Goal: Task Accomplishment & Management: Manage account settings

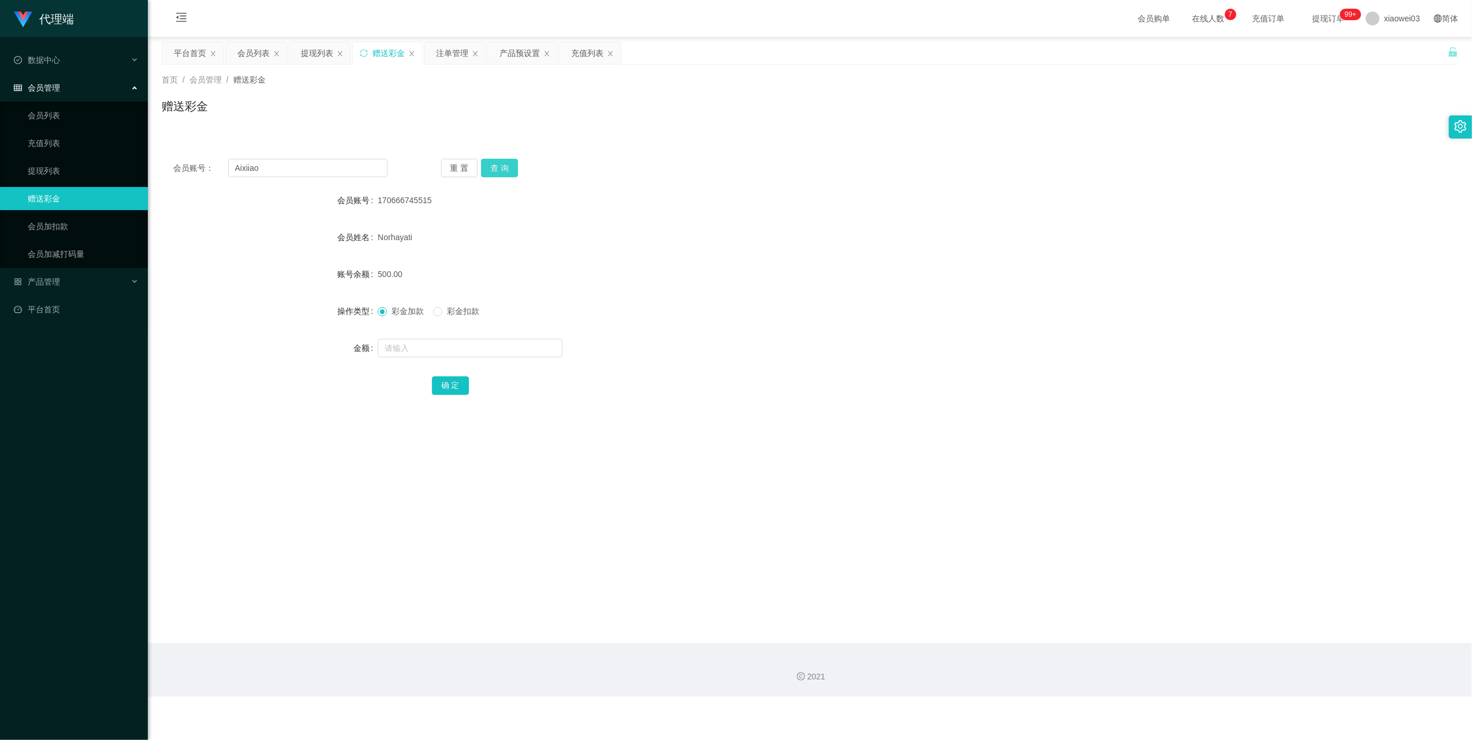
type input "Aixiiao"
click at [501, 162] on button "查 询" at bounding box center [499, 168] width 37 height 18
click at [472, 345] on input "text" at bounding box center [470, 348] width 185 height 18
type input "30"
click at [451, 382] on button "确 定" at bounding box center [450, 386] width 37 height 18
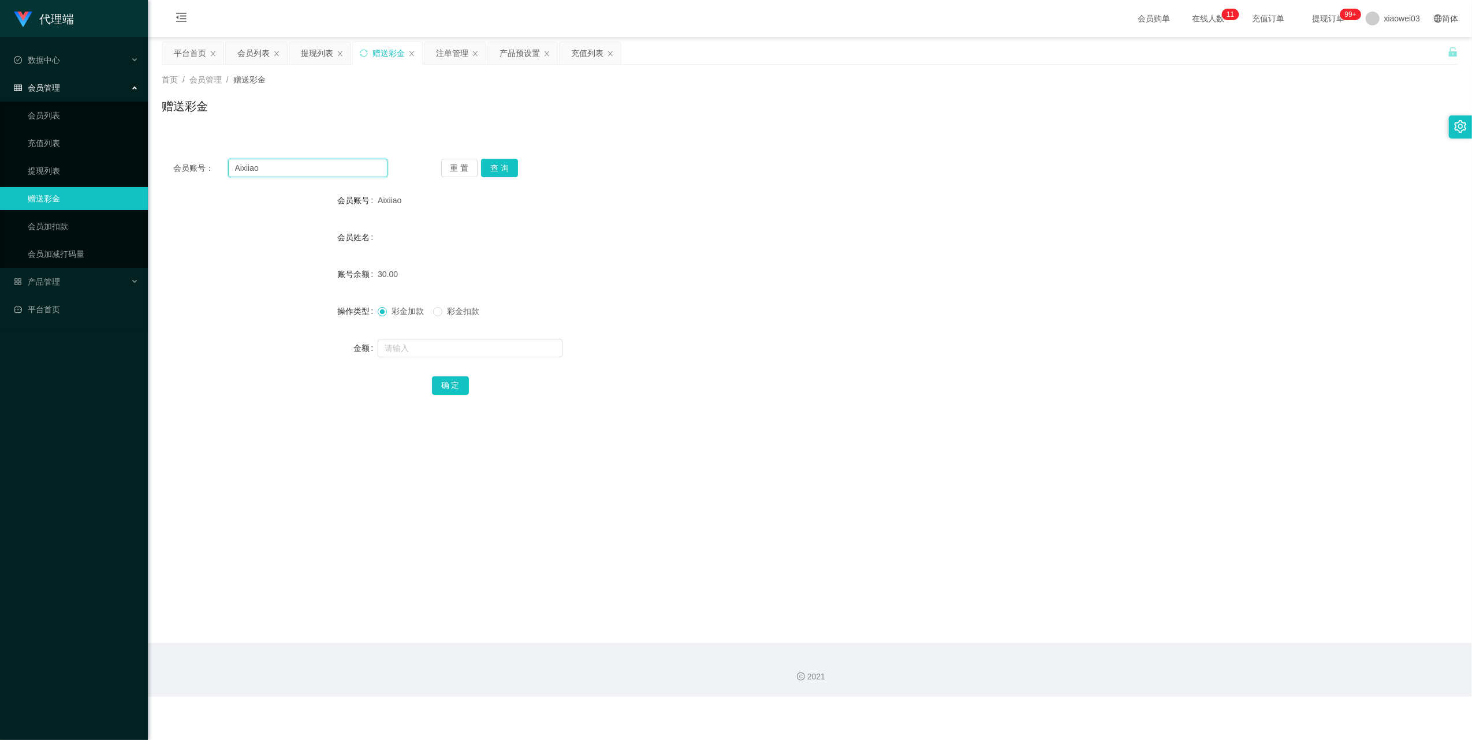
click at [322, 173] on input "Aixiiao" at bounding box center [307, 168] width 159 height 18
drag, startPoint x: 322, startPoint y: 173, endPoint x: 437, endPoint y: 215, distance: 121.7
click at [323, 173] on input "Aixiiao" at bounding box center [307, 168] width 159 height 18
paste input "Voon1162"
type input "Voon1162"
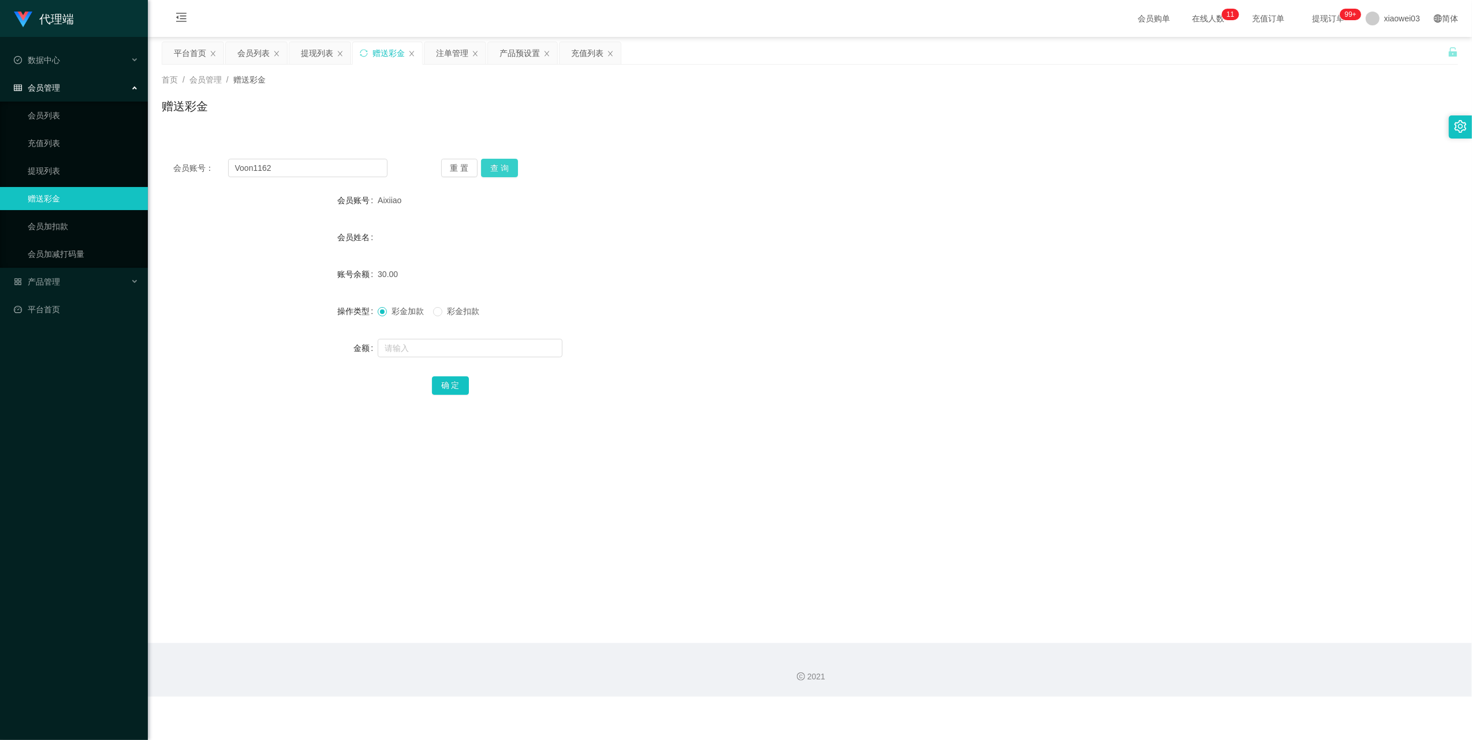
click at [494, 167] on button "查 询" at bounding box center [499, 168] width 37 height 18
click at [453, 347] on input "text" at bounding box center [470, 348] width 185 height 18
type input "30"
click at [459, 379] on button "确 定" at bounding box center [450, 386] width 37 height 18
click at [304, 177] on input "Voon1162" at bounding box center [307, 168] width 159 height 18
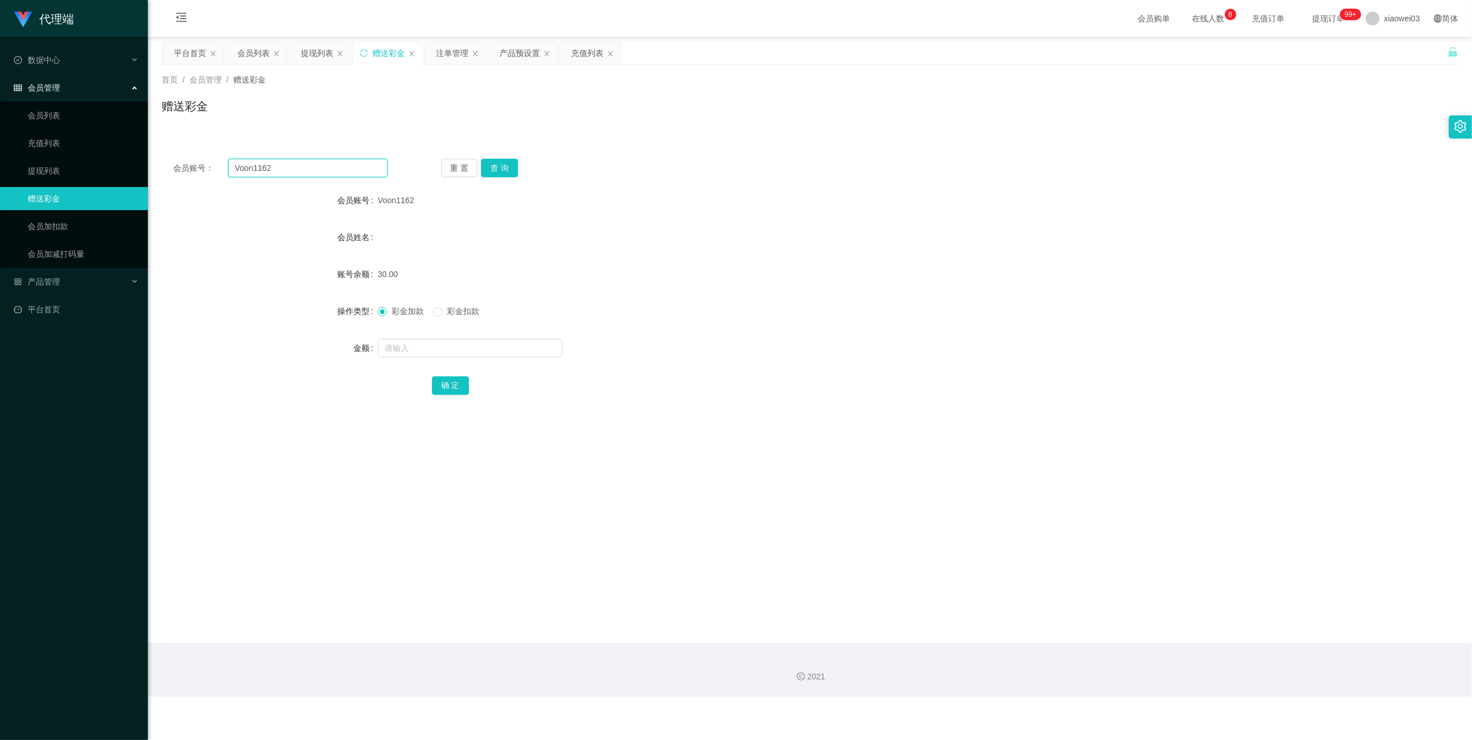
drag, startPoint x: 304, startPoint y: 177, endPoint x: 353, endPoint y: 207, distance: 58.0
click at [305, 177] on input "Voon1162" at bounding box center [307, 168] width 159 height 18
paste input "Caydeb"
type input "Caydeb"
click at [502, 171] on button "查 询" at bounding box center [499, 168] width 37 height 18
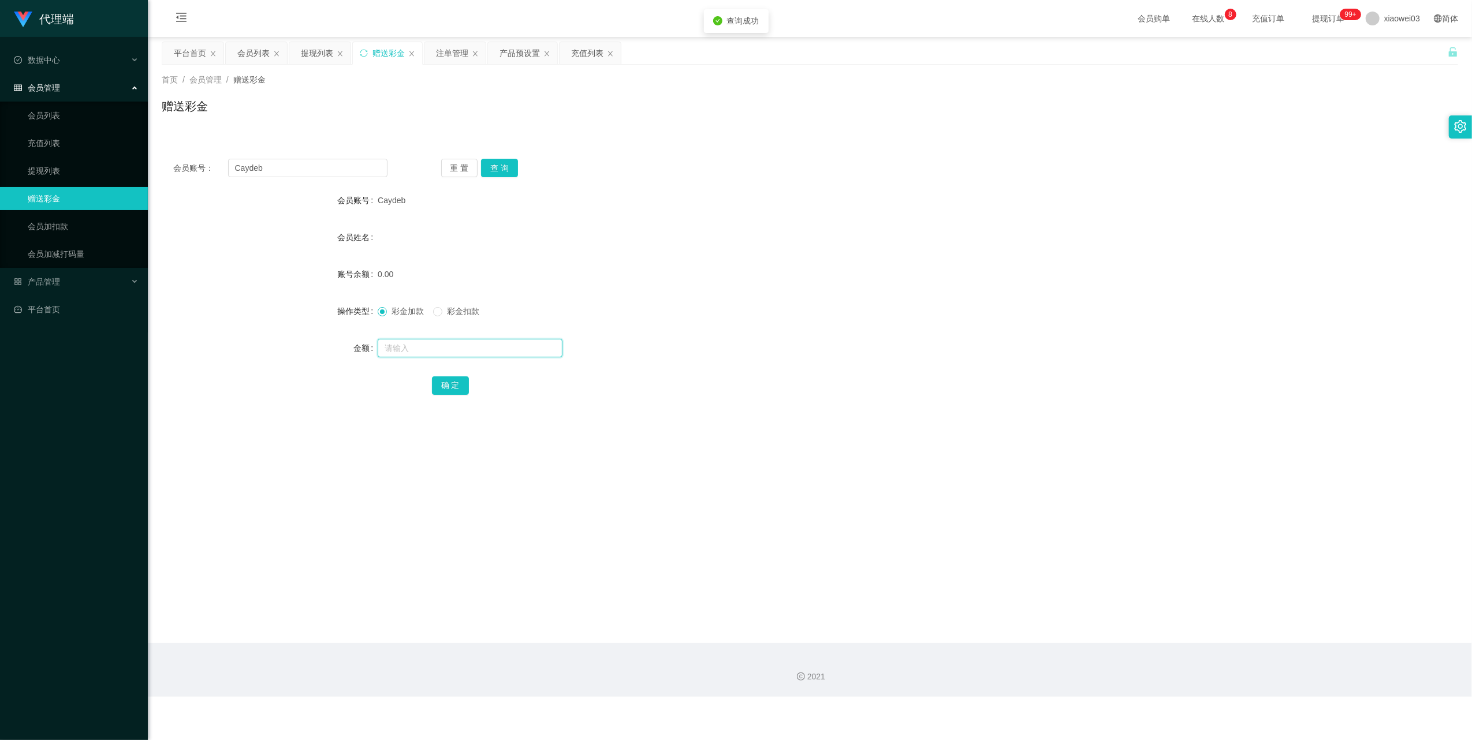
click at [462, 347] on input "text" at bounding box center [470, 348] width 185 height 18
type input "30"
click at [459, 382] on button "确 定" at bounding box center [450, 386] width 37 height 18
click at [342, 170] on input "Caydeb" at bounding box center [307, 168] width 159 height 18
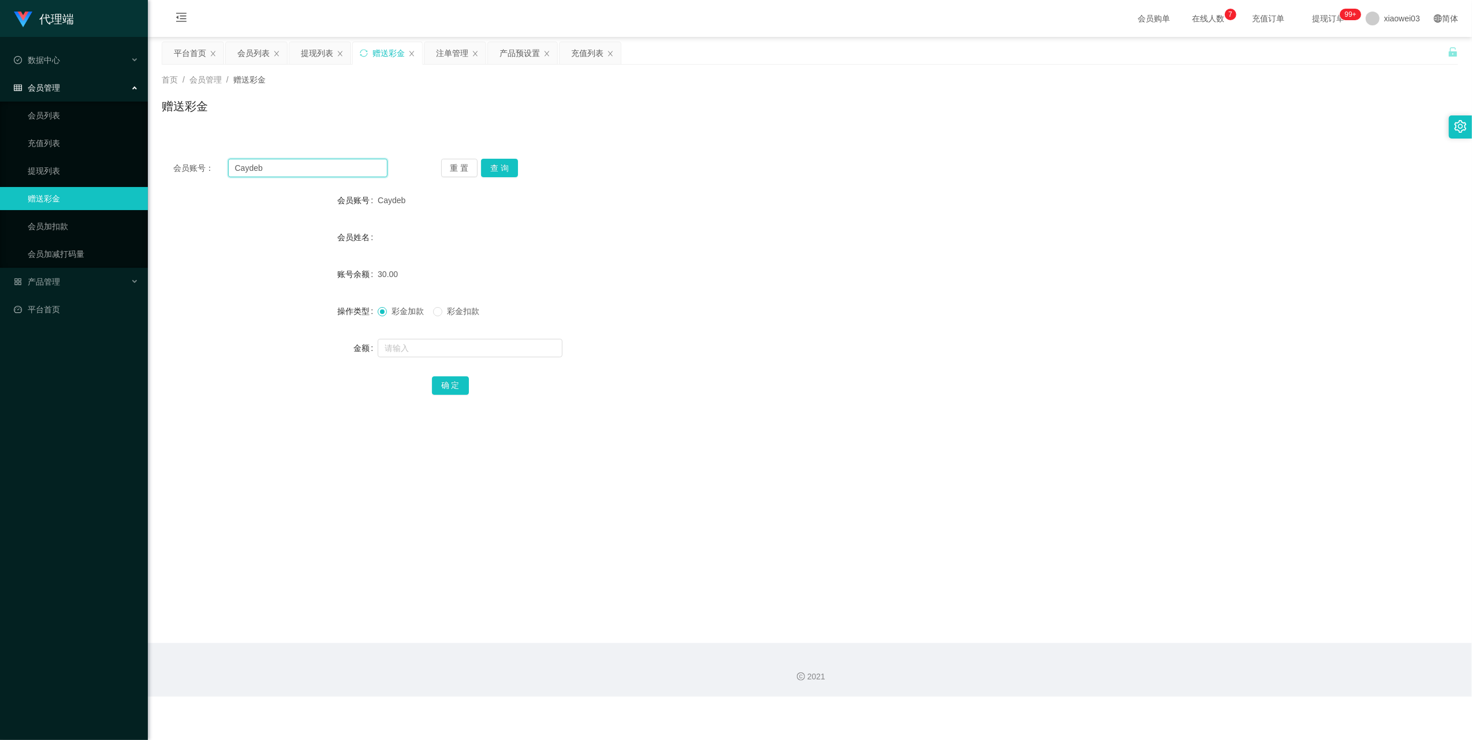
paste input "jack28135"
type input "jack28135"
click at [505, 167] on button "查 询" at bounding box center [499, 168] width 37 height 18
drag, startPoint x: 472, startPoint y: 343, endPoint x: 483, endPoint y: 335, distance: 14.1
click at [472, 343] on input "text" at bounding box center [470, 348] width 185 height 18
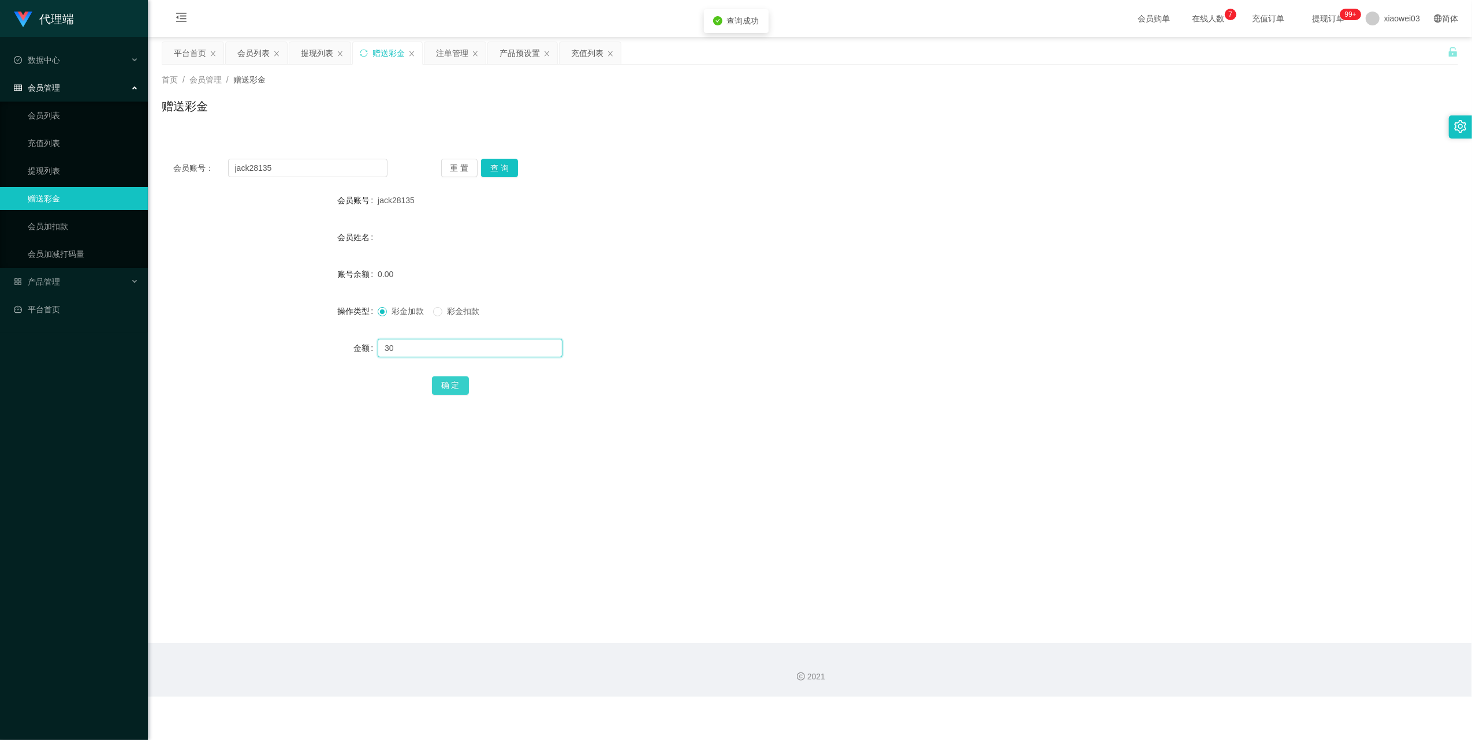
type input "30"
drag, startPoint x: 446, startPoint y: 389, endPoint x: 479, endPoint y: 386, distance: 33.0
click at [446, 389] on button "确 定" at bounding box center [450, 386] width 37 height 18
click at [356, 162] on input "jack28135" at bounding box center [307, 168] width 159 height 18
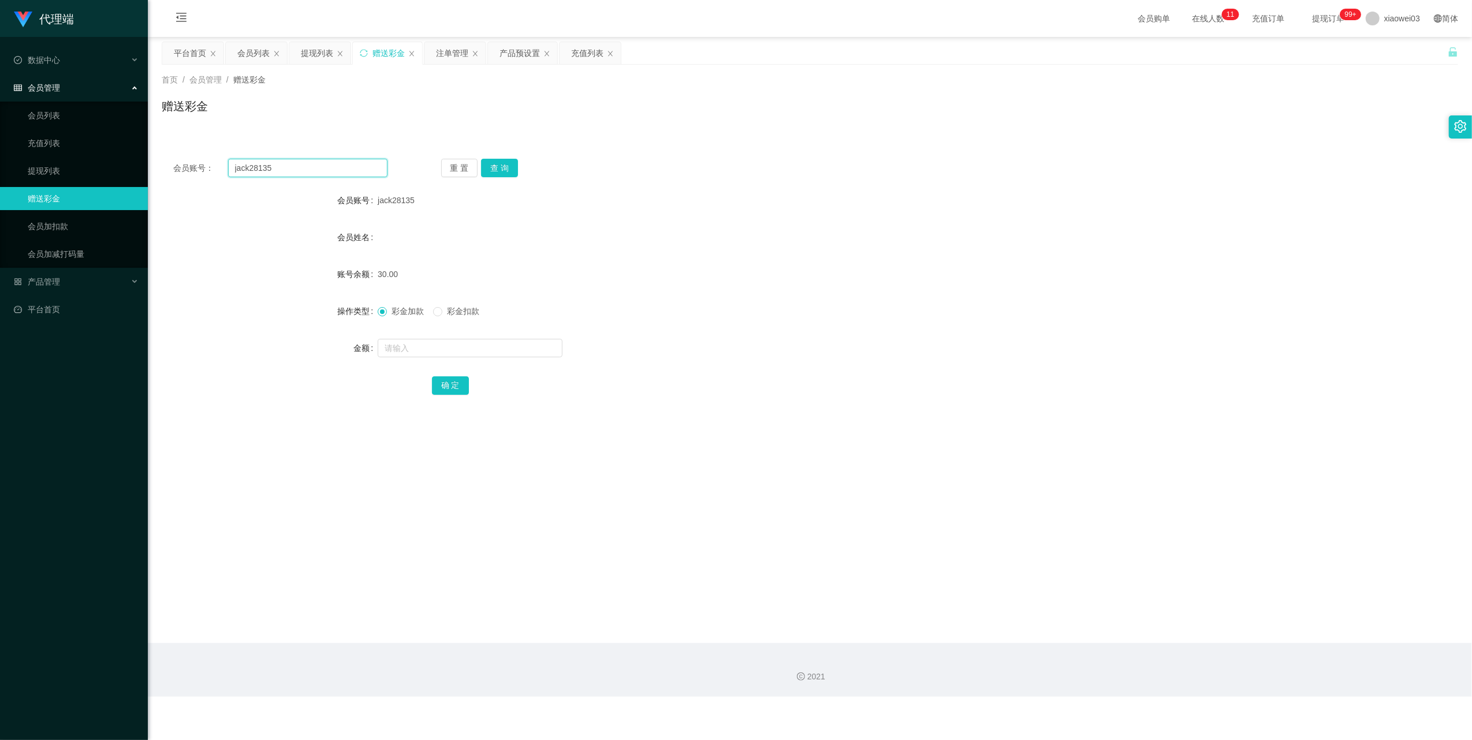
paste input "adison614"
type input "adison614"
click at [497, 172] on button "查 询" at bounding box center [499, 168] width 37 height 18
drag, startPoint x: 465, startPoint y: 352, endPoint x: 470, endPoint y: 345, distance: 8.5
click at [465, 352] on input "text" at bounding box center [470, 348] width 185 height 18
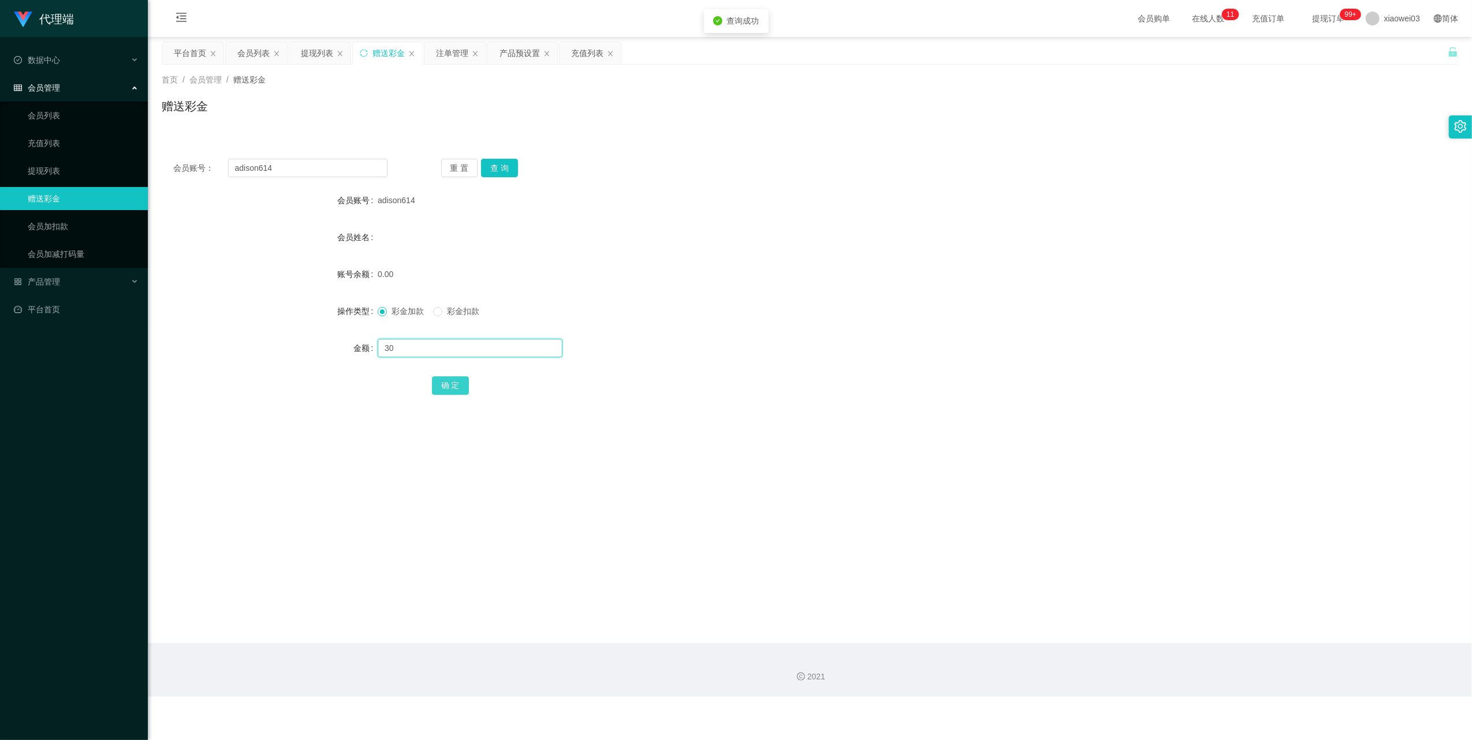
type input "30"
click at [448, 385] on button "确 定" at bounding box center [450, 386] width 37 height 18
click at [322, 169] on input "adison614" at bounding box center [307, 168] width 159 height 18
paste input "Xuezhan"
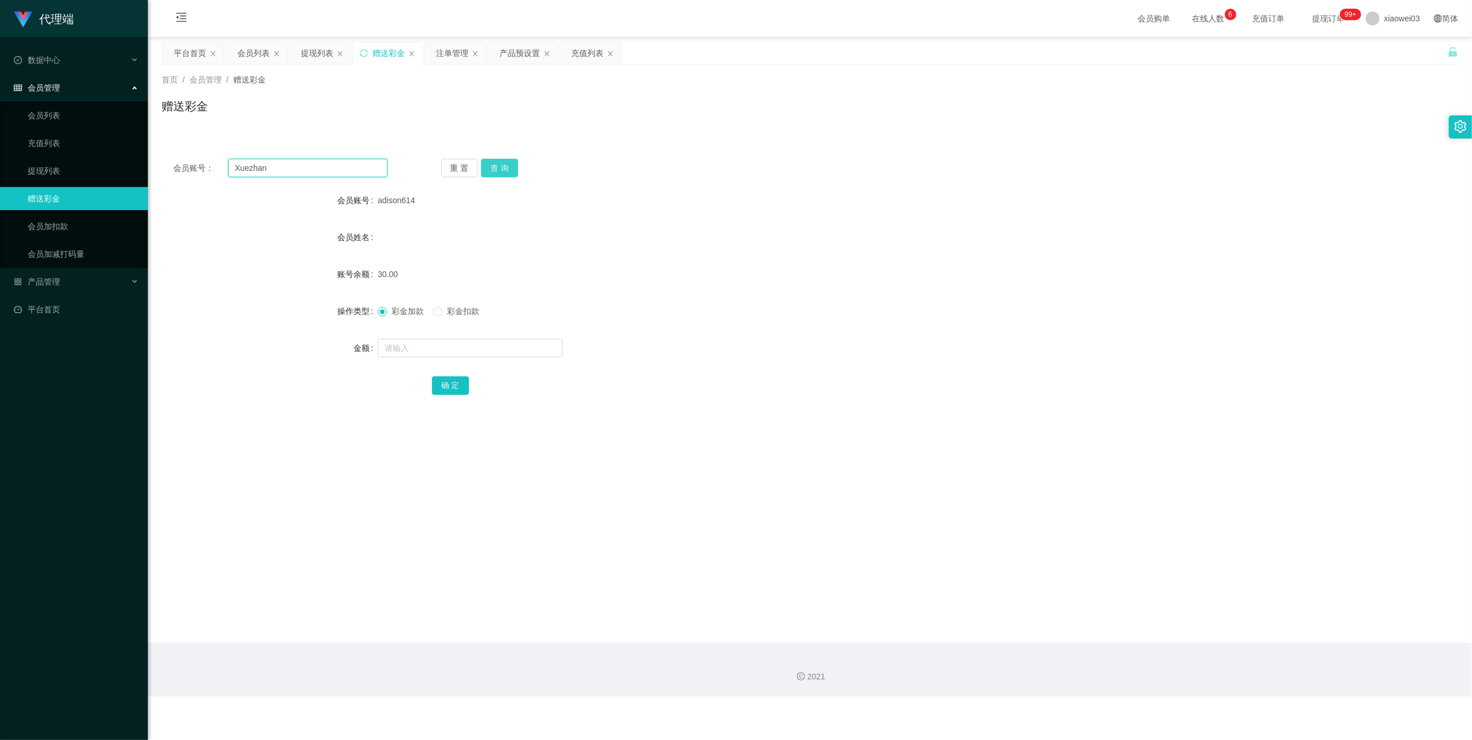
type input "Xuezhan"
click at [495, 167] on button "查 询" at bounding box center [499, 168] width 37 height 18
click at [479, 349] on input "text" at bounding box center [470, 348] width 185 height 18
type input "30"
click at [458, 383] on button "确 定" at bounding box center [450, 386] width 37 height 18
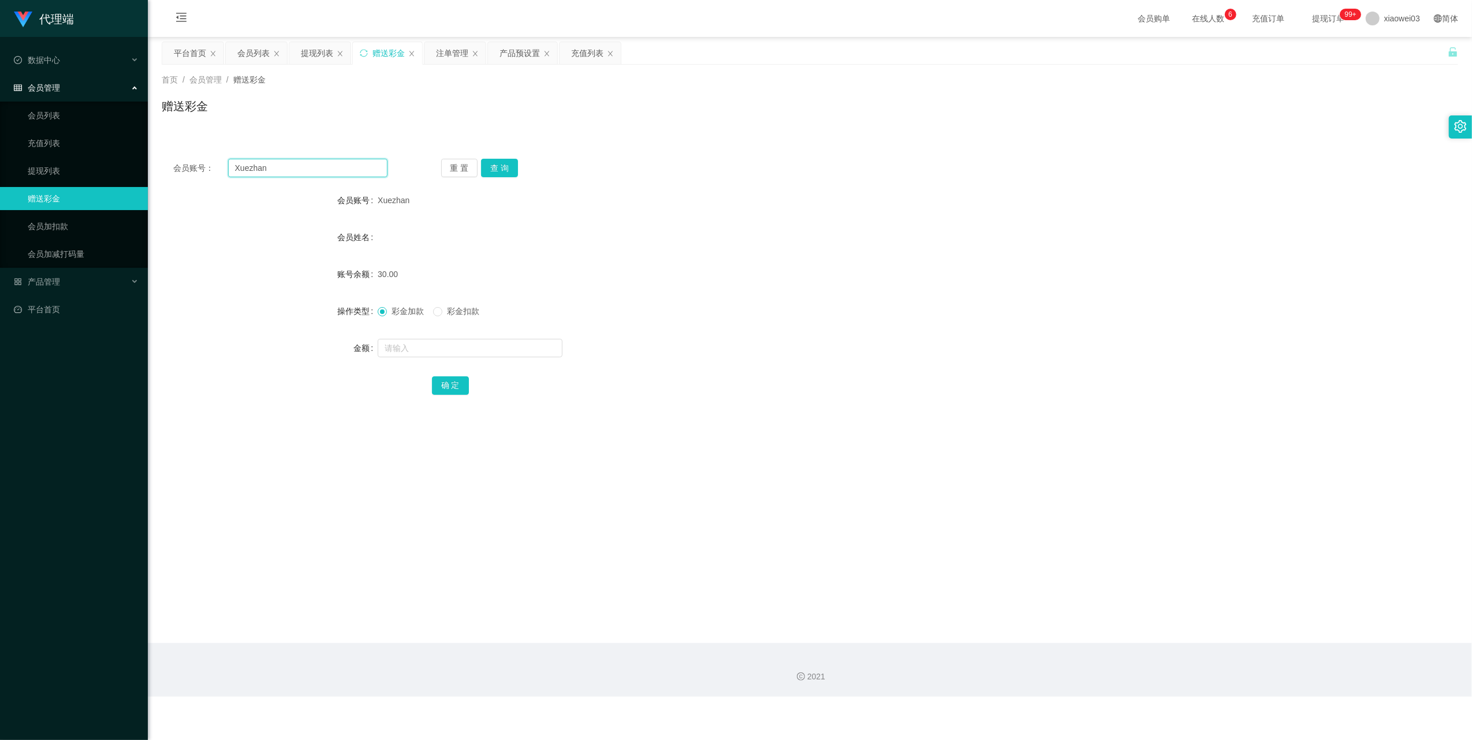
click at [315, 171] on input "Xuezhan" at bounding box center [307, 168] width 159 height 18
drag, startPoint x: 315, startPoint y: 170, endPoint x: 340, endPoint y: 186, distance: 29.6
click at [315, 170] on input "Xuezhan" at bounding box center [307, 168] width 159 height 18
paste input "Nmpz"
type input "Nmpz"
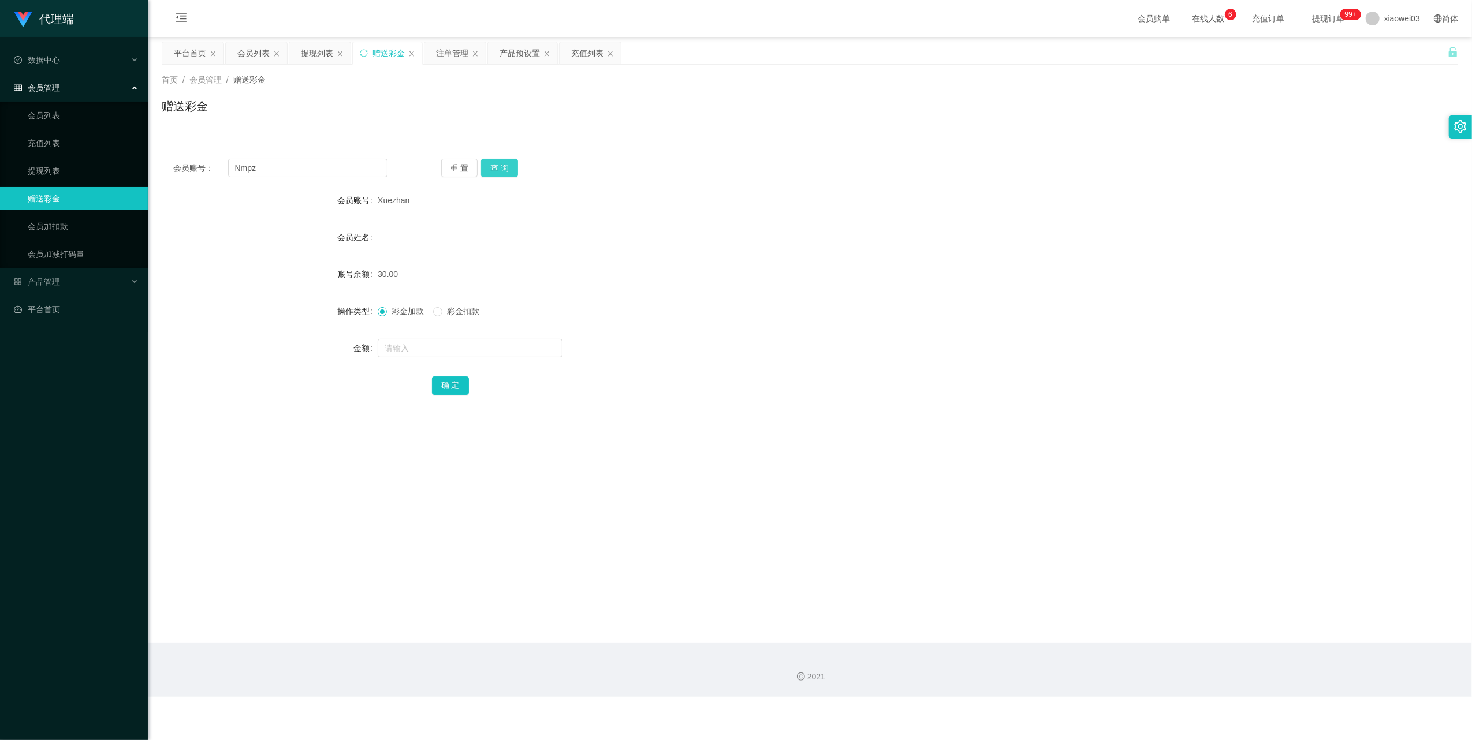
click at [493, 169] on button "查 询" at bounding box center [499, 168] width 37 height 18
click at [471, 354] on input "text" at bounding box center [470, 348] width 185 height 18
type input "30"
click at [446, 389] on button "确 定" at bounding box center [450, 386] width 37 height 18
click at [338, 171] on input "Nmpz" at bounding box center [307, 168] width 159 height 18
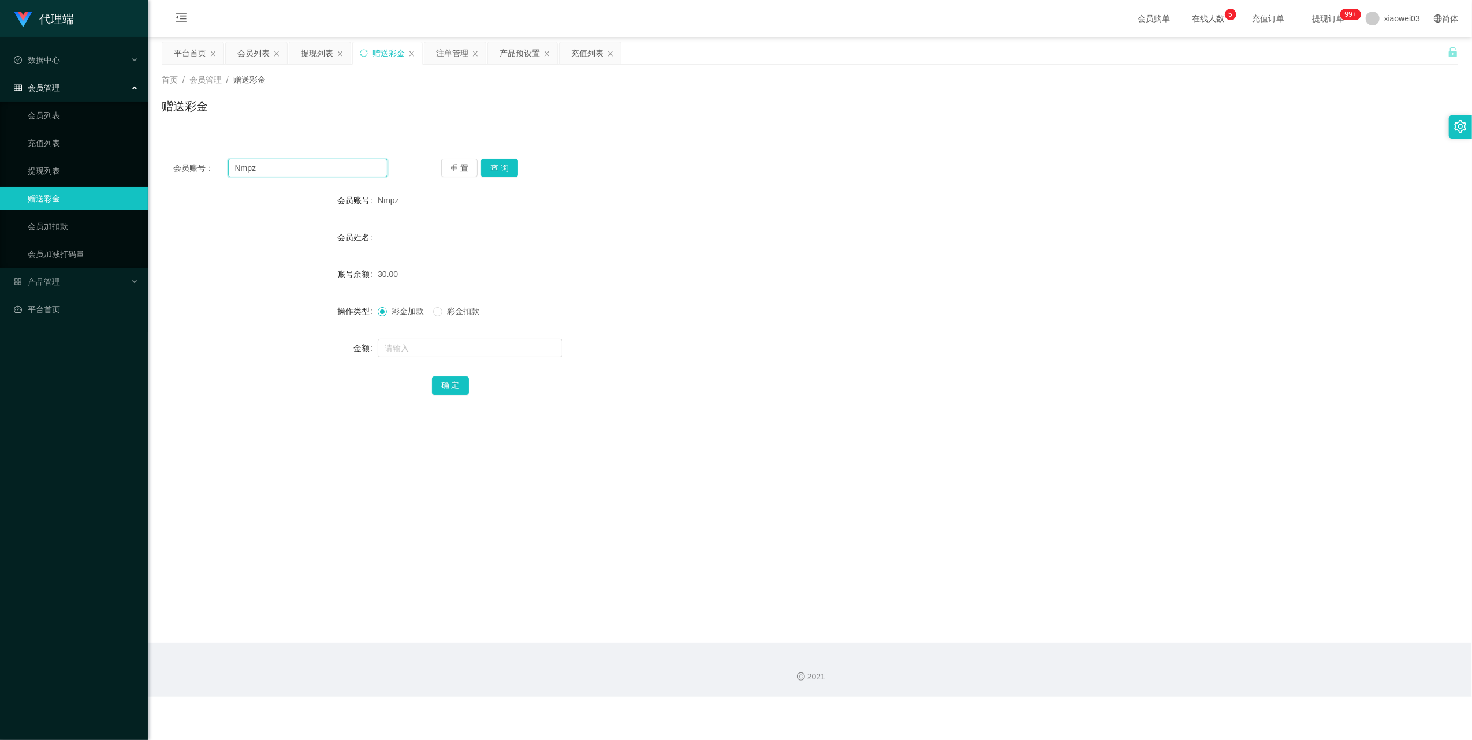
click at [338, 171] on input "Nmpz" at bounding box center [307, 168] width 159 height 18
paste input "KKK111"
type input "KKK111"
click at [494, 176] on button "查 询" at bounding box center [499, 168] width 37 height 18
click at [456, 353] on input "text" at bounding box center [470, 348] width 185 height 18
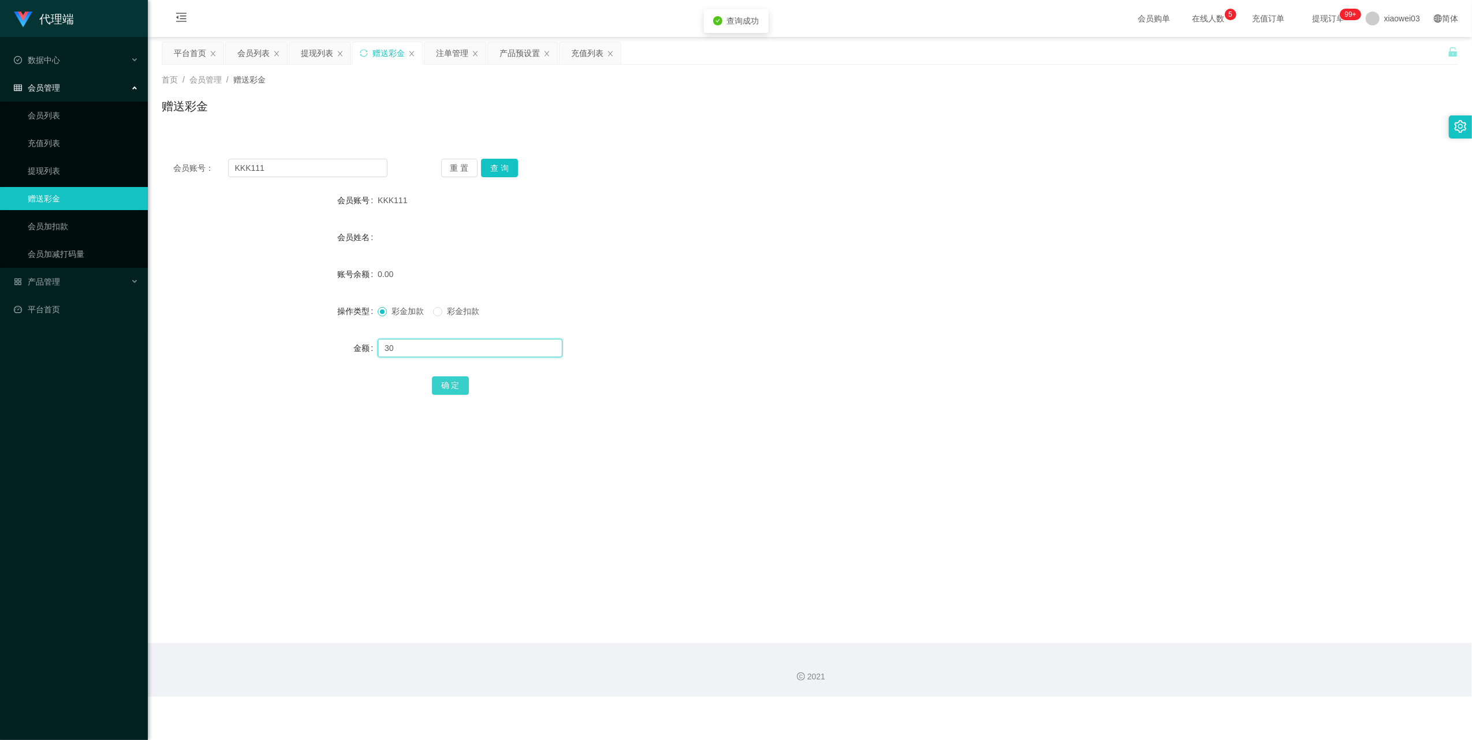
type input "30"
click at [449, 388] on button "确 定" at bounding box center [450, 386] width 37 height 18
click at [513, 53] on div "产品预设置" at bounding box center [520, 53] width 40 height 22
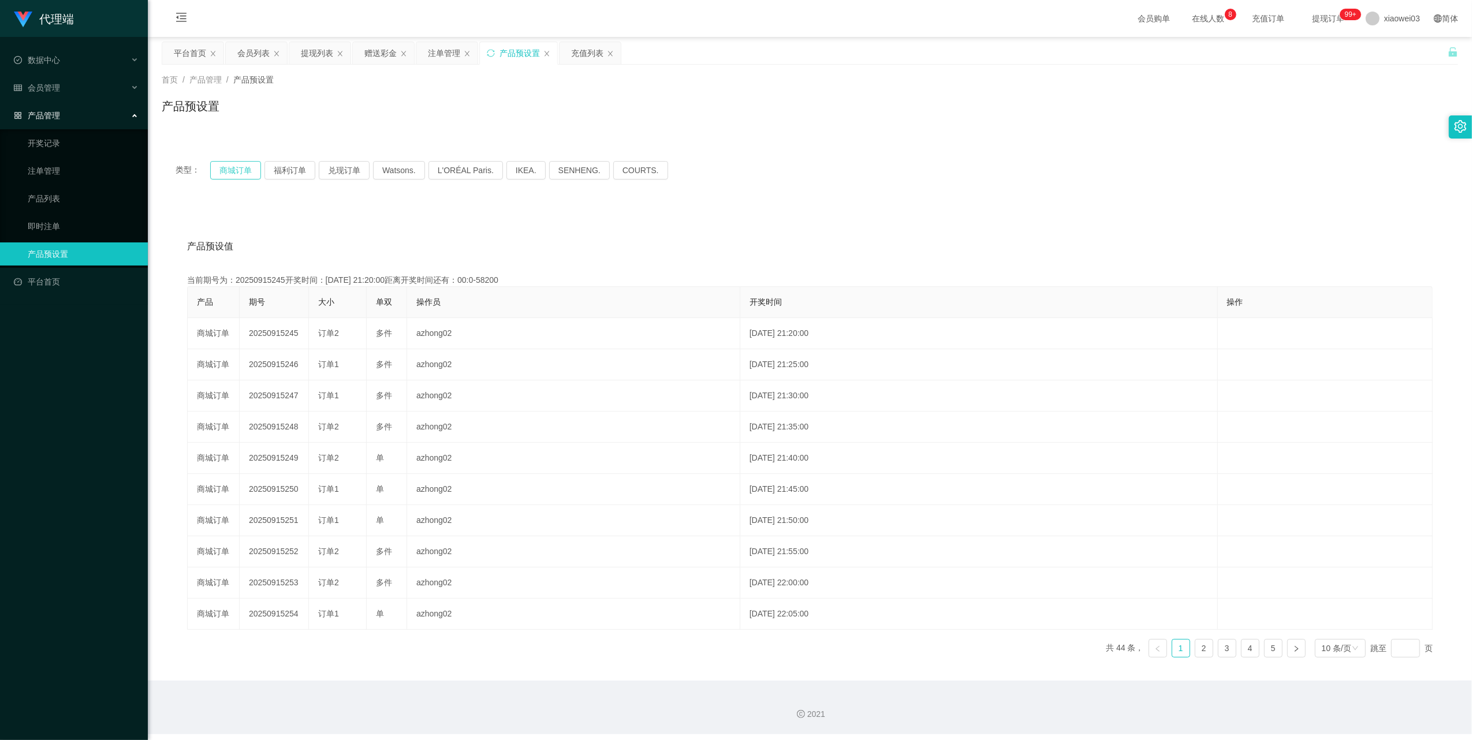
click at [239, 169] on button "商城订单" at bounding box center [235, 170] width 51 height 18
click at [495, 54] on icon "图标: sync" at bounding box center [491, 53] width 8 height 8
click at [234, 165] on button "商城订单" at bounding box center [235, 170] width 51 height 18
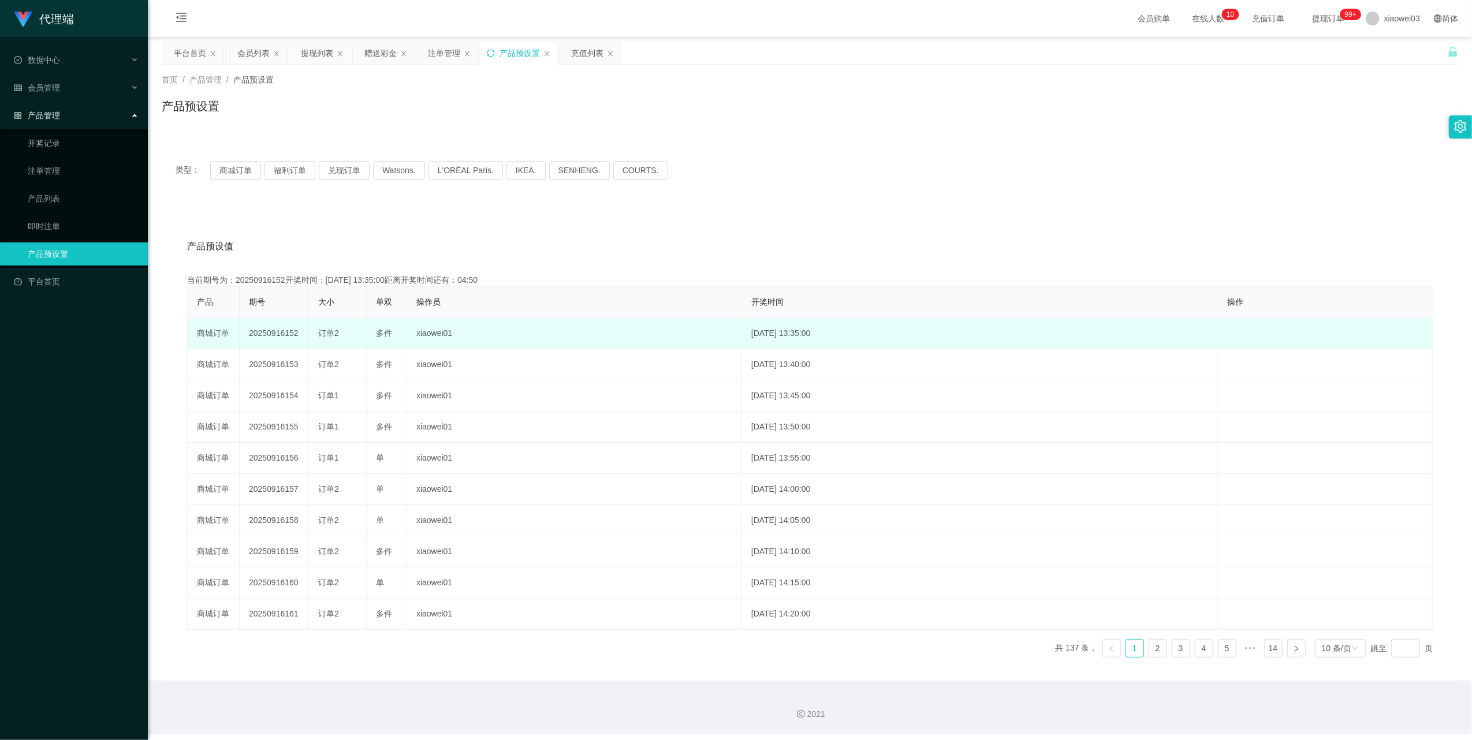
click at [280, 336] on td "20250916152" at bounding box center [274, 333] width 69 height 31
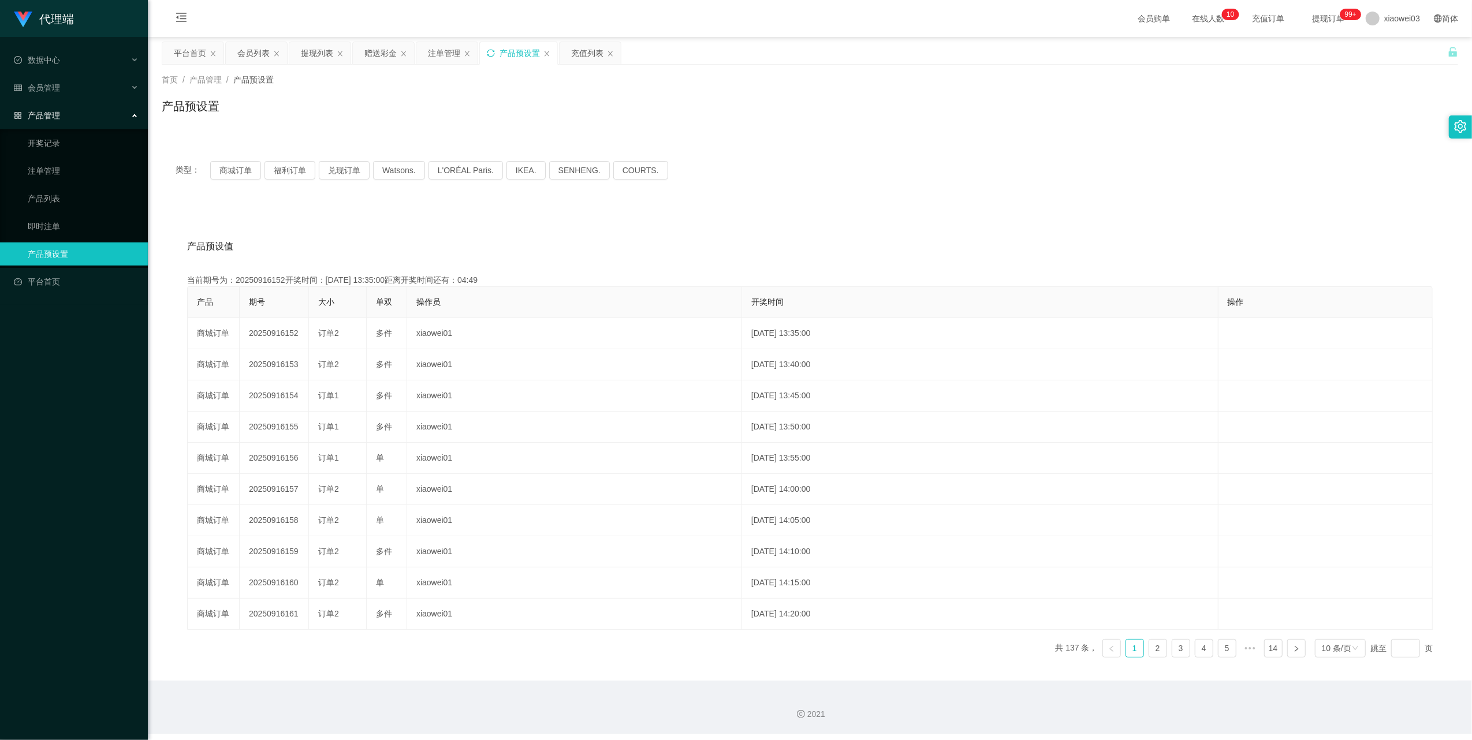
copy td "20250916152"
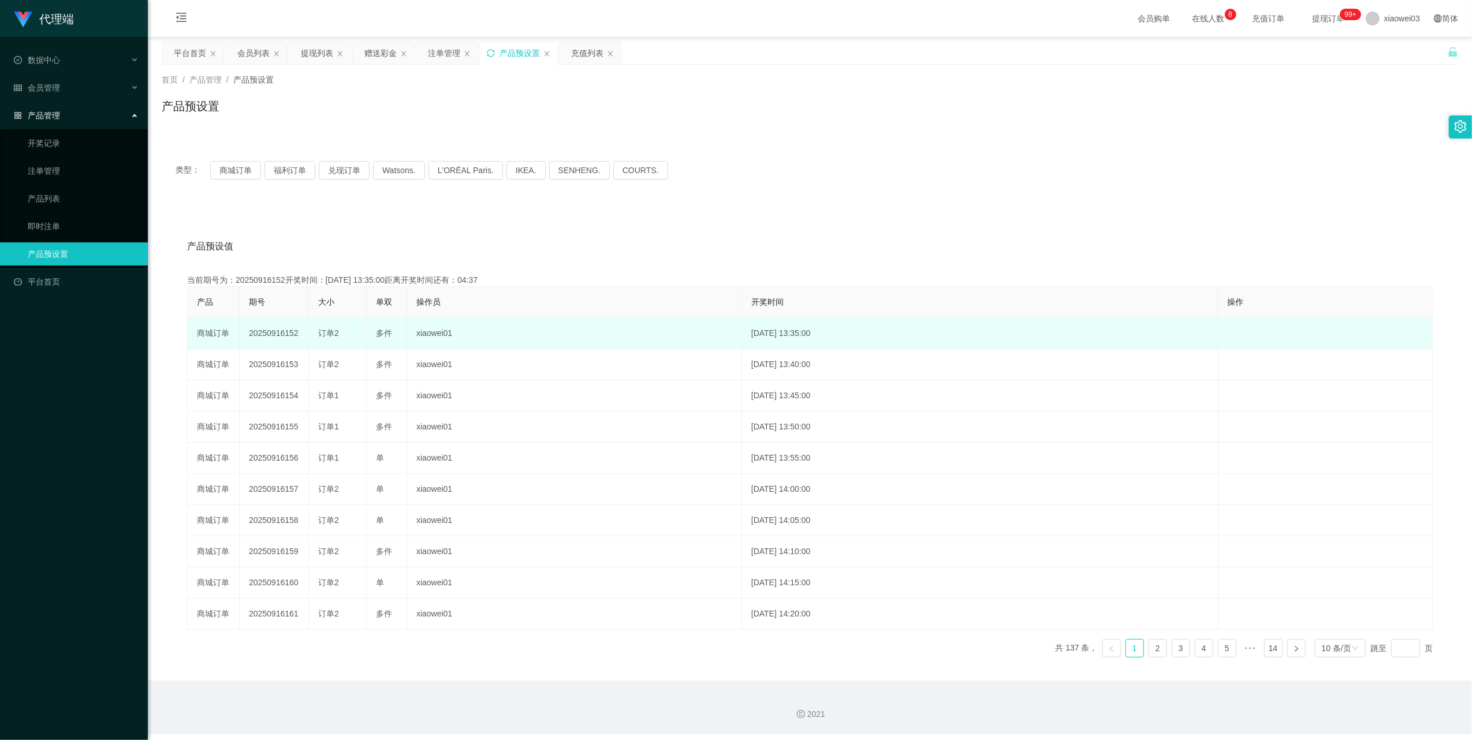
click at [271, 338] on td "20250916152" at bounding box center [274, 333] width 69 height 31
click at [275, 336] on td "20250916152" at bounding box center [274, 333] width 69 height 31
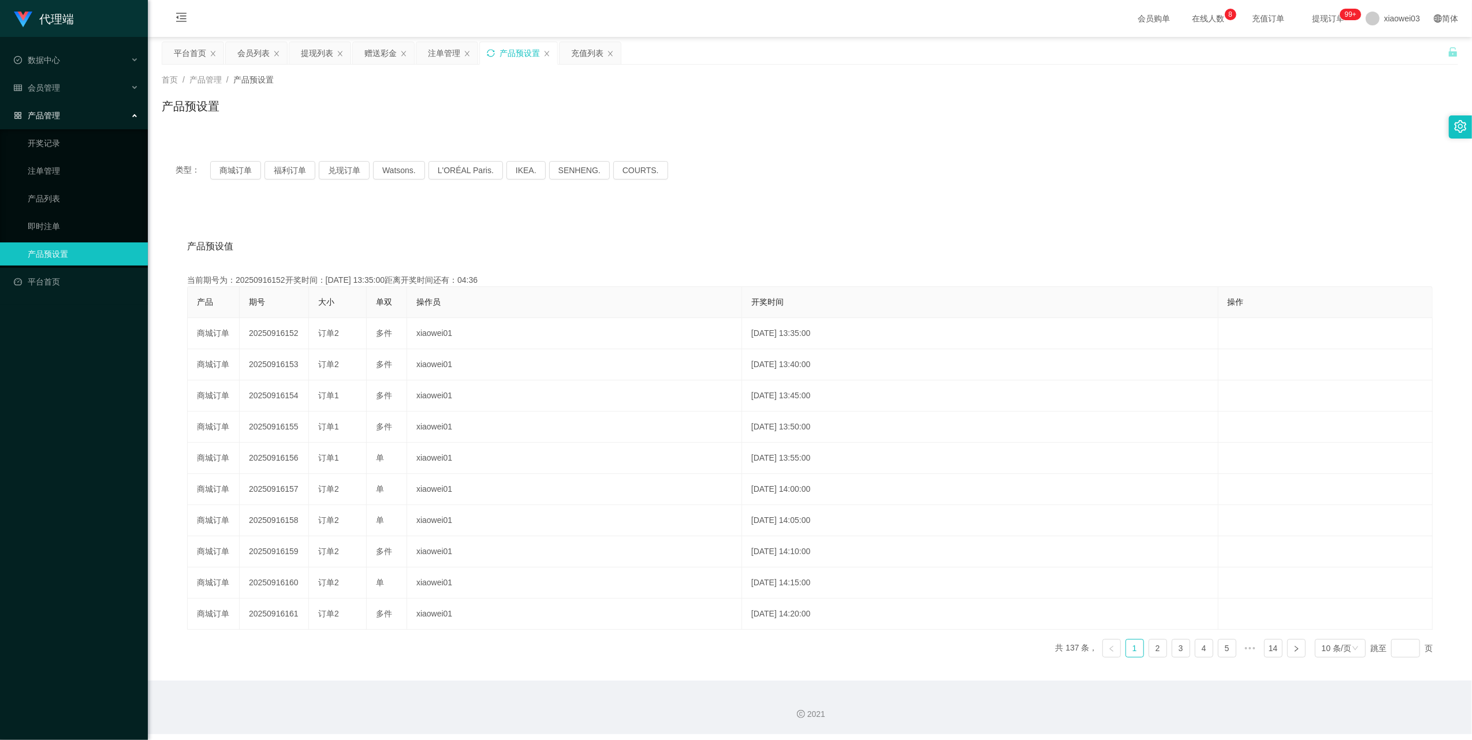
copy td "20250916152"
click at [237, 171] on button "商城订单" at bounding box center [235, 170] width 51 height 18
click at [578, 55] on div "充值列表" at bounding box center [587, 53] width 32 height 22
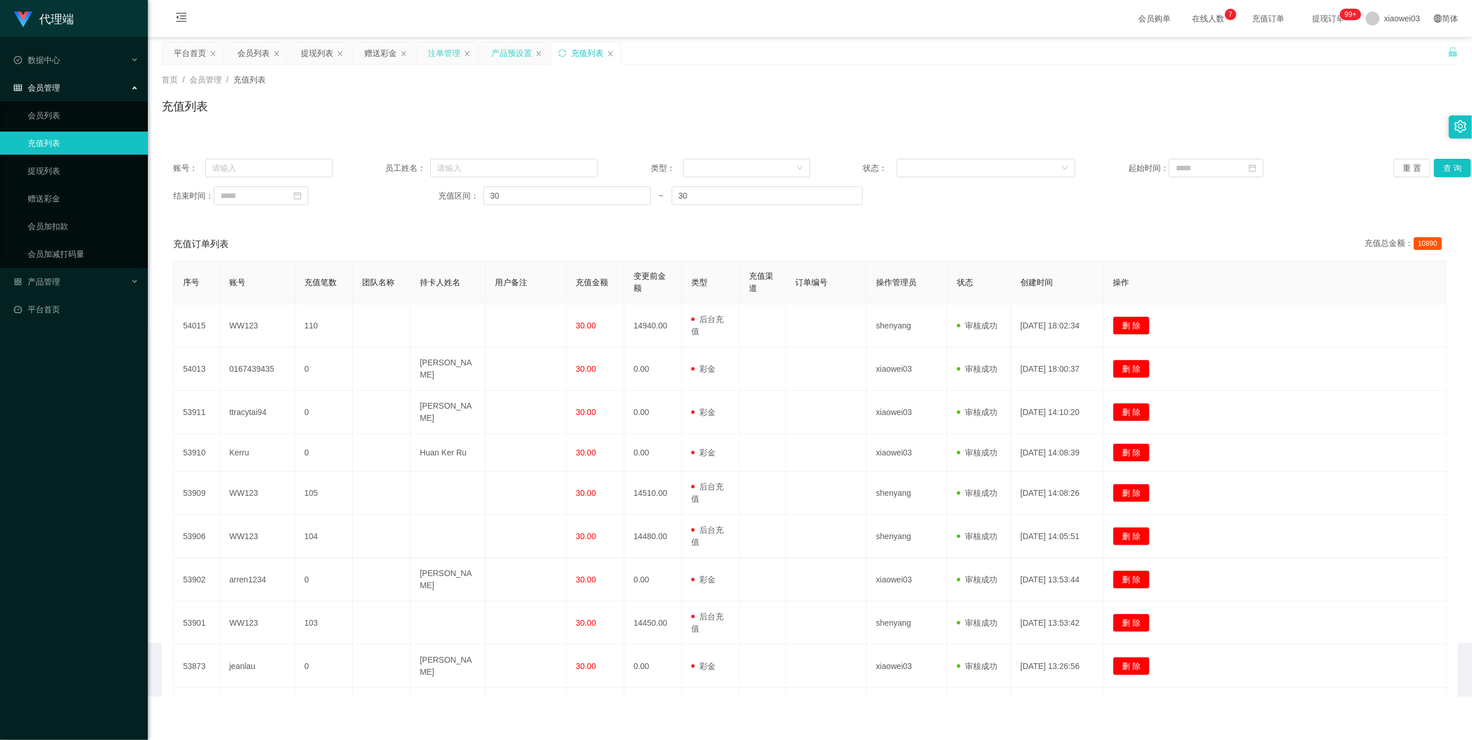
click at [431, 51] on div "注单管理" at bounding box center [444, 53] width 32 height 22
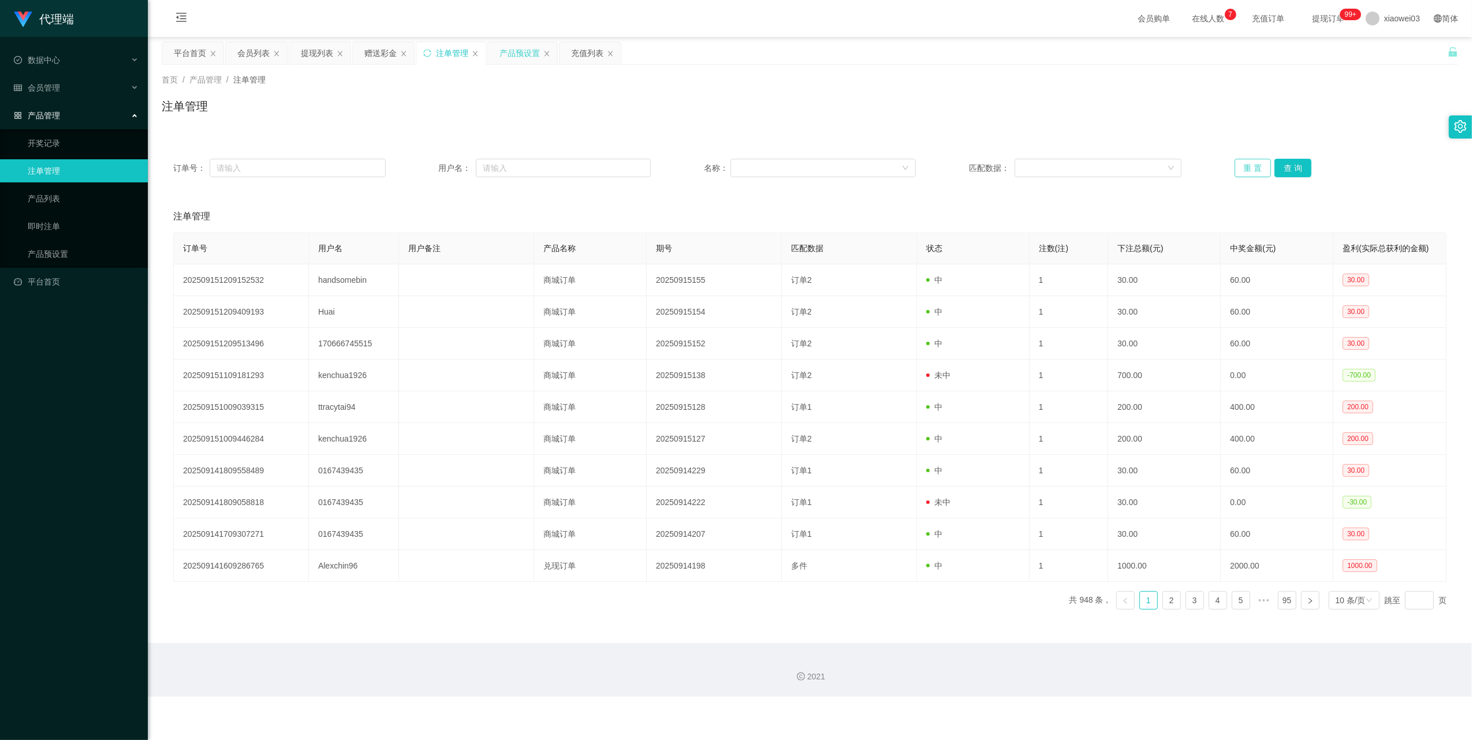
click at [1253, 161] on button "重 置" at bounding box center [1253, 168] width 37 height 18
click at [1244, 165] on button "重 置" at bounding box center [1253, 168] width 37 height 18
click at [1237, 167] on button "重 置" at bounding box center [1253, 168] width 37 height 18
click at [517, 51] on div "产品预设置" at bounding box center [520, 53] width 40 height 22
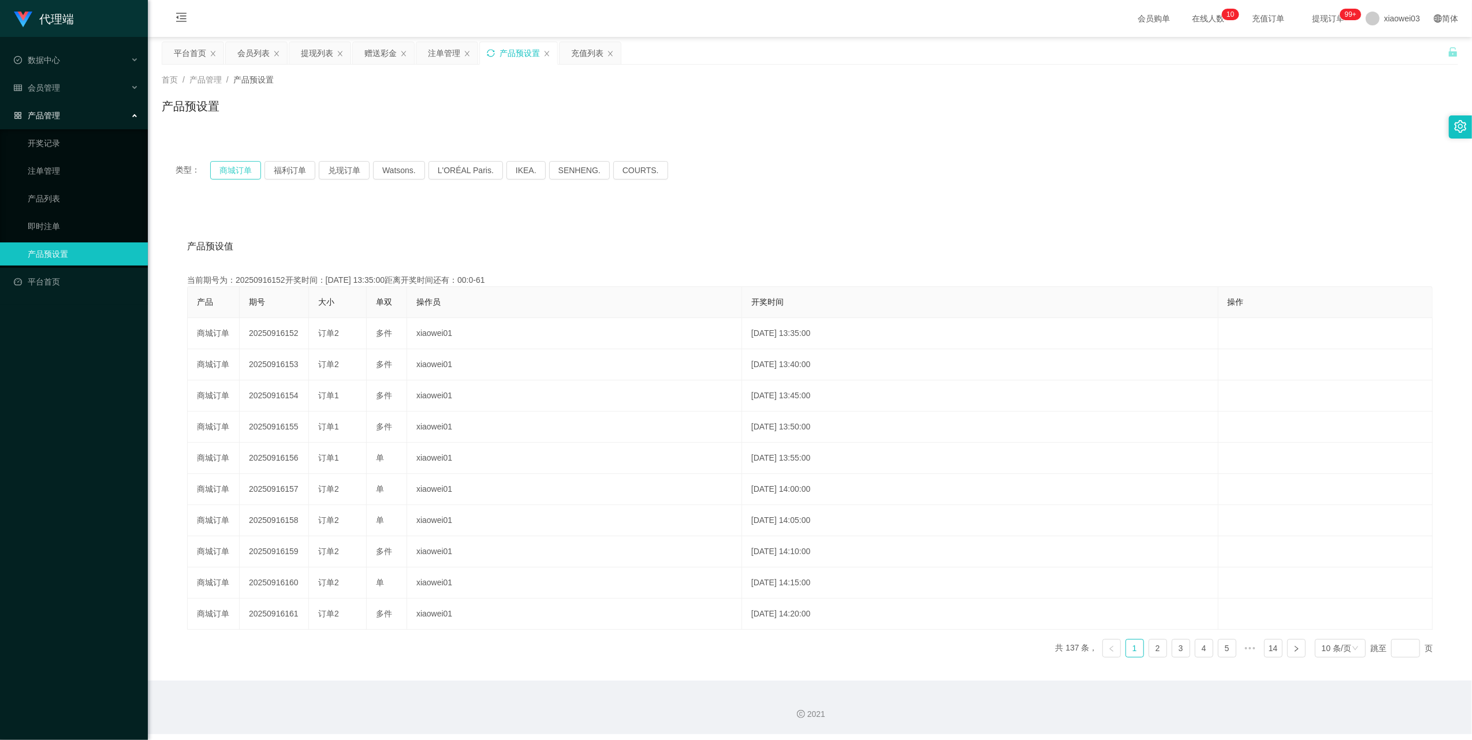
click at [248, 167] on button "商城订单" at bounding box center [235, 170] width 51 height 18
click at [491, 51] on icon "图标: sync" at bounding box center [491, 53] width 8 height 8
click at [246, 167] on button "商城订单" at bounding box center [235, 170] width 51 height 18
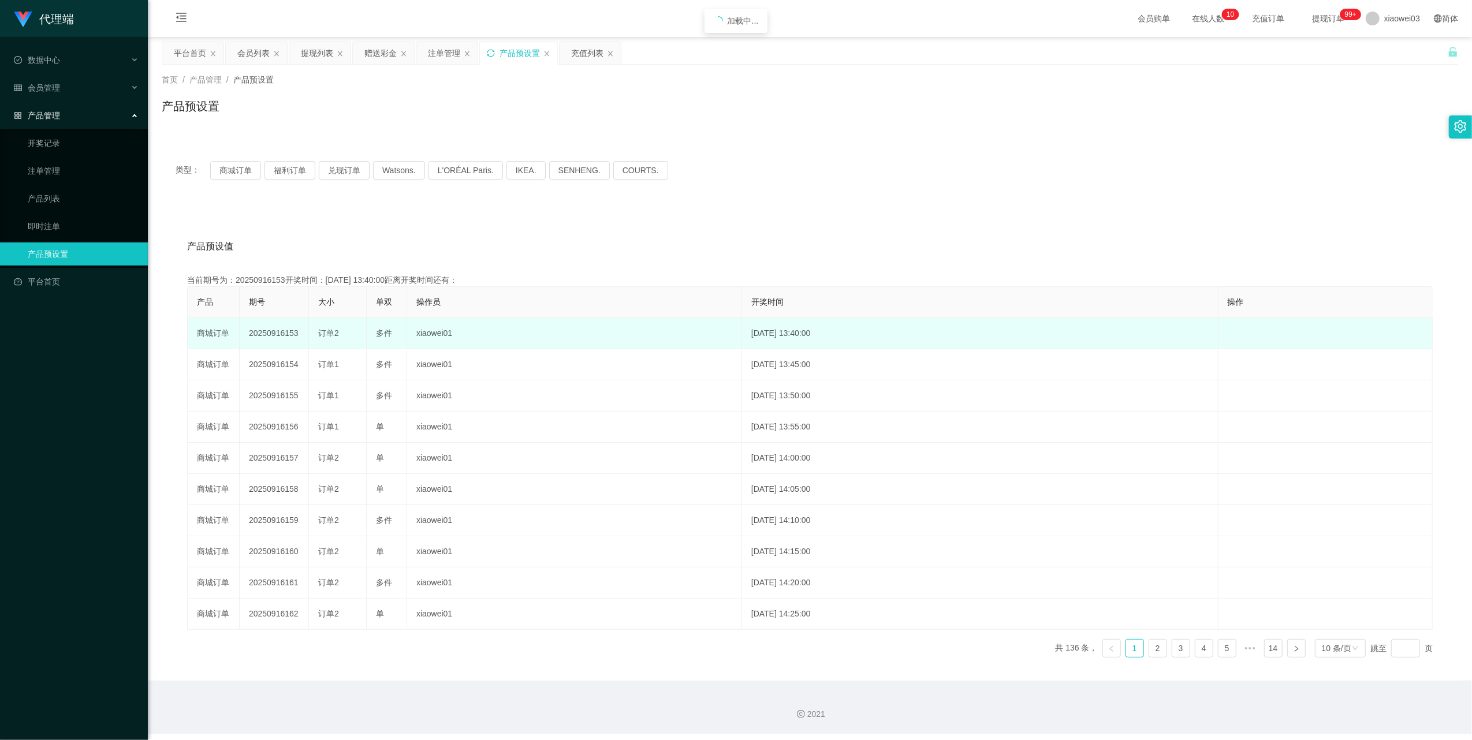
click at [278, 332] on td "20250916153" at bounding box center [274, 333] width 69 height 31
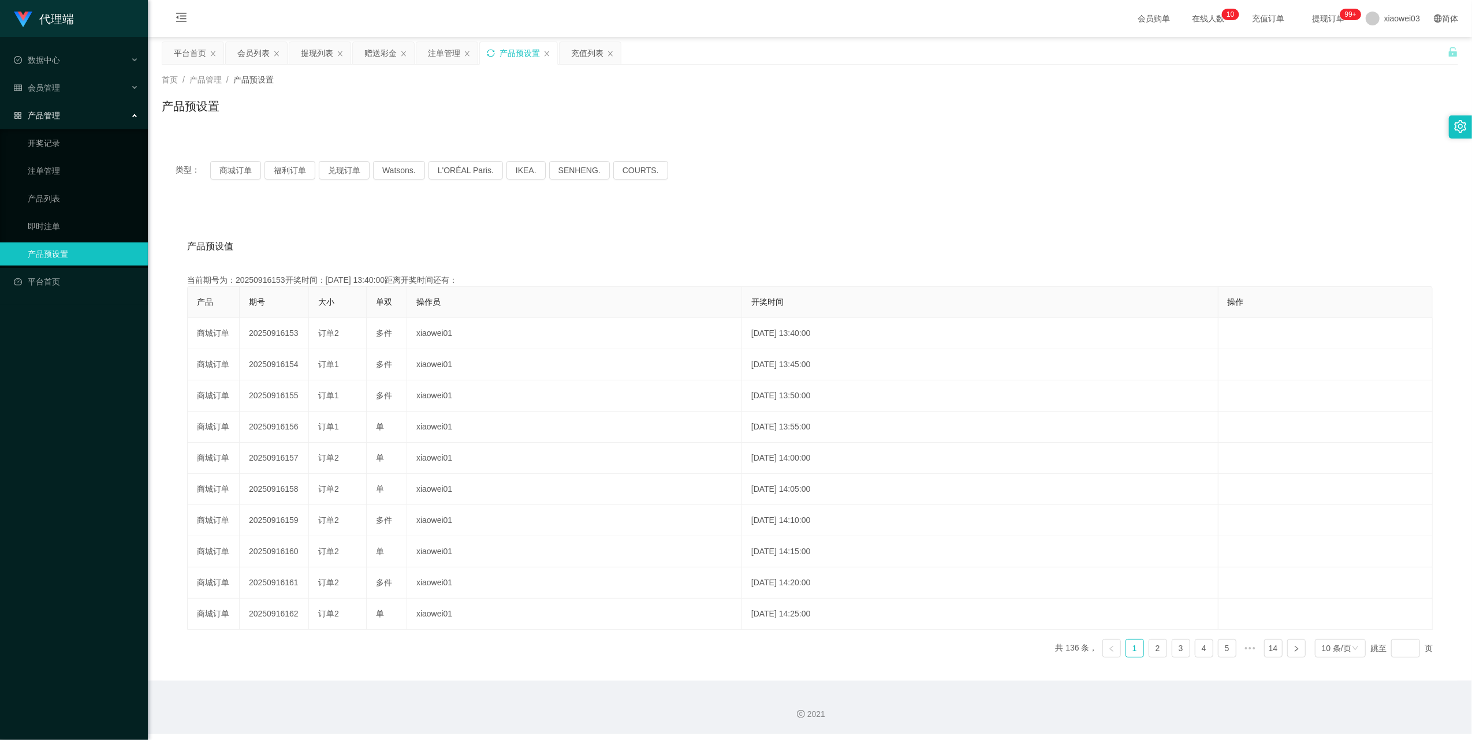
copy td "20250916153"
click at [233, 176] on button "商城订单" at bounding box center [235, 170] width 51 height 18
click at [432, 53] on div "注单管理" at bounding box center [444, 53] width 32 height 22
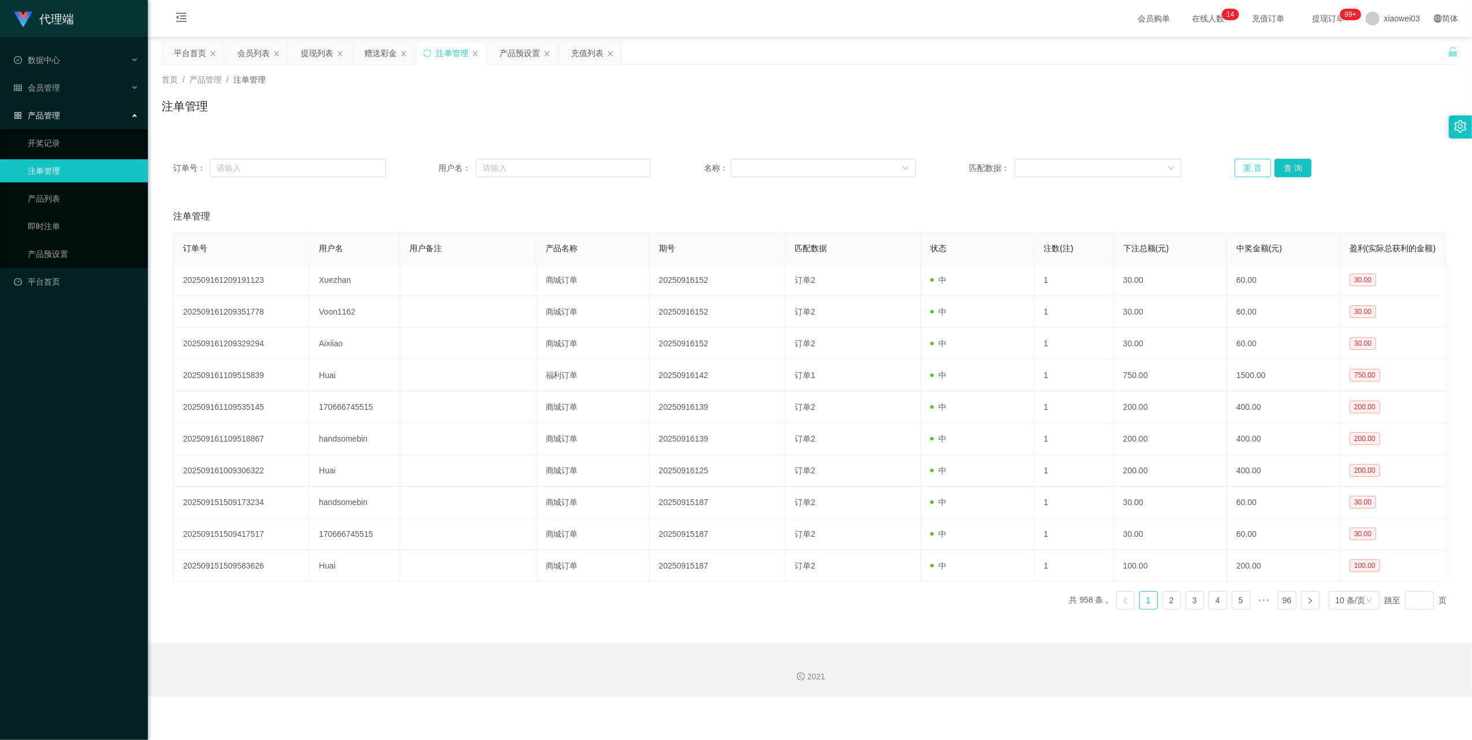
click at [1243, 163] on button "重 置" at bounding box center [1253, 168] width 37 height 18
click at [1244, 165] on button "重 置" at bounding box center [1253, 168] width 37 height 18
click at [306, 63] on div "提现列表" at bounding box center [317, 53] width 32 height 22
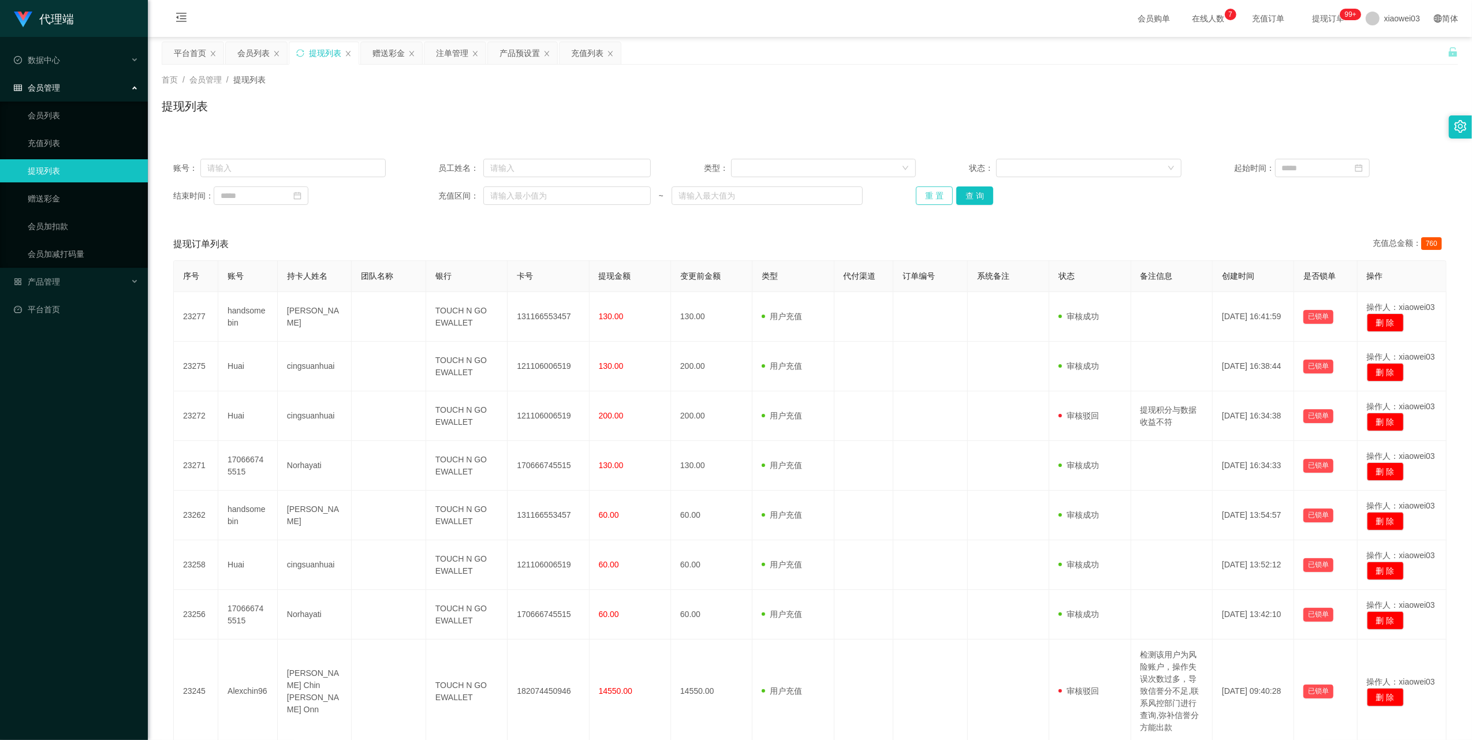
click at [923, 199] on button "重 置" at bounding box center [934, 196] width 37 height 18
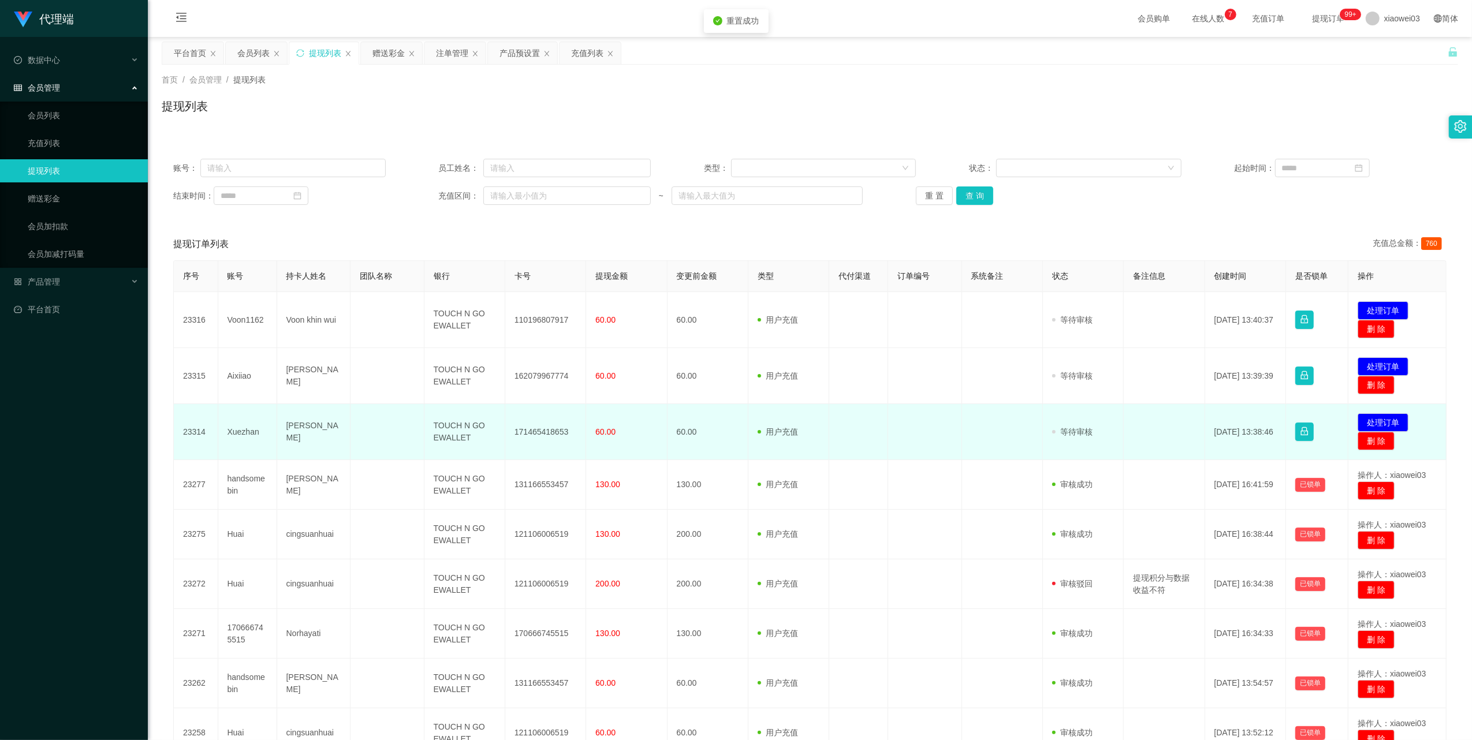
click at [544, 435] on td "171465418653" at bounding box center [545, 432] width 81 height 56
copy td "171465418653"
click at [458, 427] on td "TOUCH N GO EWALLET" at bounding box center [464, 432] width 81 height 56
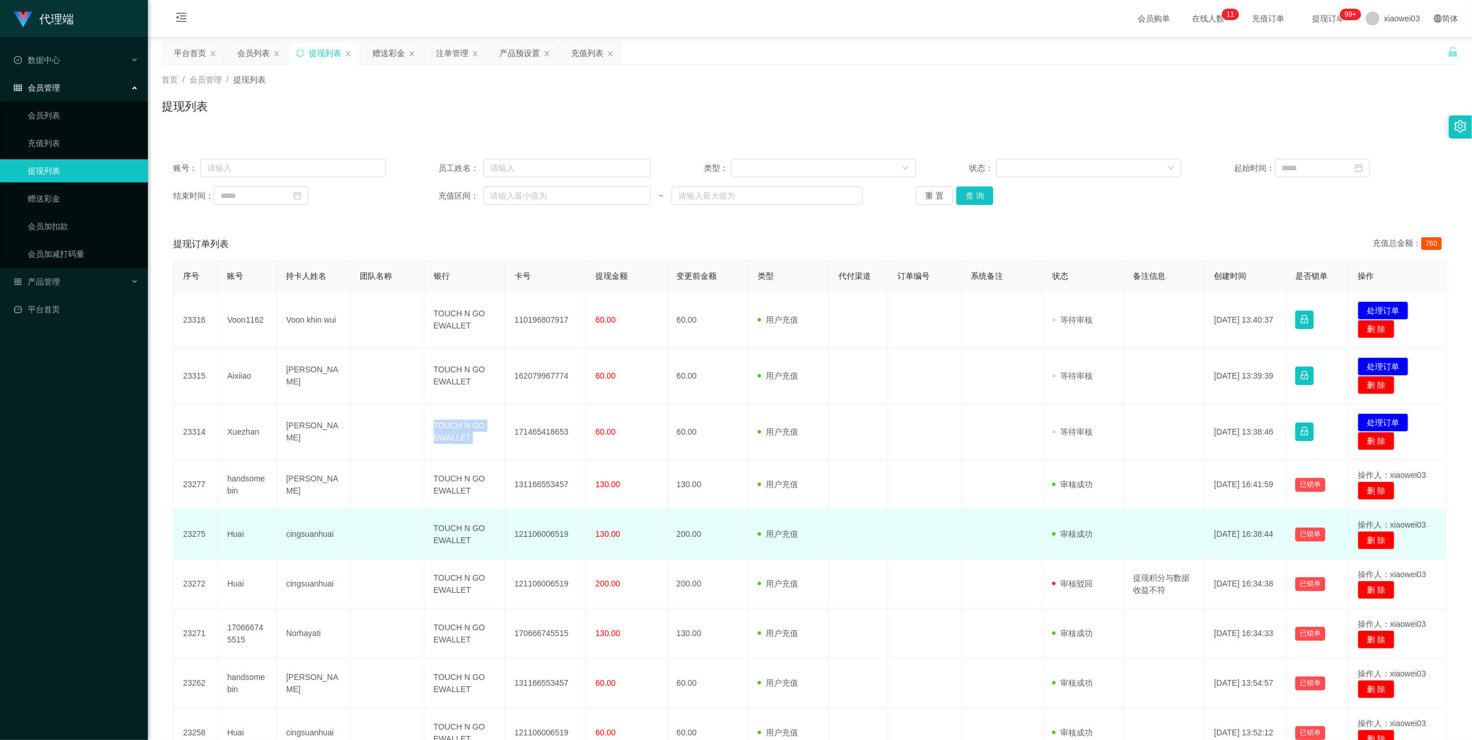
drag, startPoint x: 458, startPoint y: 427, endPoint x: 493, endPoint y: 520, distance: 99.4
click at [458, 428] on td "TOUCH N GO EWALLET" at bounding box center [464, 432] width 81 height 56
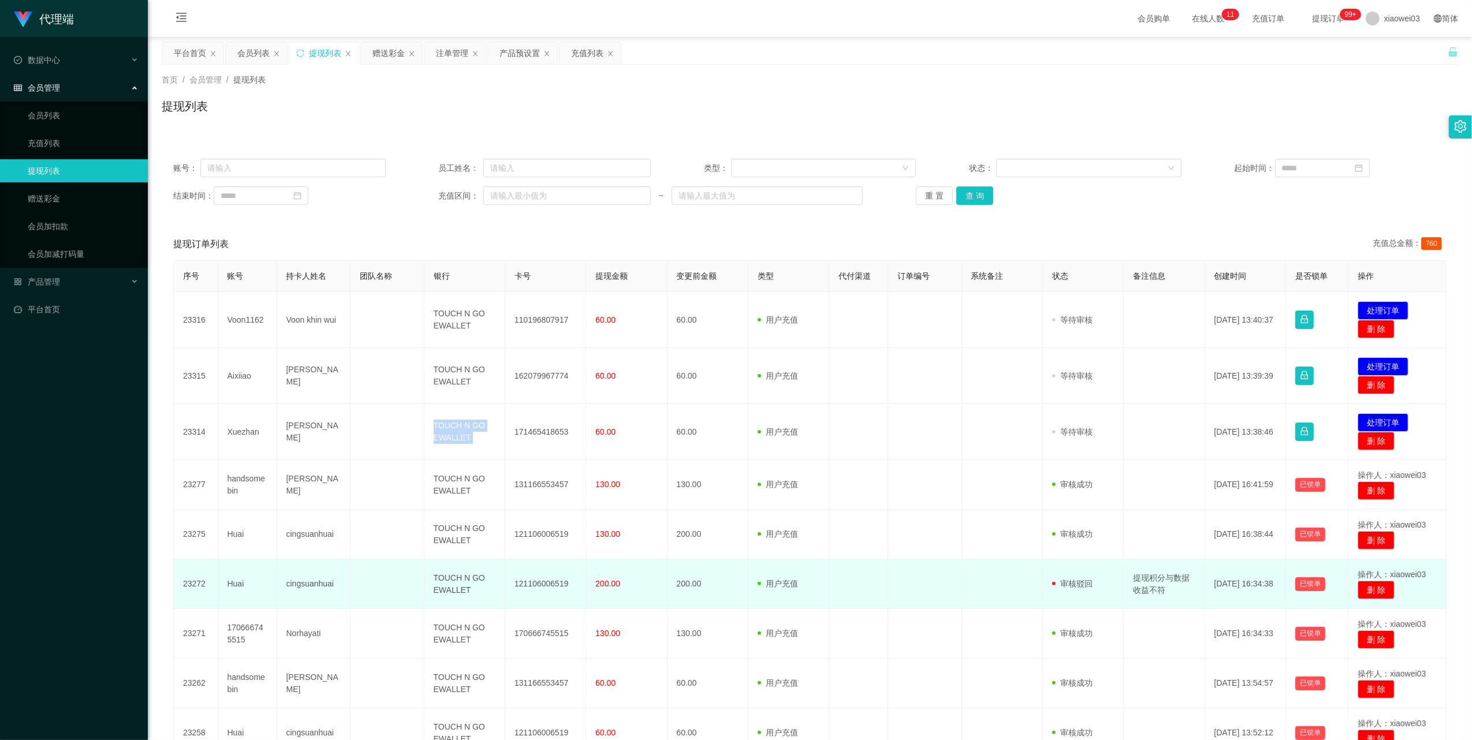
copy td "TOUCH N GO EWALLET"
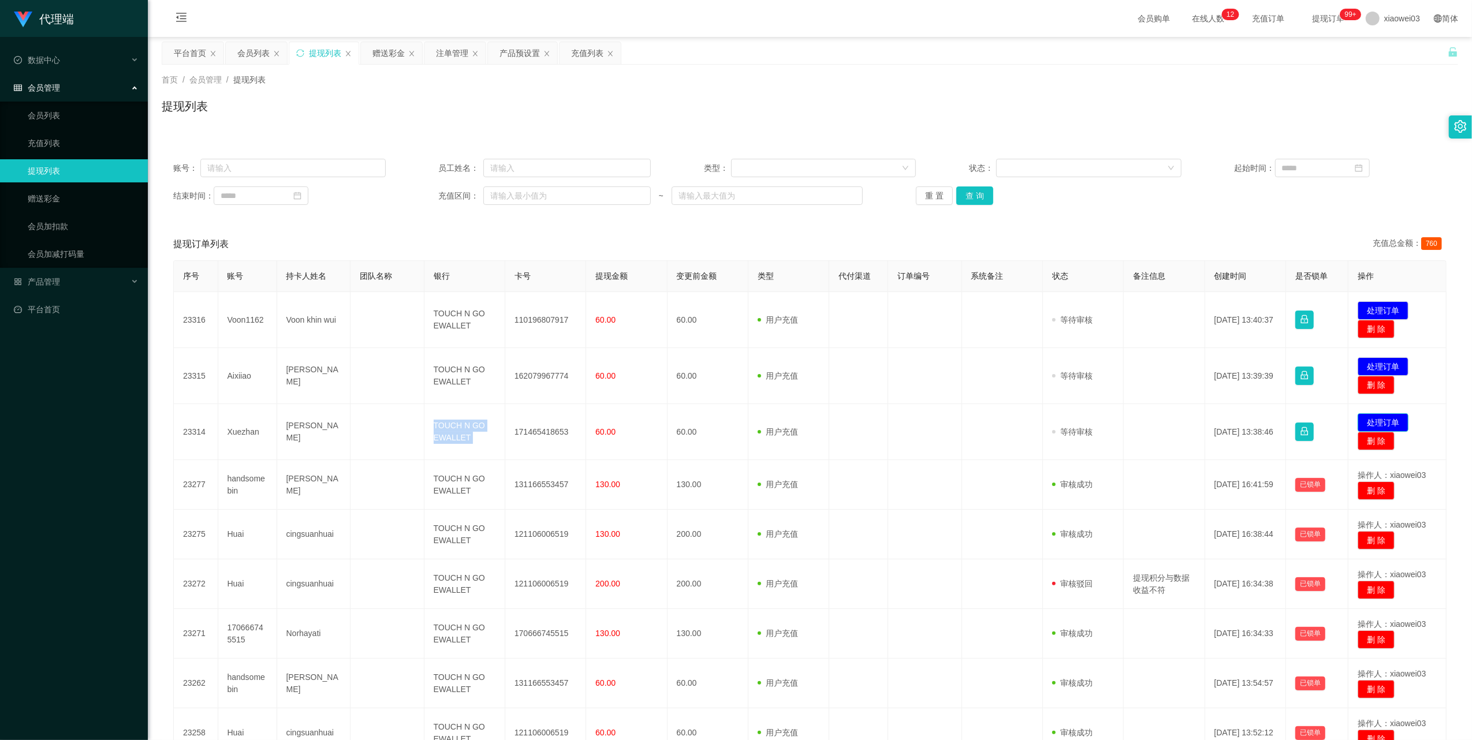
click at [1380, 416] on button "处理订单" at bounding box center [1383, 423] width 51 height 18
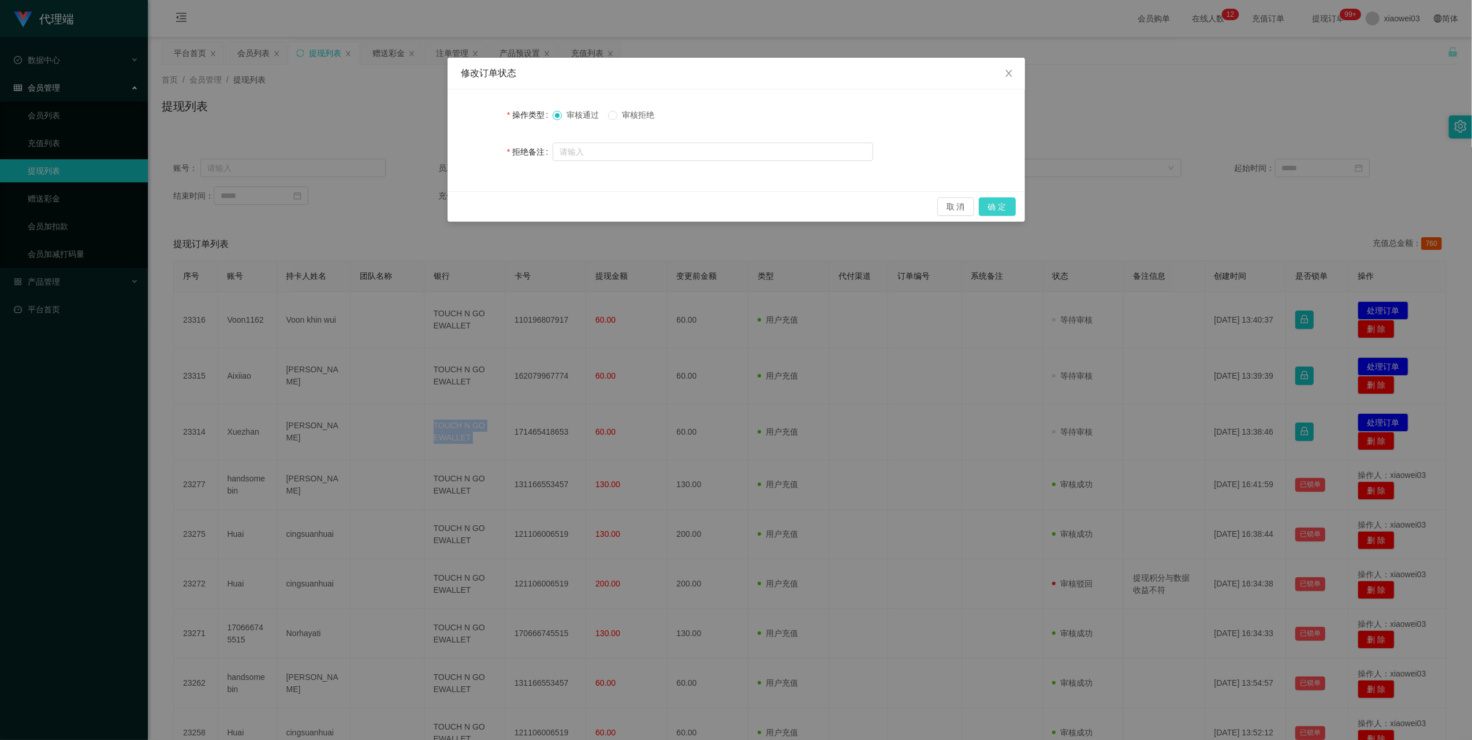
click at [990, 213] on button "确 定" at bounding box center [997, 207] width 37 height 18
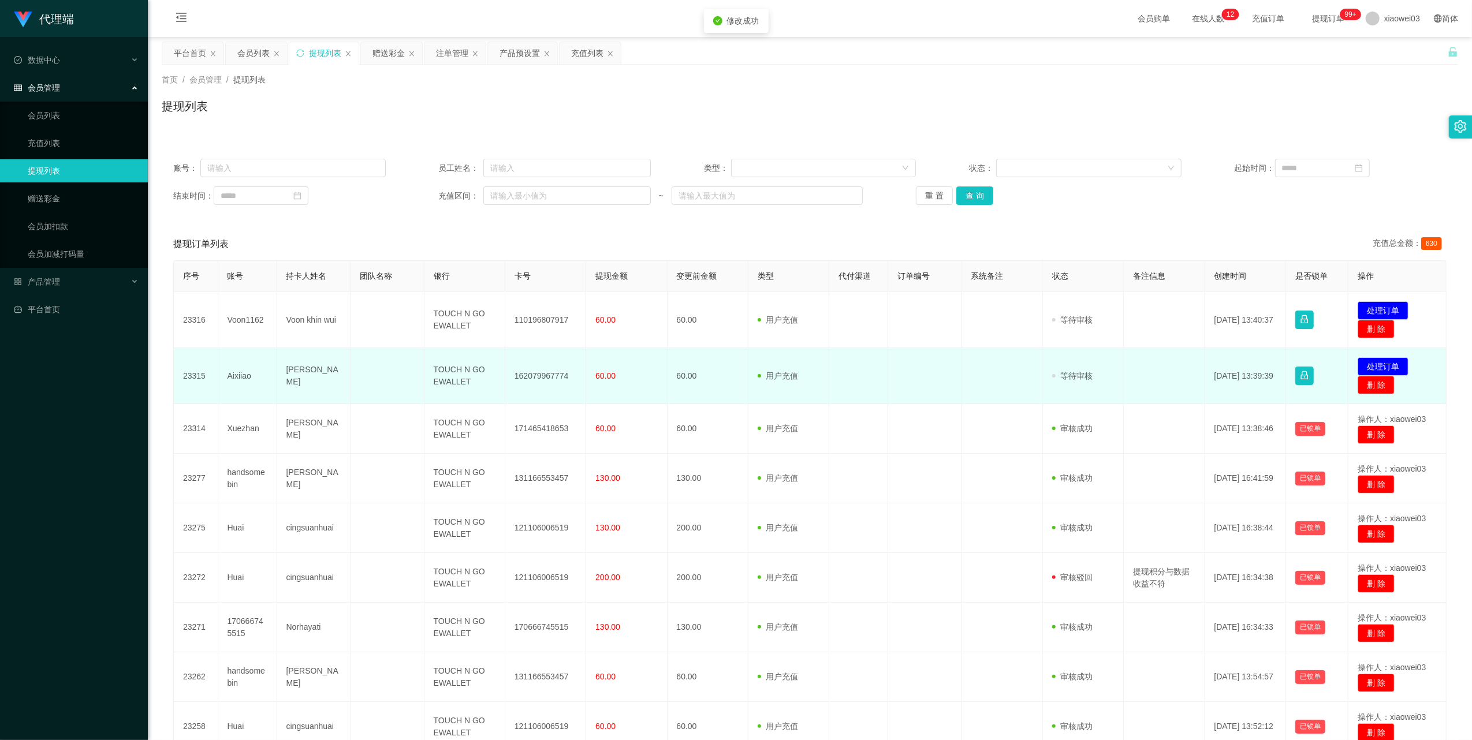
click at [542, 373] on td "162079967774" at bounding box center [545, 376] width 81 height 56
copy td "162079967774"
click at [444, 379] on td "TOUCH N GO EWALLET" at bounding box center [464, 376] width 81 height 56
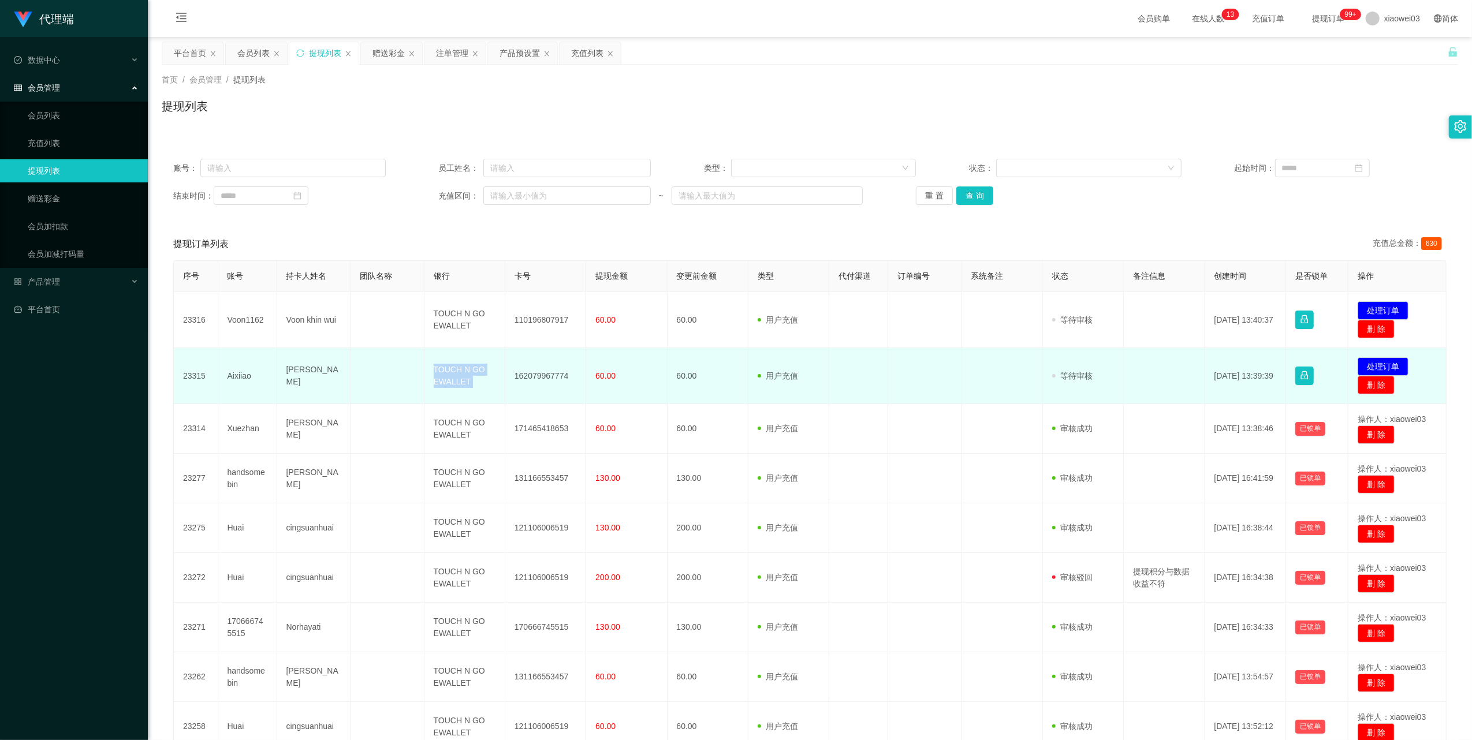
click at [444, 379] on td "TOUCH N GO EWALLET" at bounding box center [464, 376] width 81 height 56
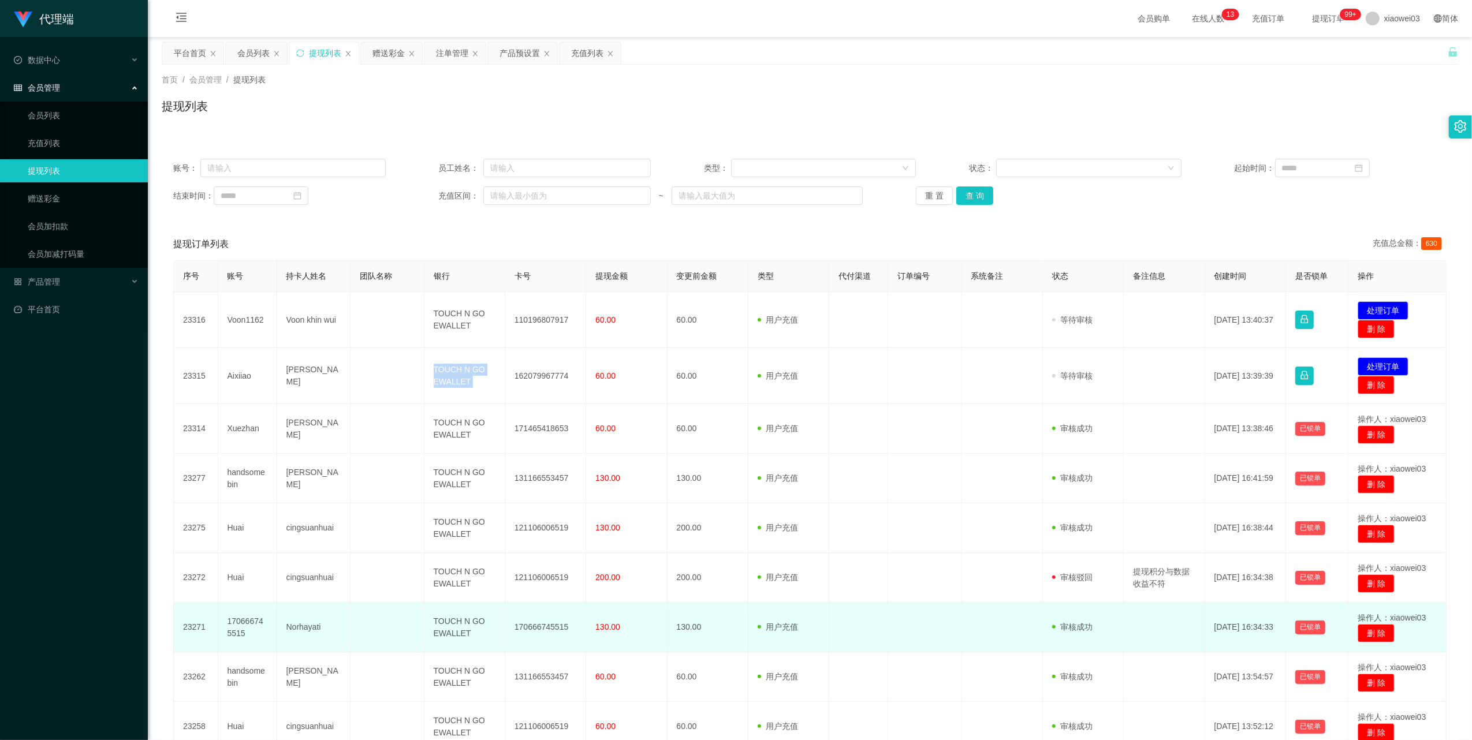
copy td "TOUCH N GO EWALLET"
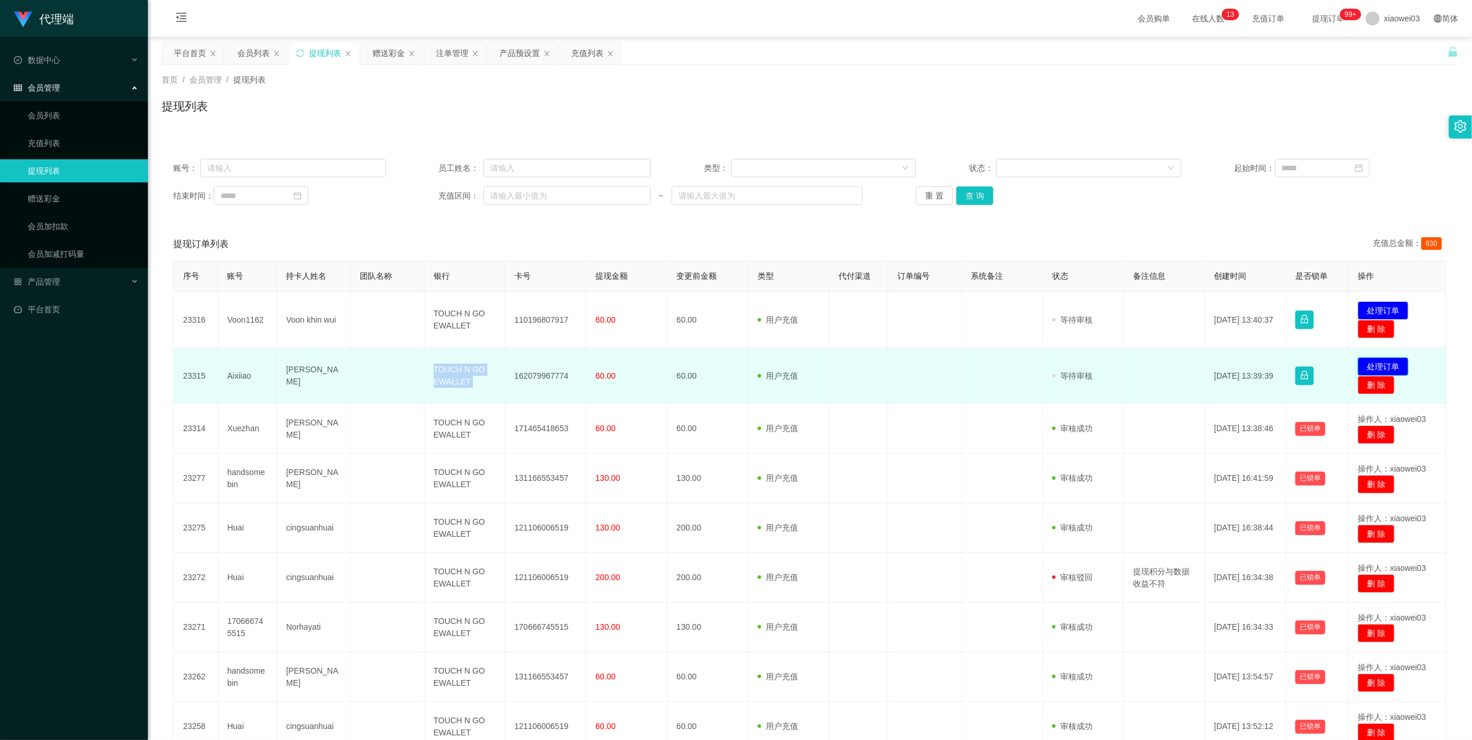
click at [1385, 364] on button "处理订单" at bounding box center [1383, 366] width 51 height 18
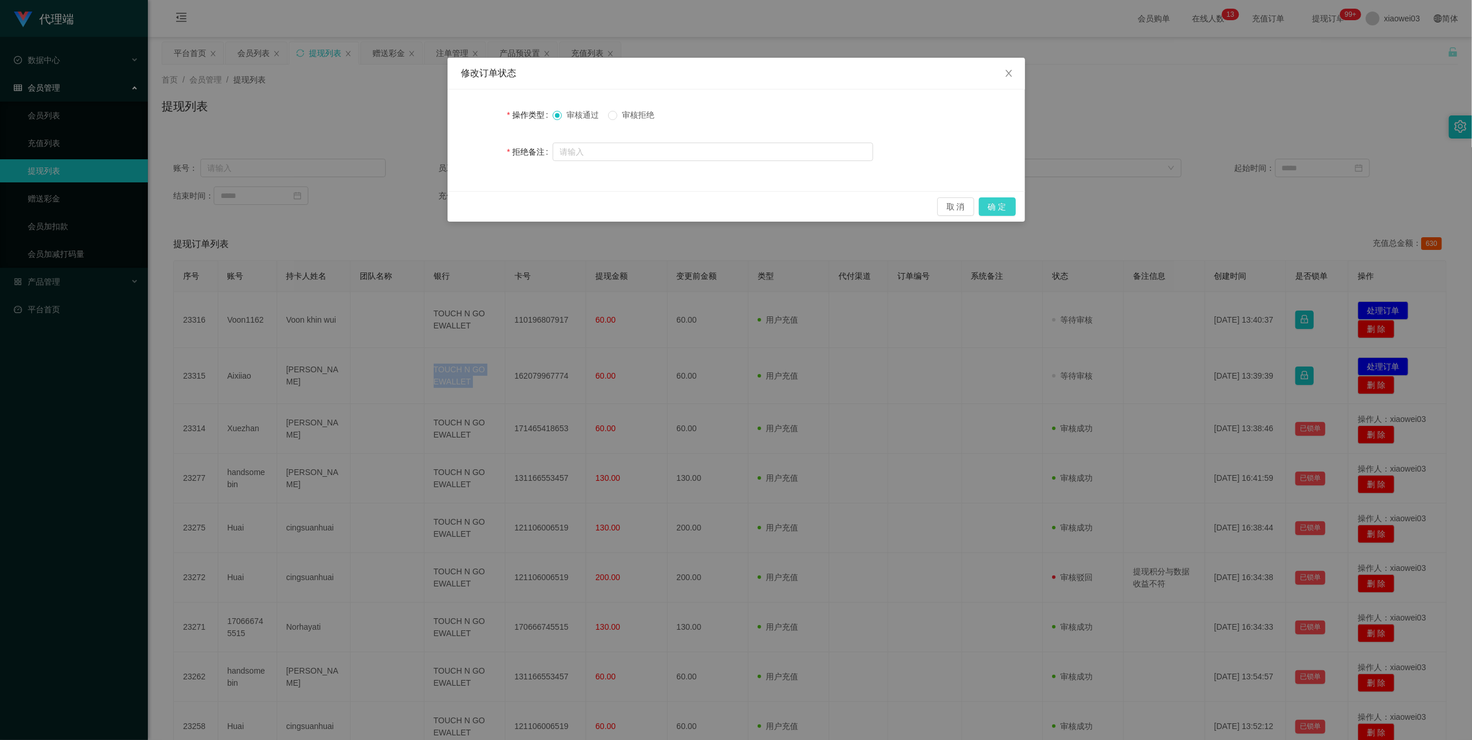
click at [989, 204] on button "确 定" at bounding box center [997, 207] width 37 height 18
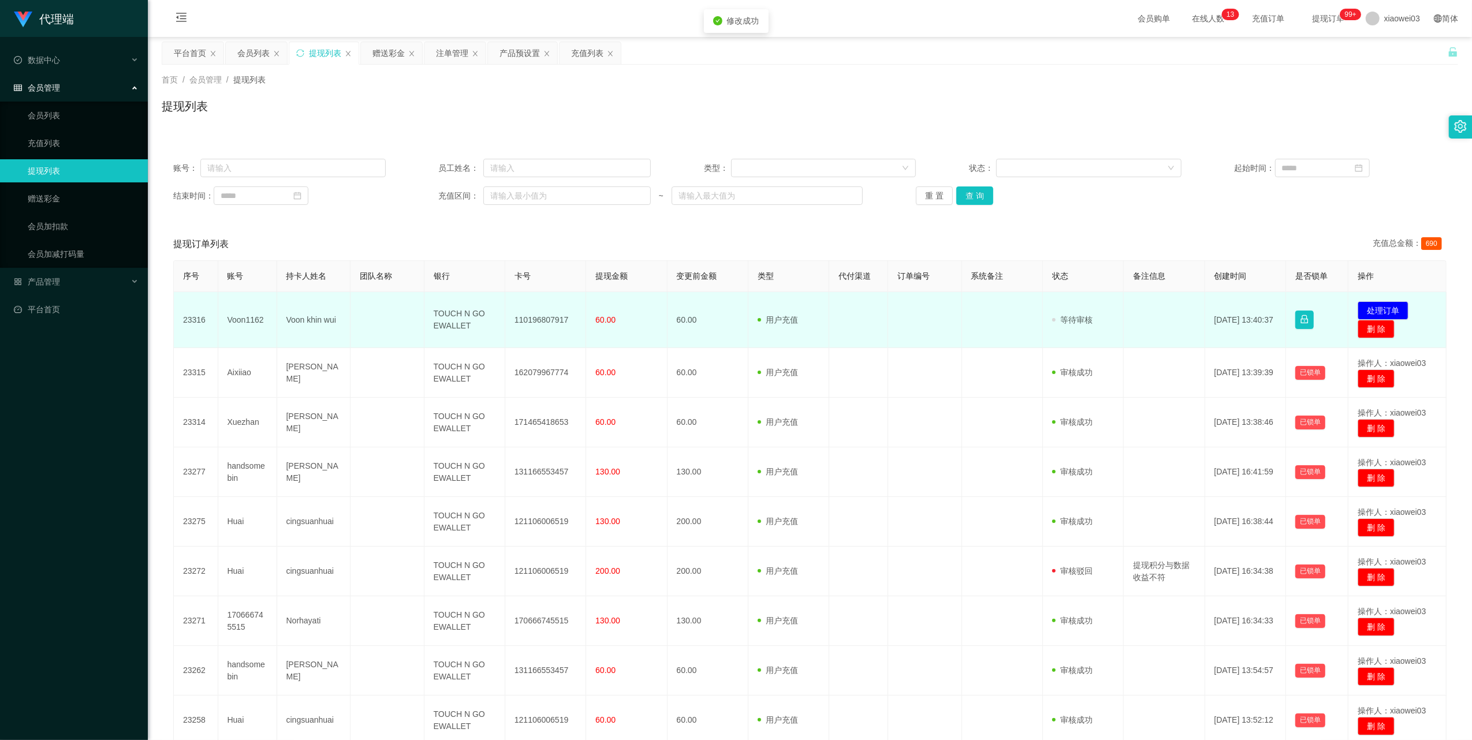
click at [539, 322] on td "110196807917" at bounding box center [545, 320] width 81 height 56
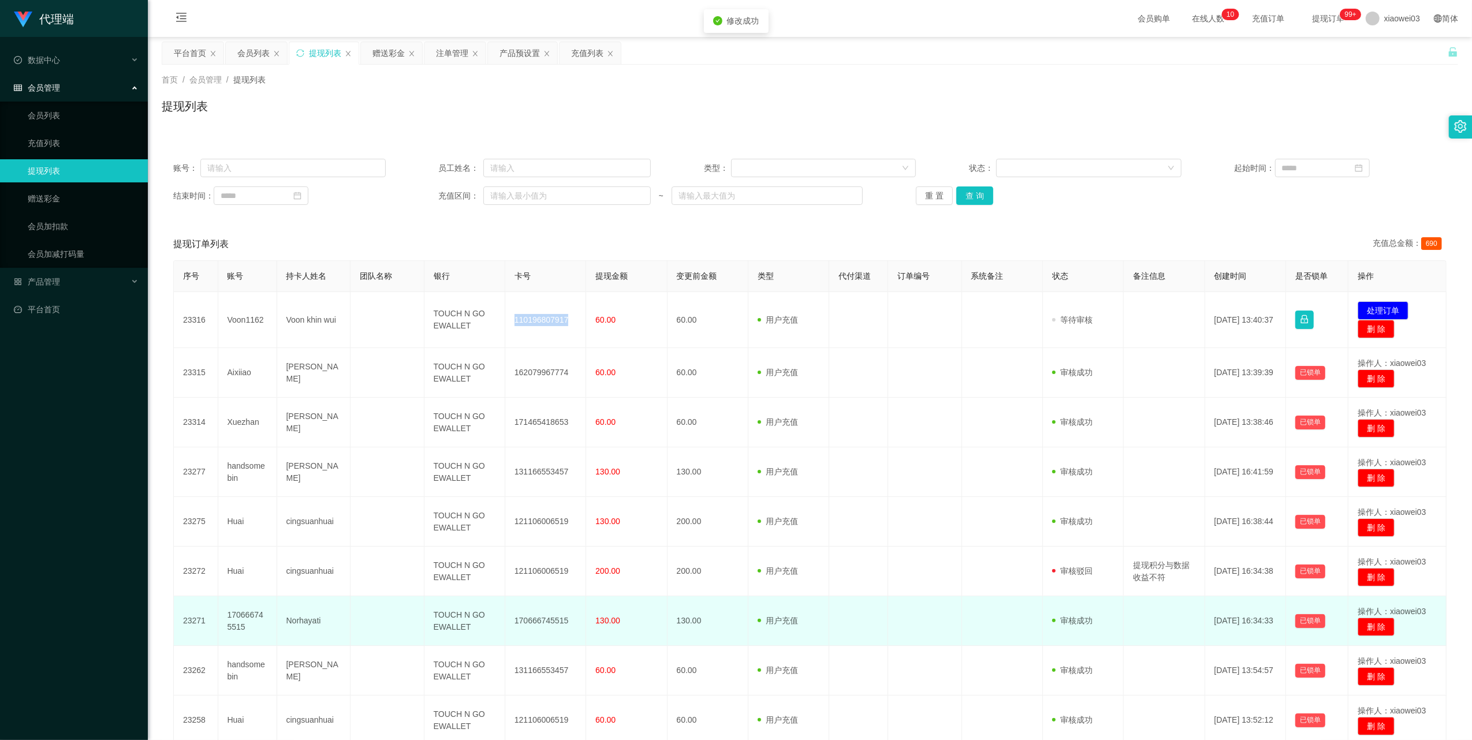
copy td "110196807917"
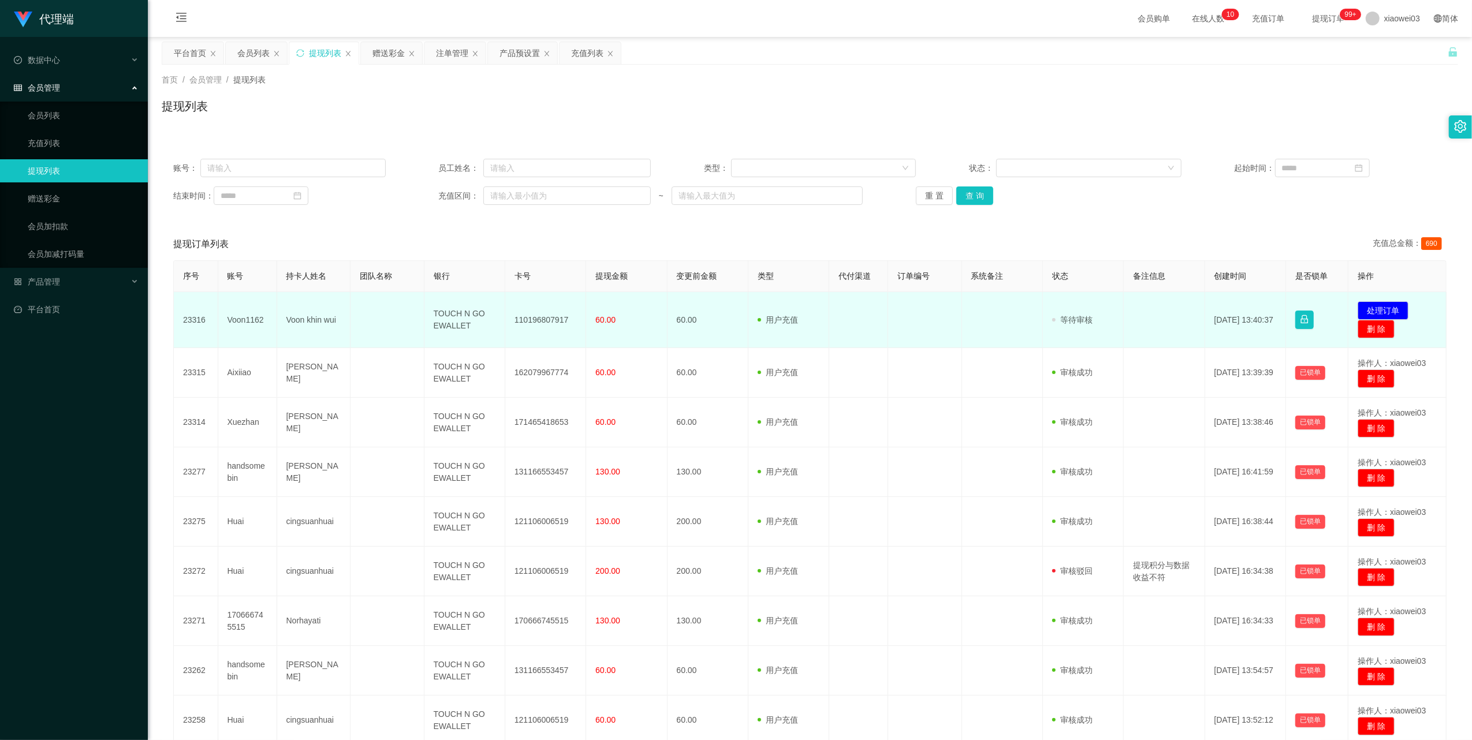
click at [453, 317] on td "TOUCH N GO EWALLET" at bounding box center [464, 320] width 81 height 56
drag, startPoint x: 453, startPoint y: 317, endPoint x: 460, endPoint y: 326, distance: 11.2
click at [453, 317] on td "TOUCH N GO EWALLET" at bounding box center [464, 320] width 81 height 56
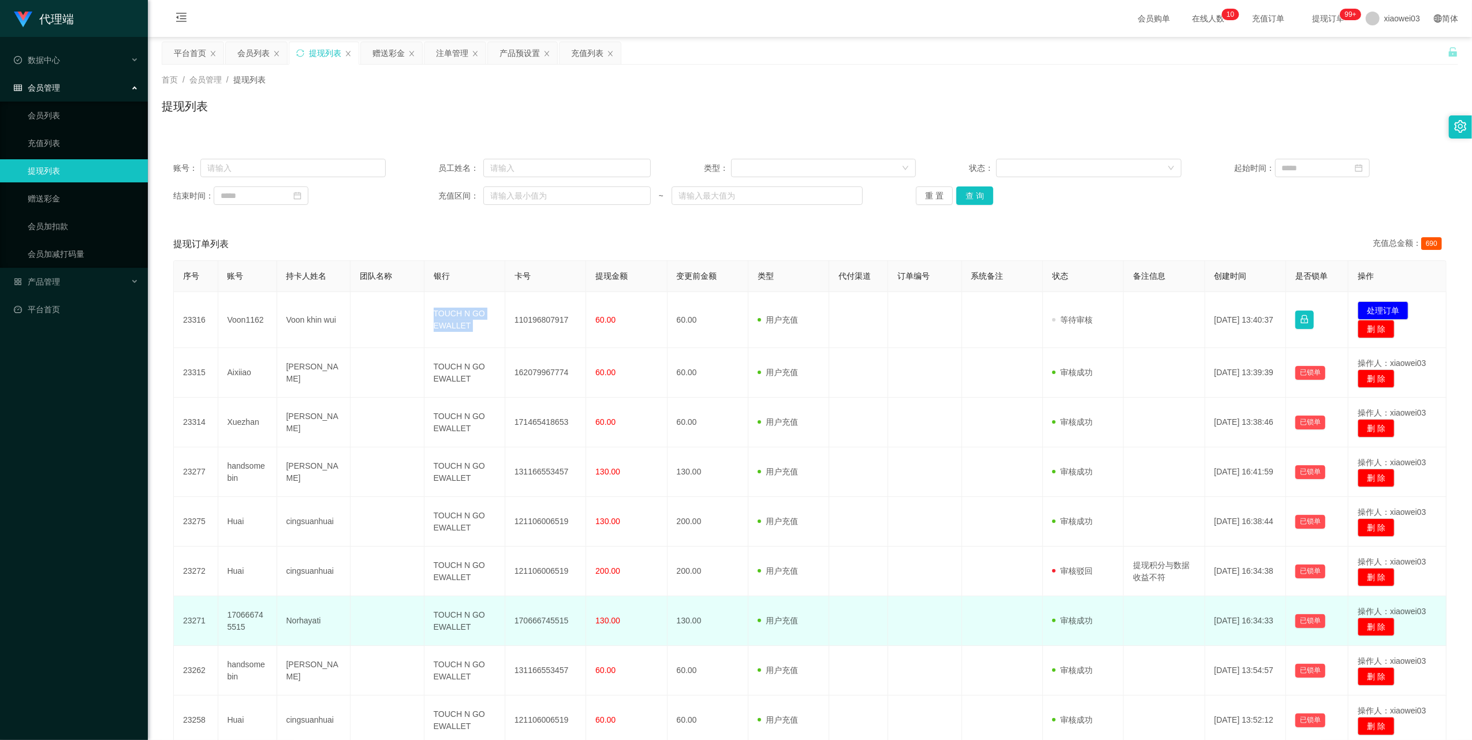
copy td "TOUCH N GO EWALLET"
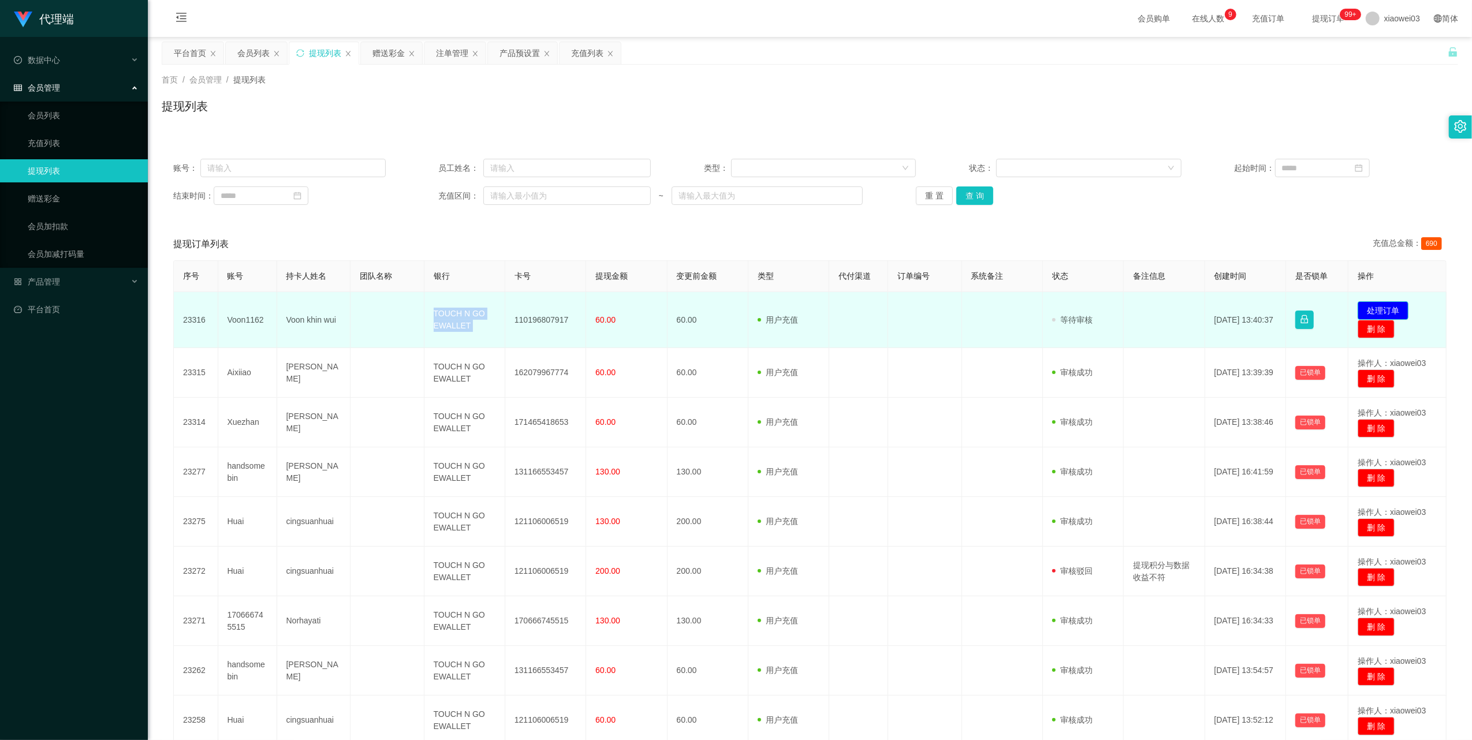
click at [1363, 308] on button "处理订单" at bounding box center [1383, 310] width 51 height 18
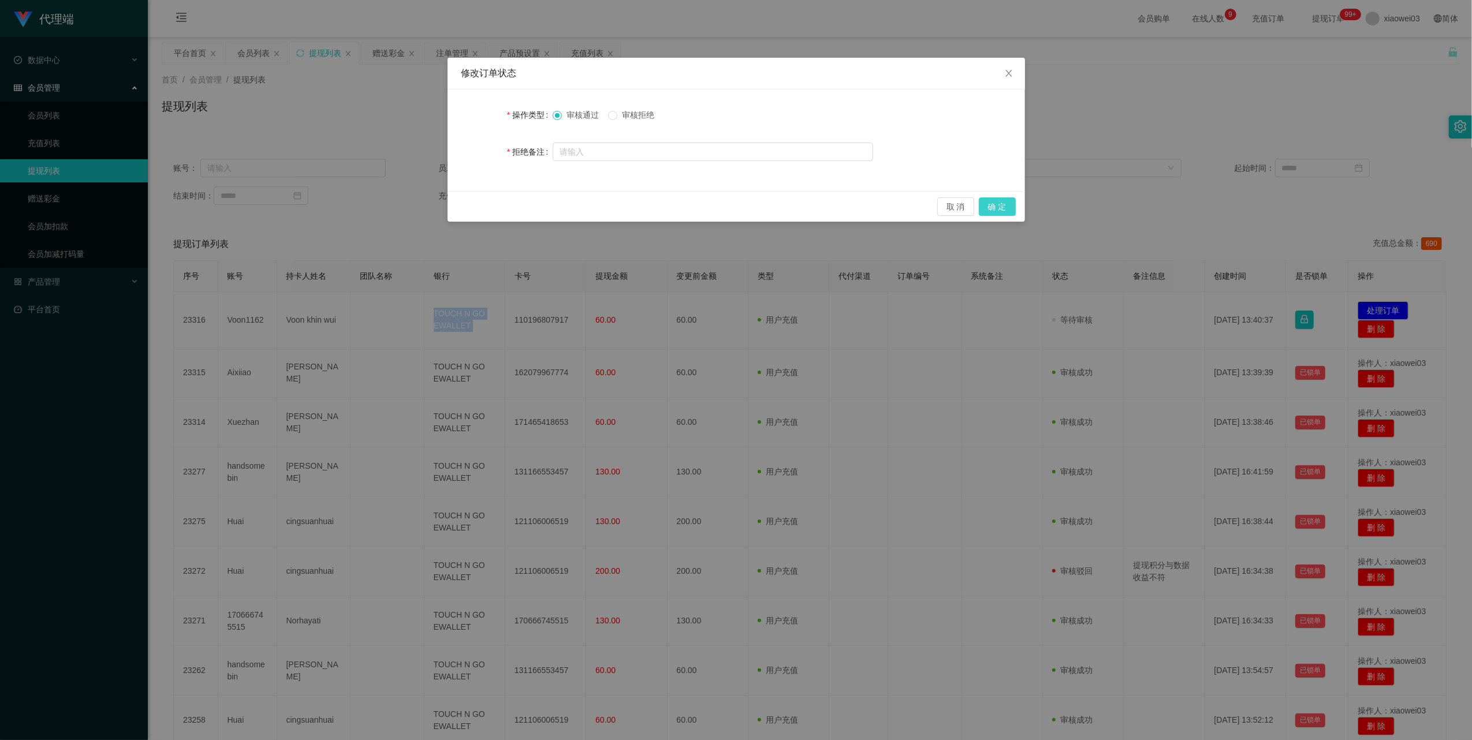
click at [1003, 204] on button "确 定" at bounding box center [997, 207] width 37 height 18
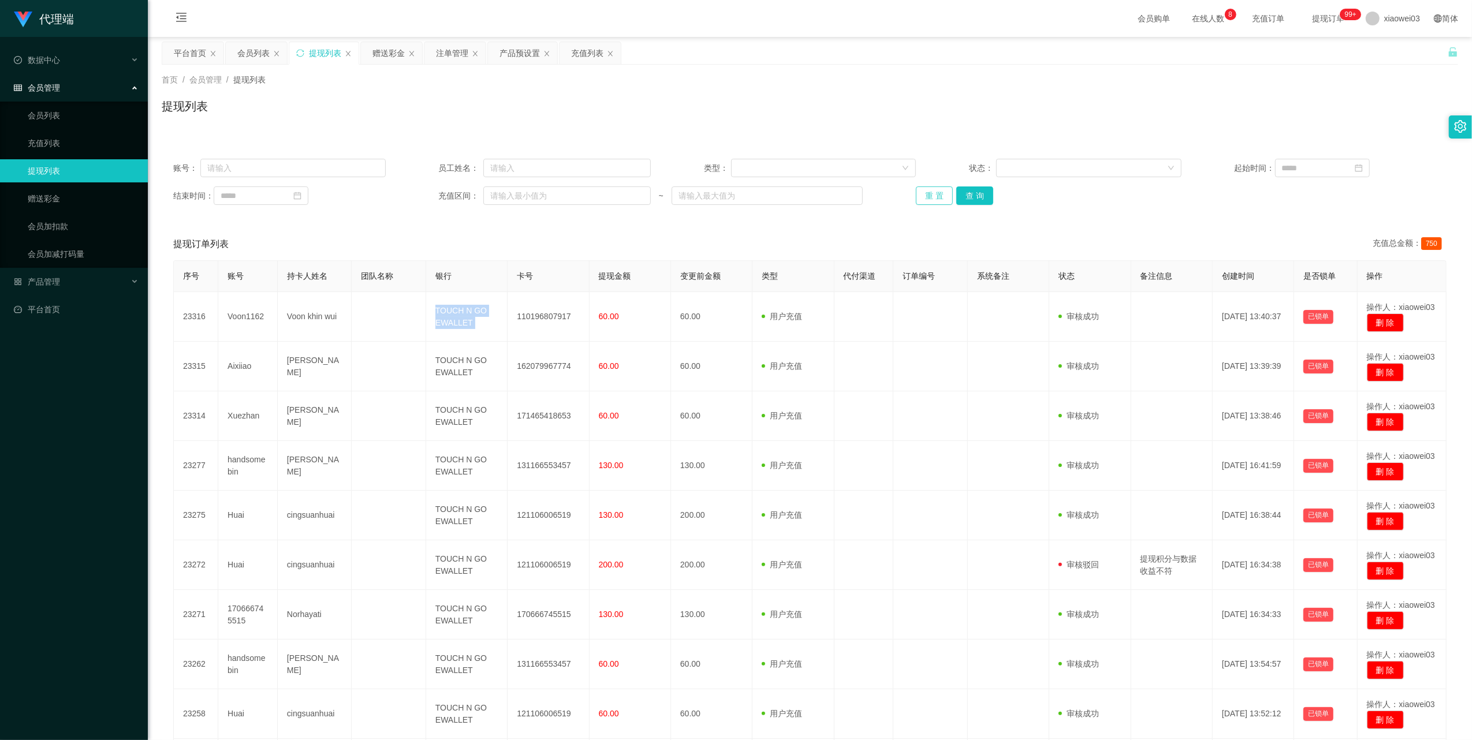
click at [929, 199] on button "重 置" at bounding box center [934, 196] width 37 height 18
click at [449, 53] on div "注单管理" at bounding box center [452, 53] width 32 height 22
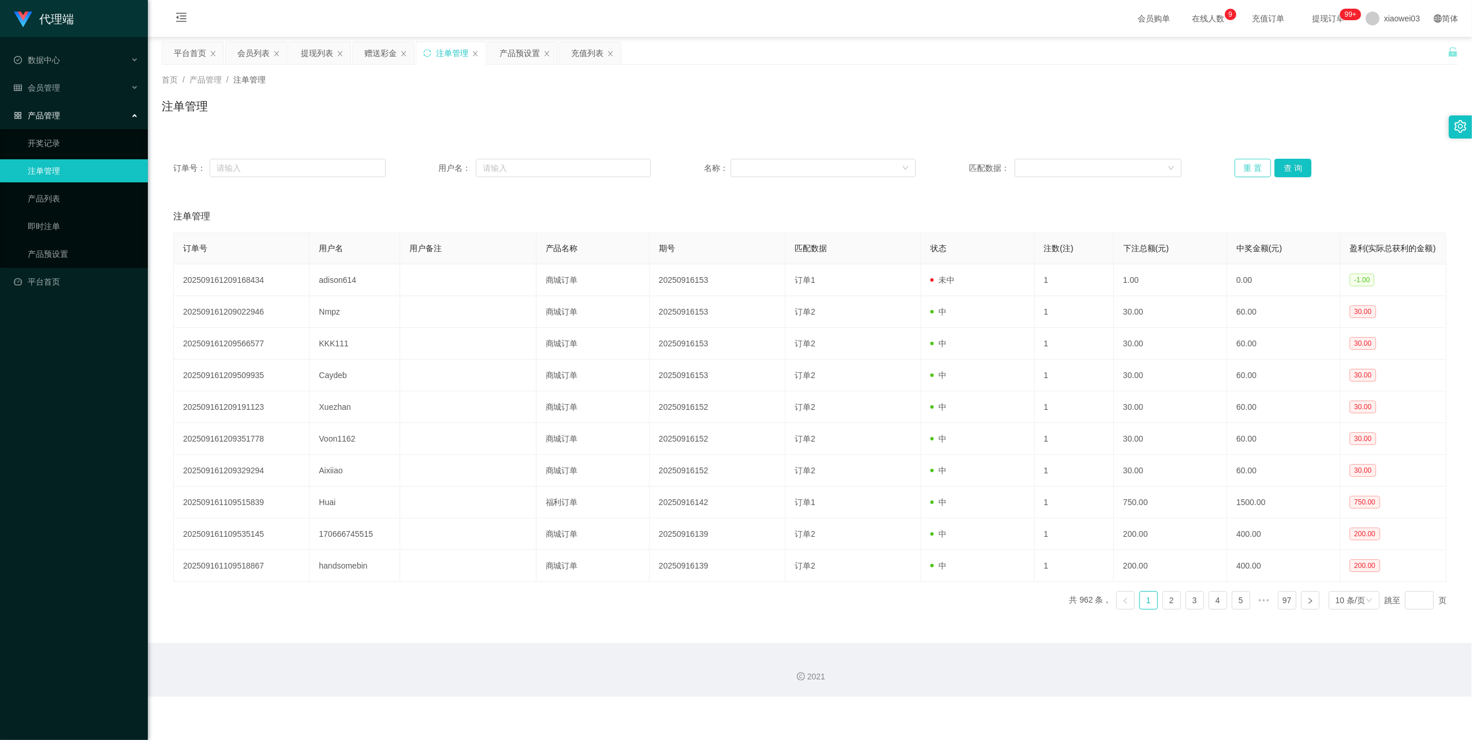
click at [1237, 165] on button "重 置" at bounding box center [1253, 168] width 37 height 18
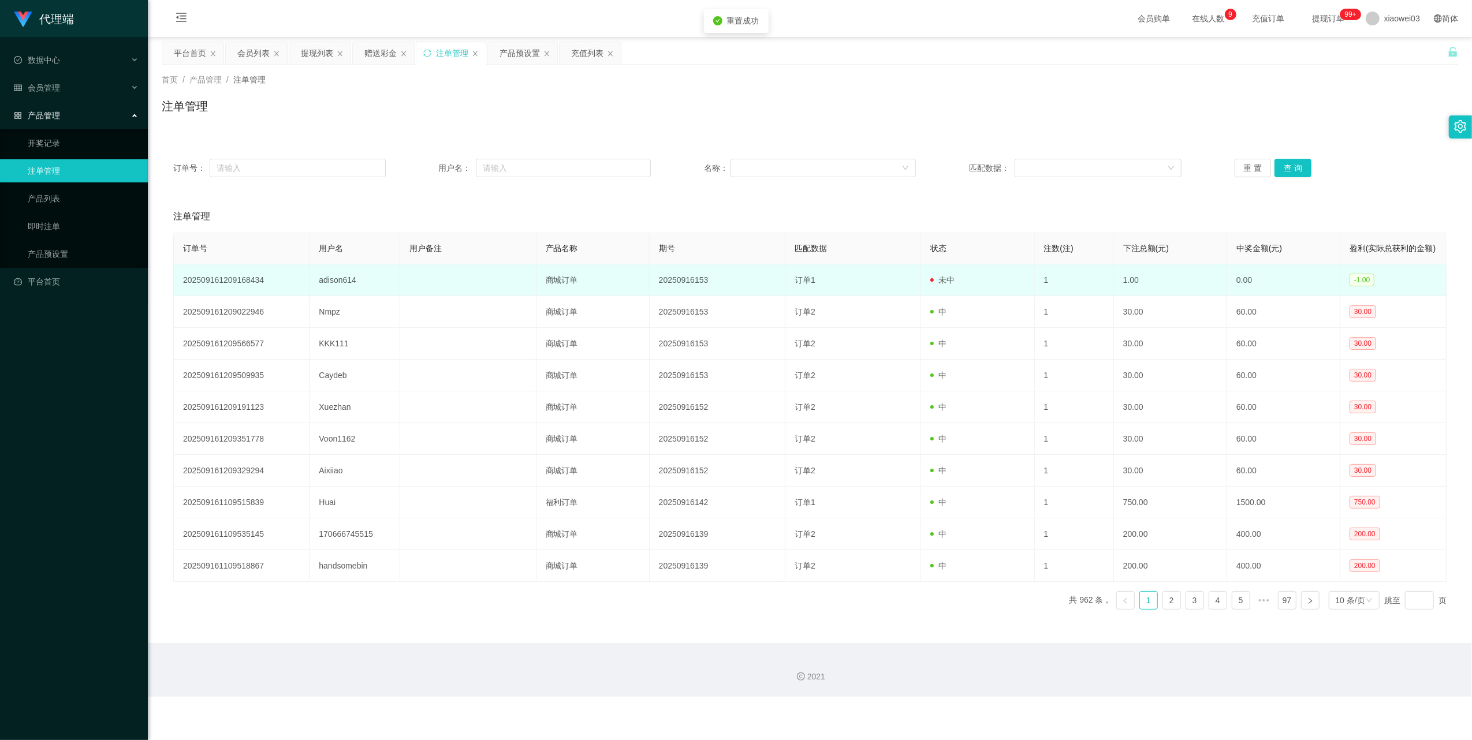
click at [336, 294] on td "adison614" at bounding box center [355, 281] width 91 height 32
click at [337, 294] on td "adison614" at bounding box center [355, 281] width 91 height 32
copy td "adison614"
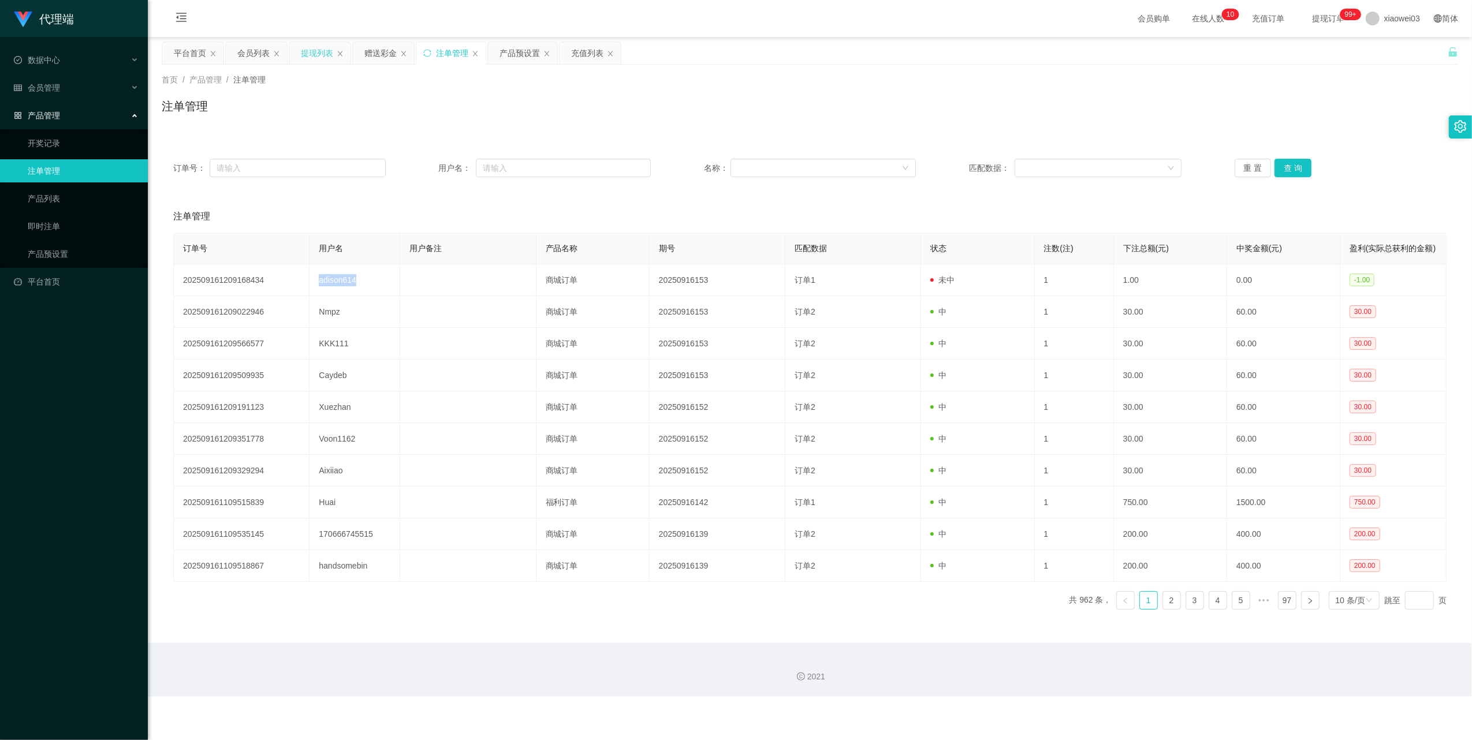
click at [314, 54] on div "提现列表" at bounding box center [317, 53] width 32 height 22
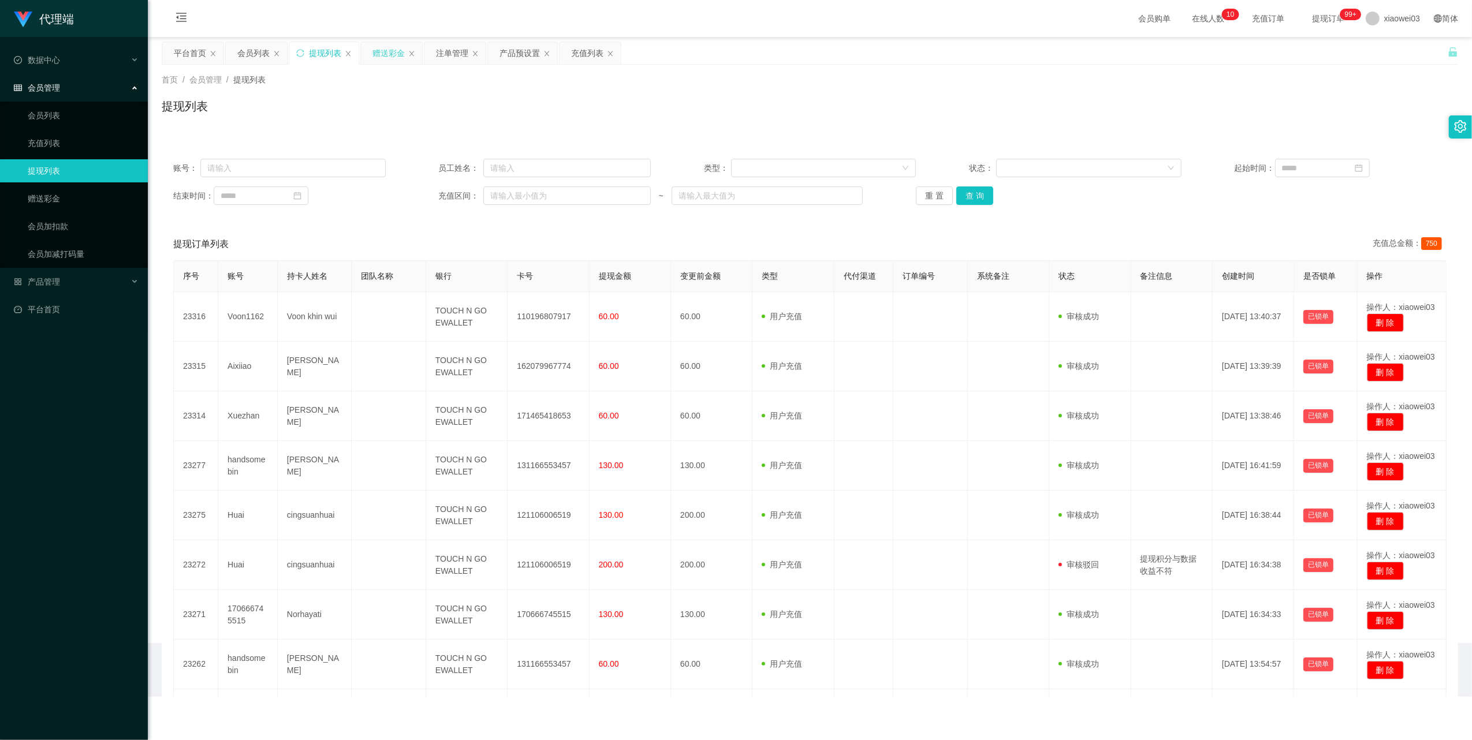
click at [384, 45] on div "赠送彩金" at bounding box center [389, 53] width 32 height 22
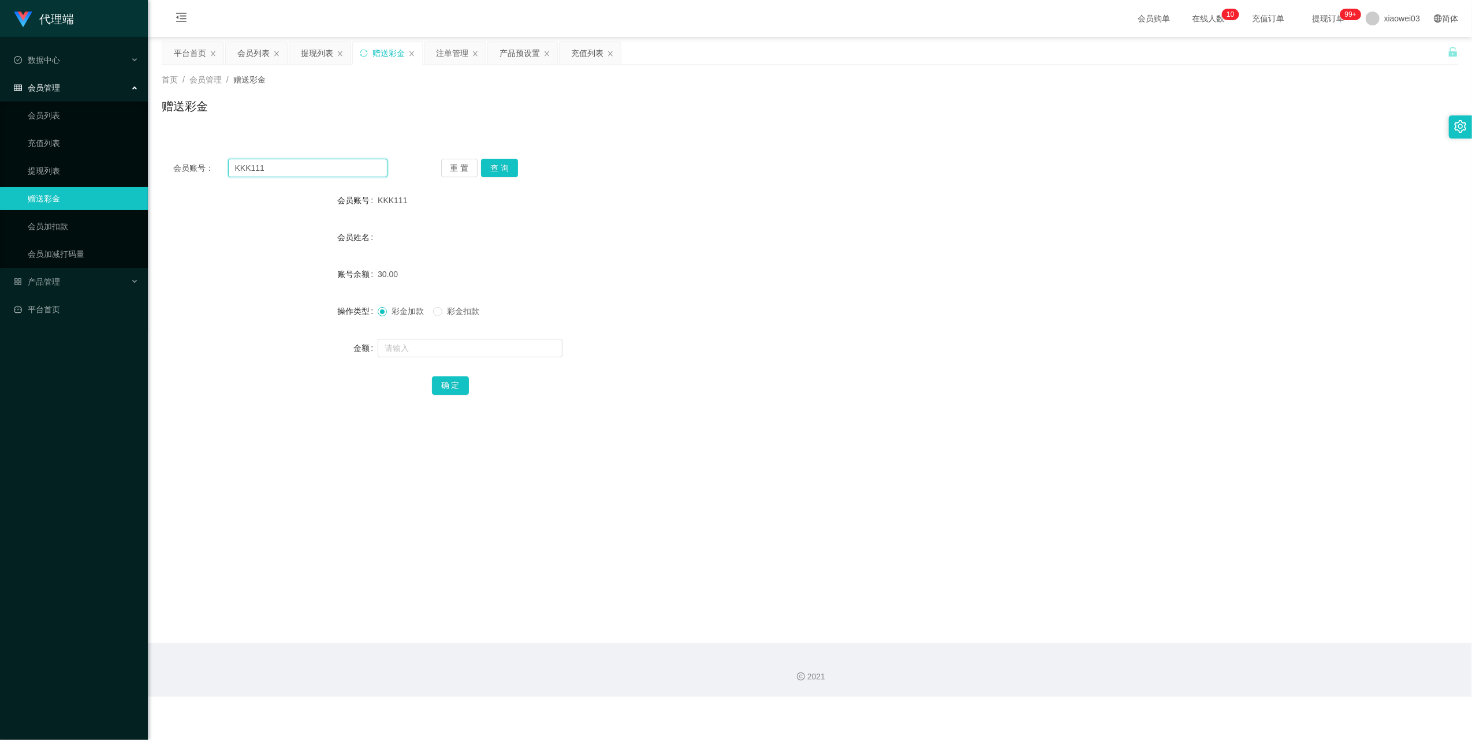
click at [321, 165] on input "KKK111" at bounding box center [307, 168] width 159 height 18
paste input "Monster"
type input "Monster"
drag, startPoint x: 488, startPoint y: 173, endPoint x: 487, endPoint y: 181, distance: 7.5
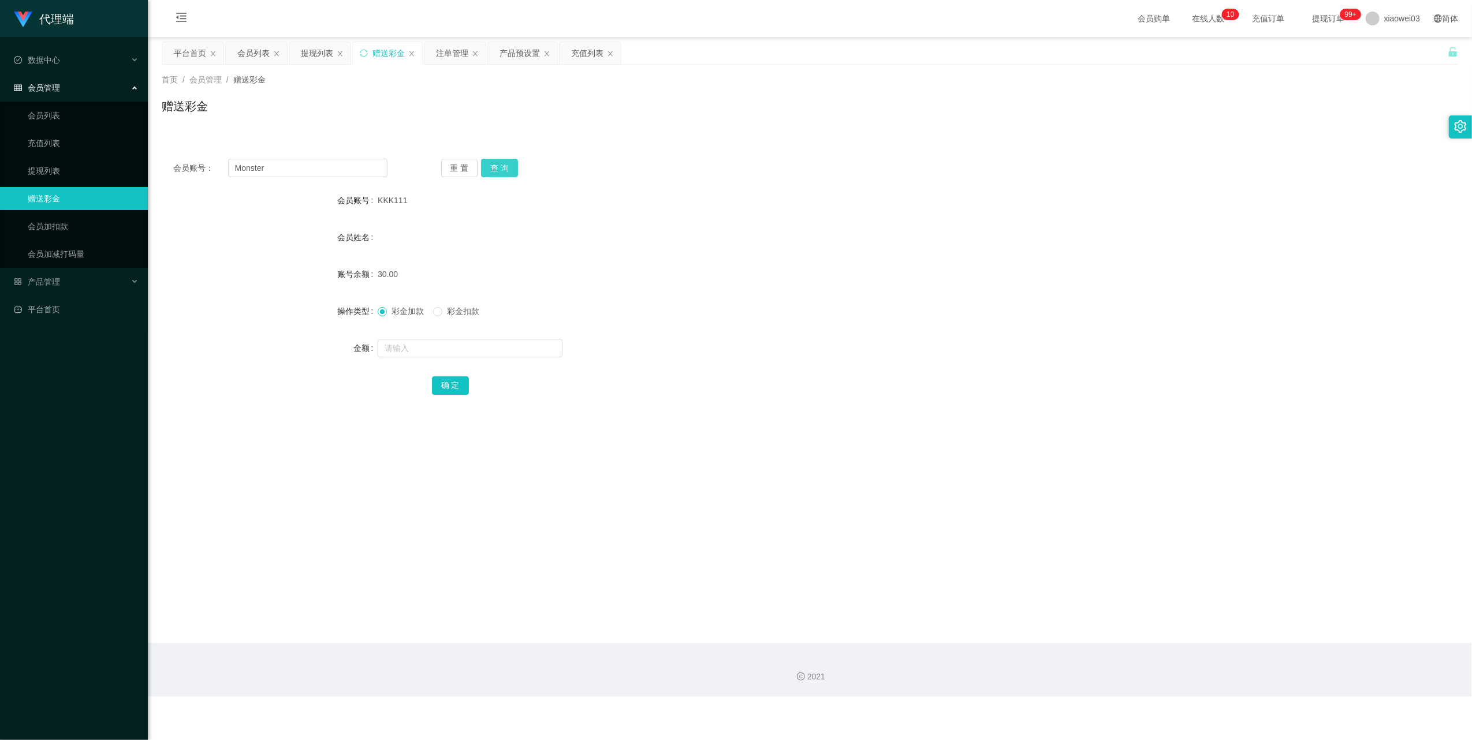
click at [488, 173] on button "查 询" at bounding box center [499, 168] width 37 height 18
click at [447, 347] on input "text" at bounding box center [470, 348] width 185 height 18
type input "30"
click at [454, 378] on button "确 定" at bounding box center [450, 386] width 37 height 18
drag, startPoint x: 301, startPoint y: 54, endPoint x: 345, endPoint y: 80, distance: 51.2
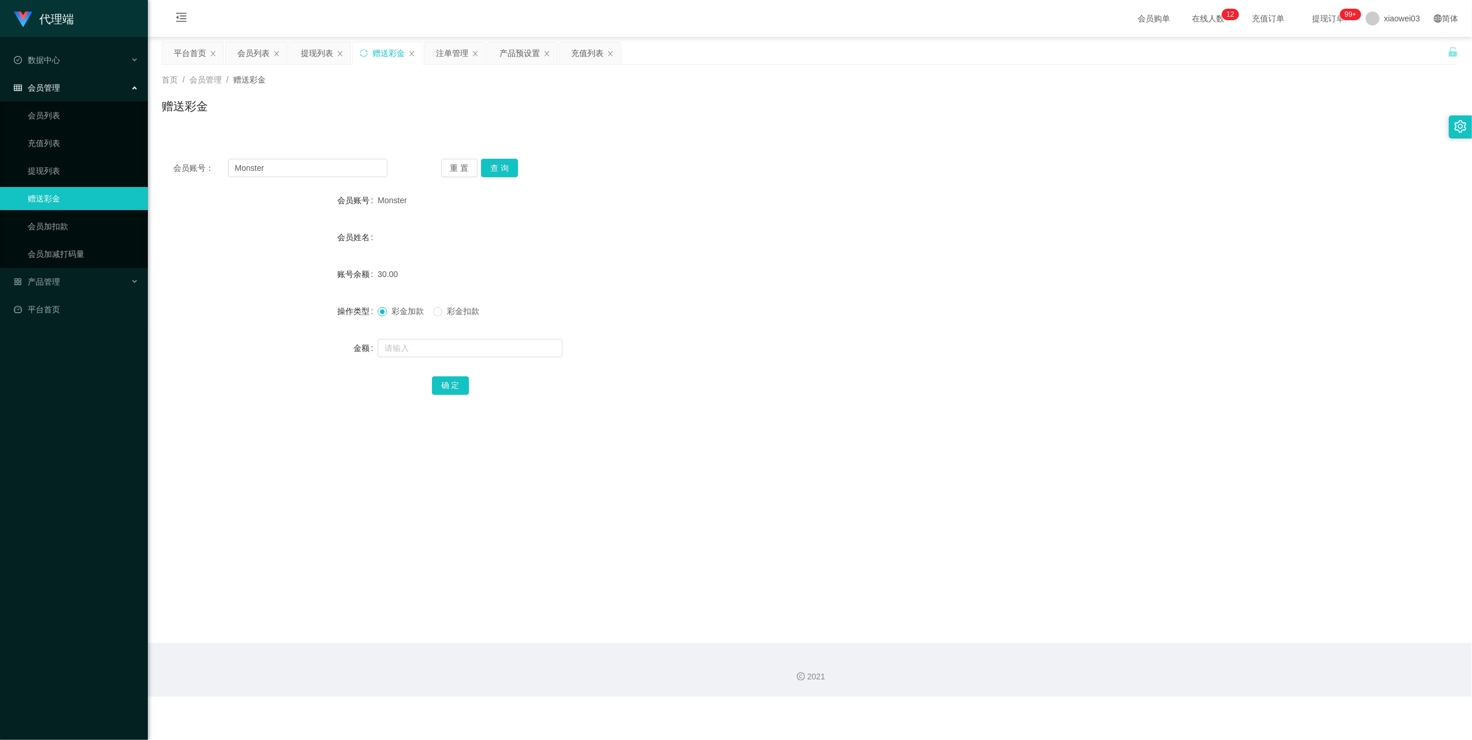
click at [301, 54] on div "提现列表" at bounding box center [319, 53] width 61 height 22
click at [325, 56] on div "提现列表" at bounding box center [317, 53] width 32 height 22
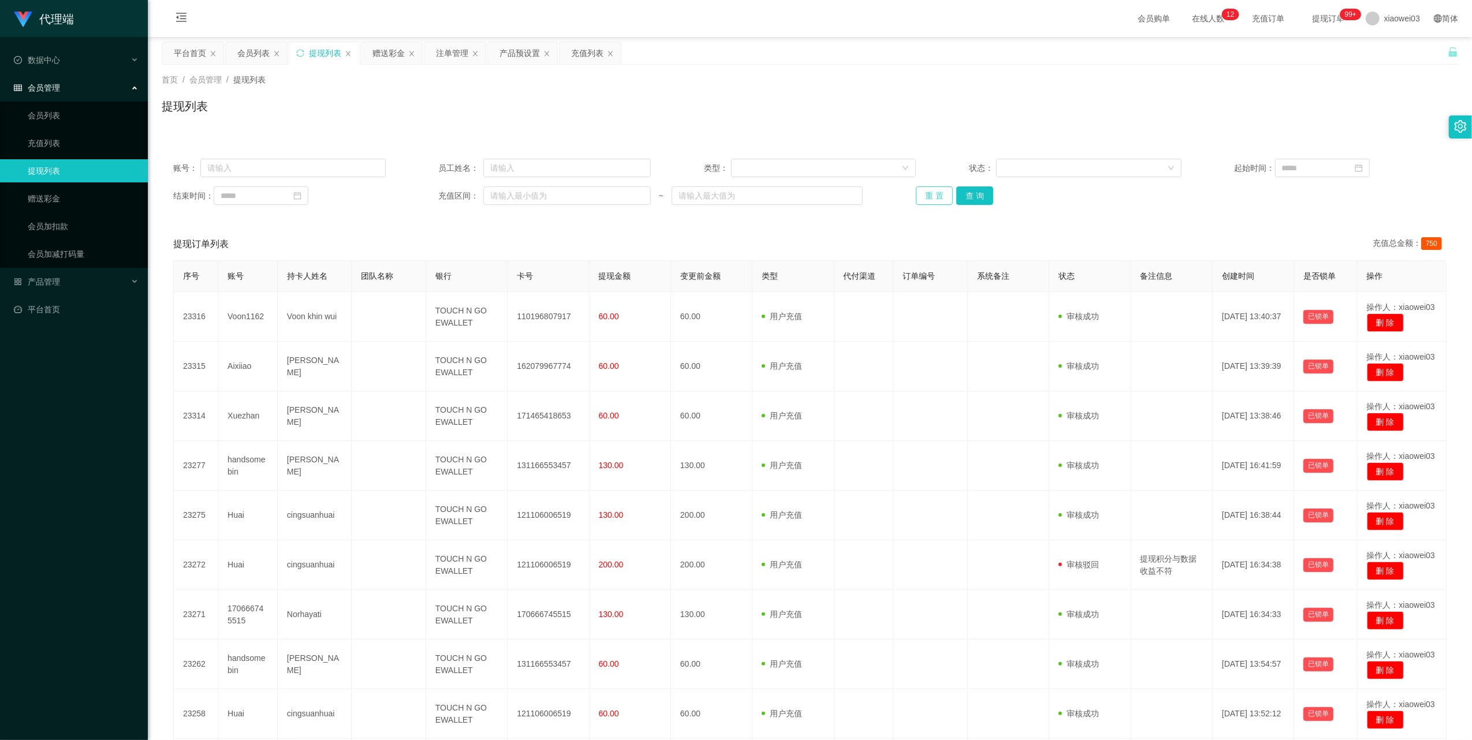
click at [937, 195] on button "重 置" at bounding box center [934, 196] width 37 height 18
click at [934, 194] on button "重 置" at bounding box center [934, 196] width 37 height 18
click at [927, 196] on button "重 置" at bounding box center [934, 196] width 37 height 18
click at [297, 50] on icon "图标: sync" at bounding box center [300, 53] width 8 height 8
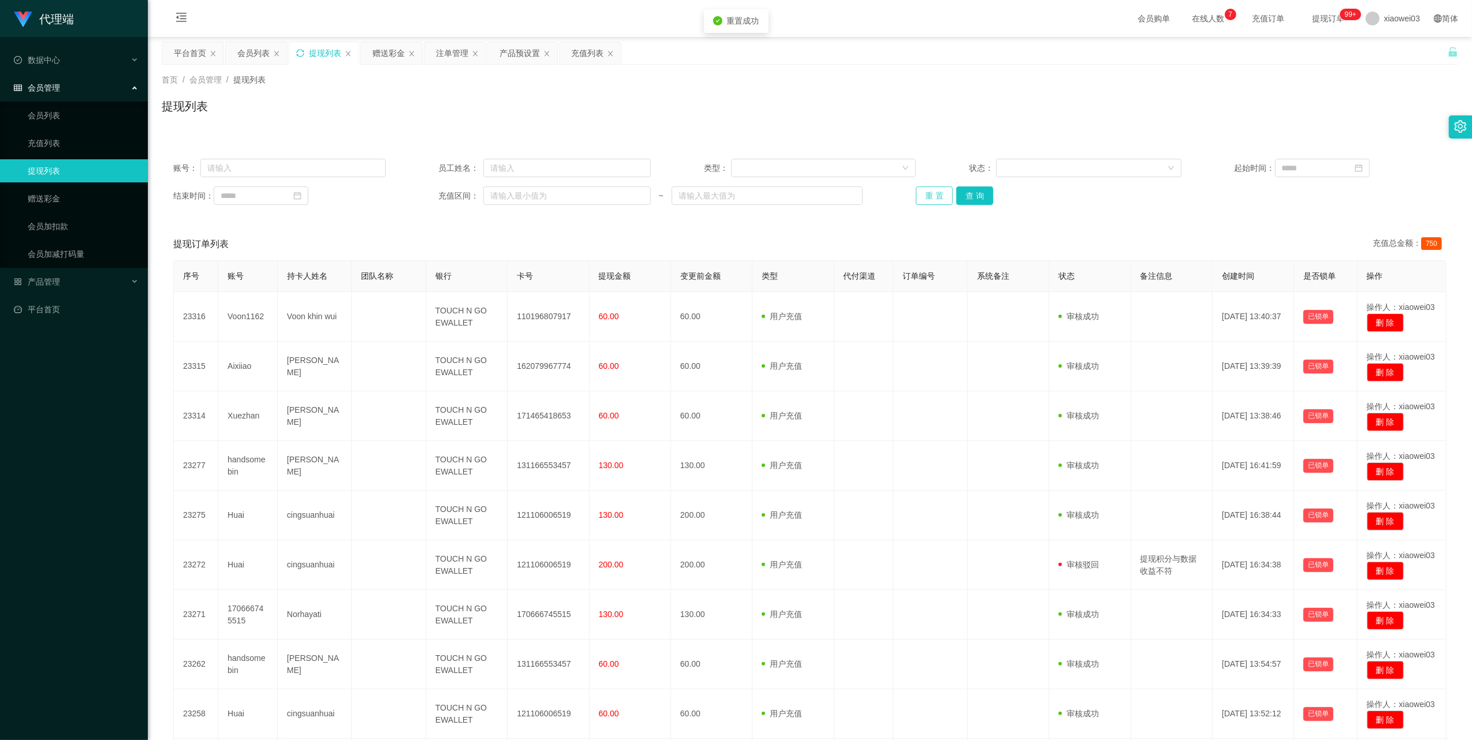
click at [920, 196] on button "重 置" at bounding box center [934, 196] width 37 height 18
click at [923, 191] on button "重 置" at bounding box center [934, 196] width 37 height 18
click at [301, 53] on icon "图标: sync" at bounding box center [300, 53] width 8 height 8
click at [929, 199] on button "重 置" at bounding box center [934, 196] width 37 height 18
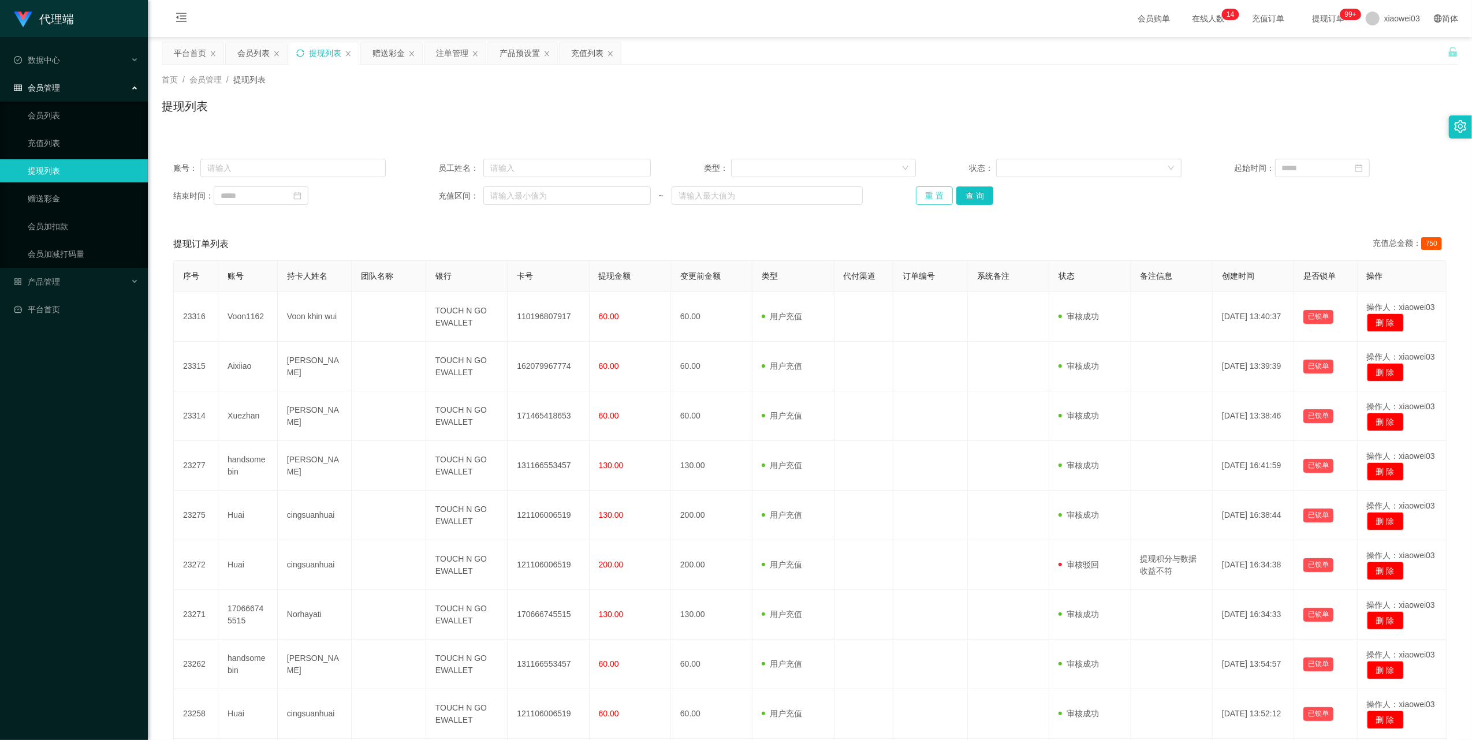
click at [916, 194] on button "重 置" at bounding box center [934, 196] width 37 height 18
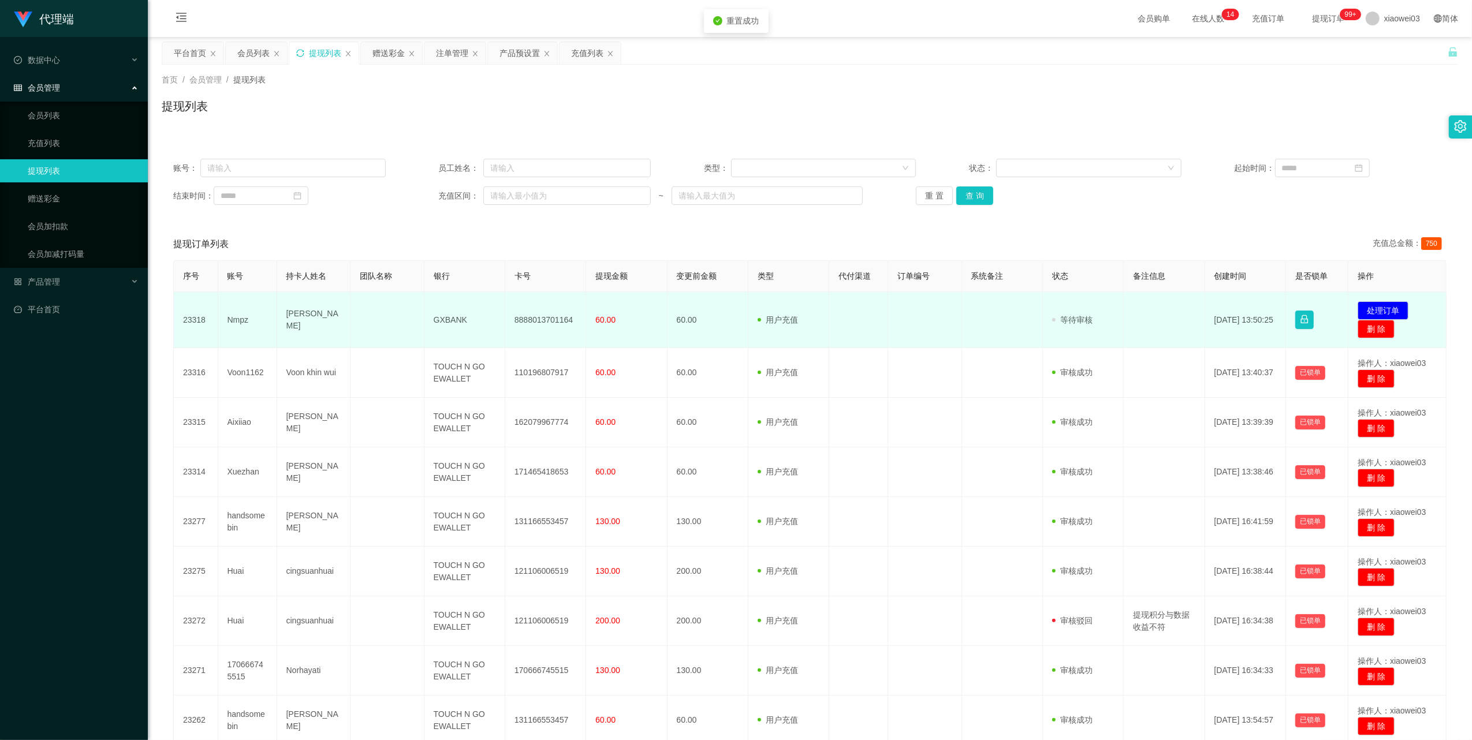
click at [560, 319] on td "8888013701164" at bounding box center [545, 320] width 81 height 56
click at [452, 314] on td "GXBANK" at bounding box center [464, 320] width 81 height 56
click at [1365, 305] on button "处理订单" at bounding box center [1383, 310] width 51 height 18
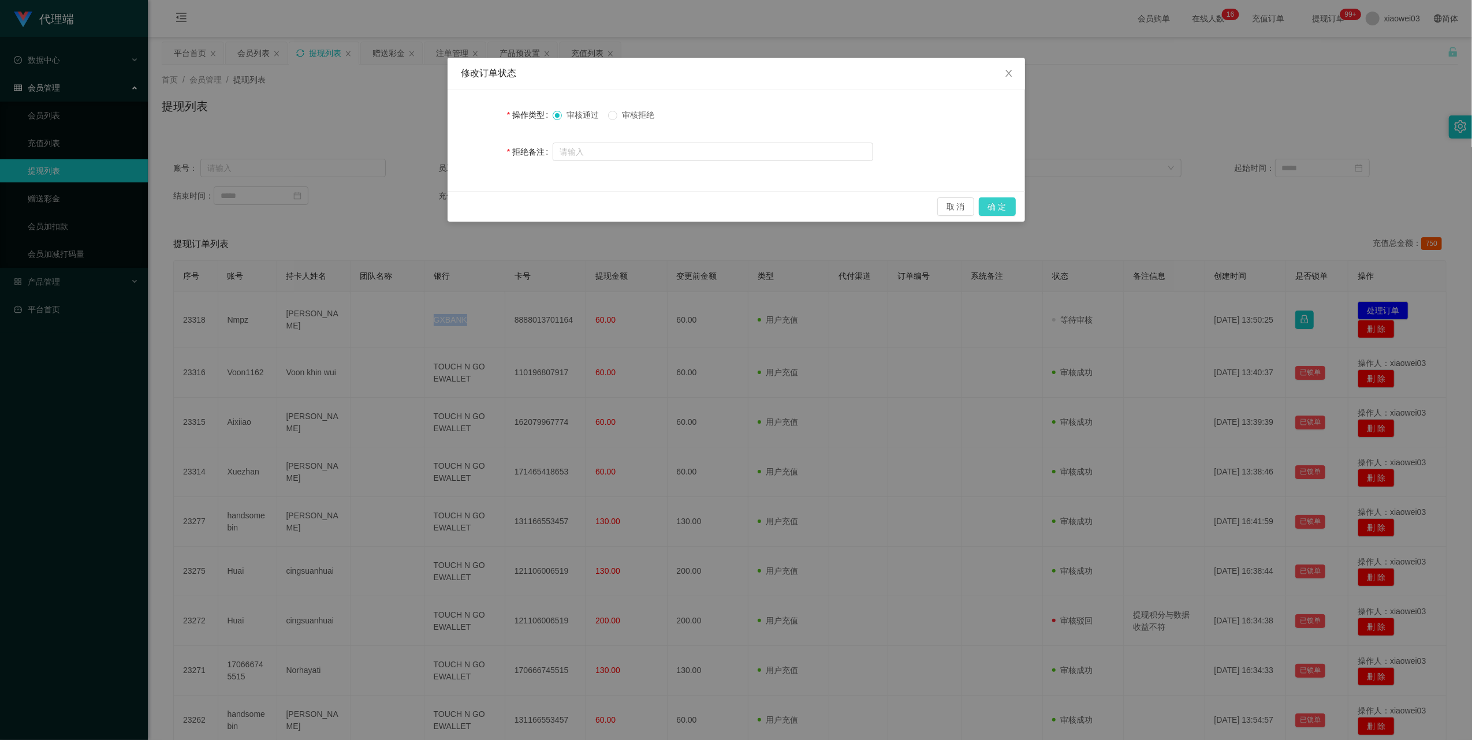
click at [1003, 211] on button "确 定" at bounding box center [997, 207] width 37 height 18
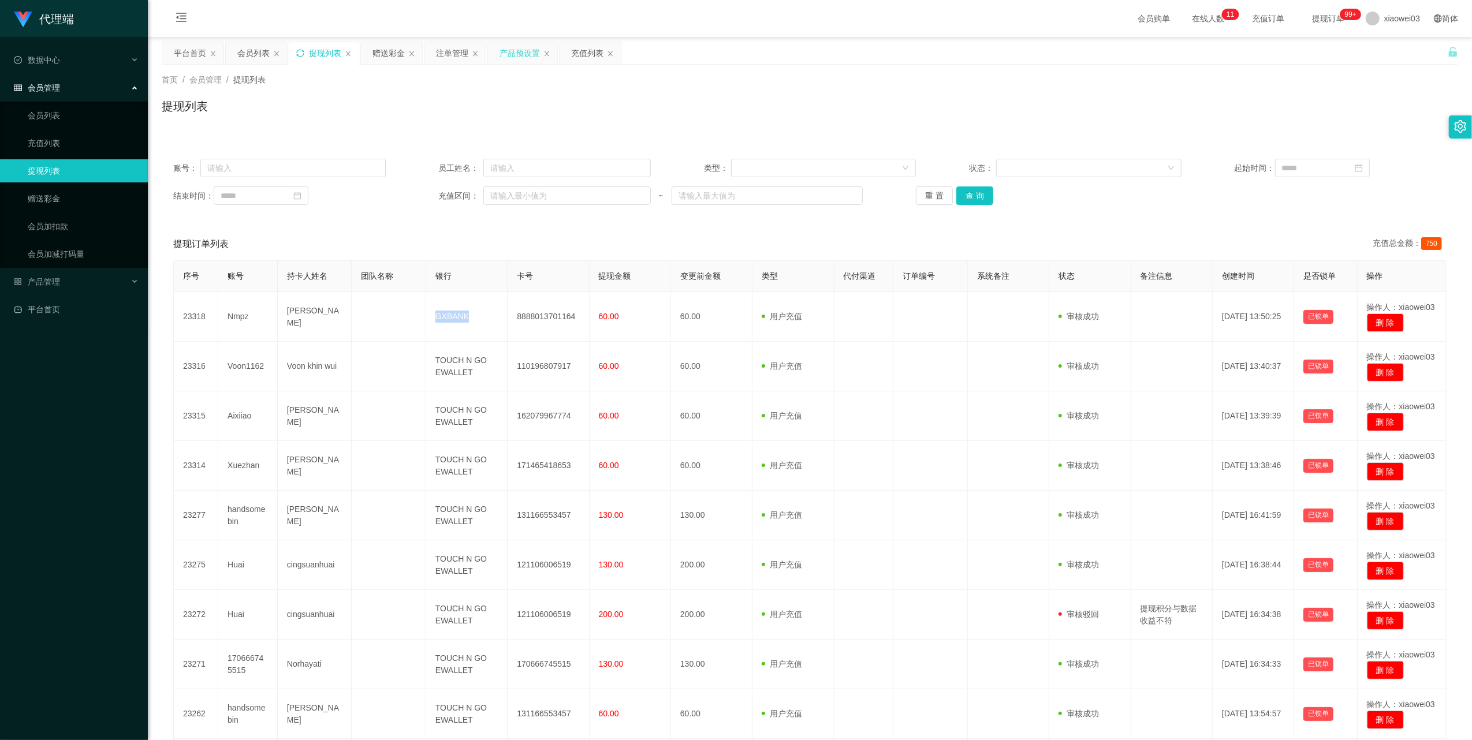
click at [527, 51] on div "产品预设置" at bounding box center [520, 53] width 40 height 22
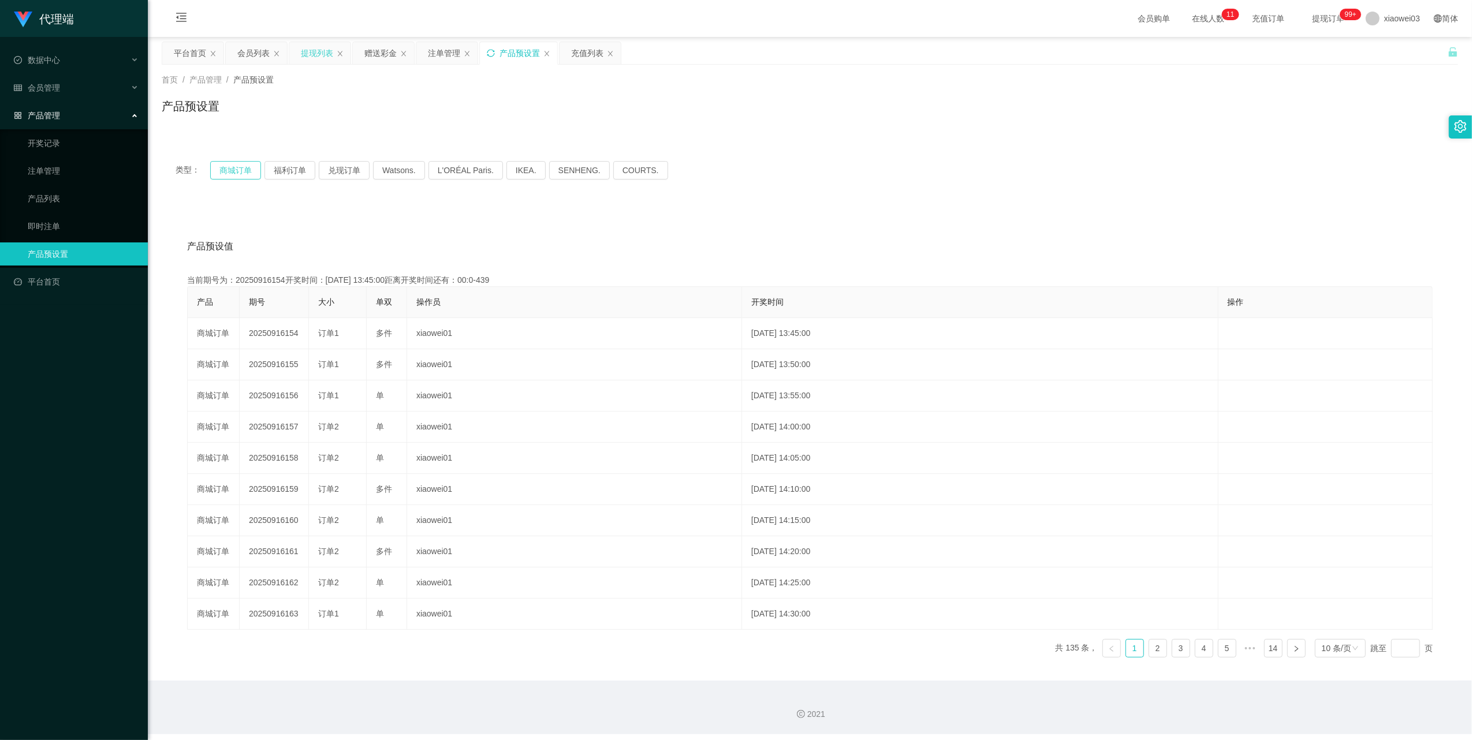
click at [226, 173] on button "商城订单" at bounding box center [235, 170] width 51 height 18
click at [497, 49] on div "产品预设置" at bounding box center [518, 53] width 77 height 22
click at [494, 49] on icon "图标: sync" at bounding box center [491, 53] width 8 height 8
click at [241, 170] on button "商城订单" at bounding box center [235, 170] width 51 height 18
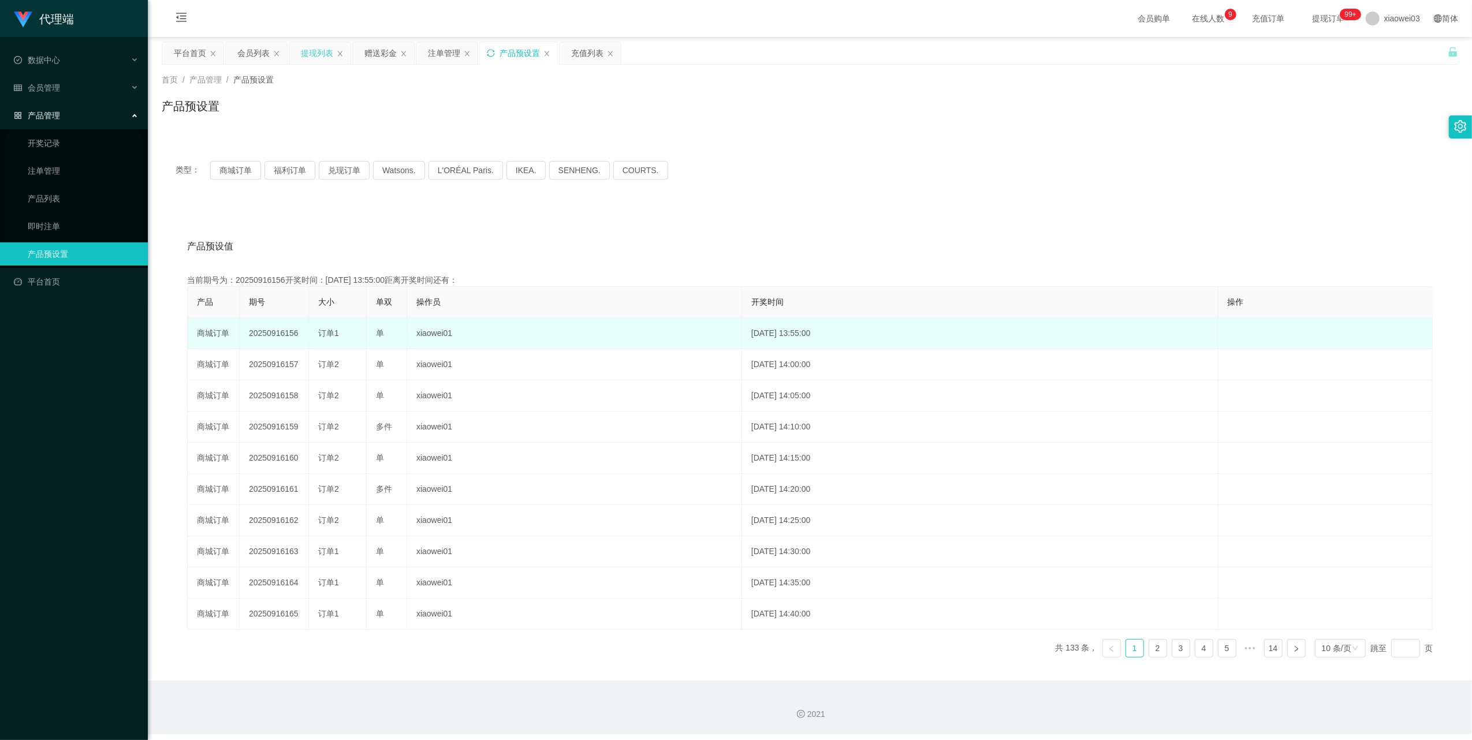
click at [282, 333] on td "20250916156" at bounding box center [274, 333] width 69 height 31
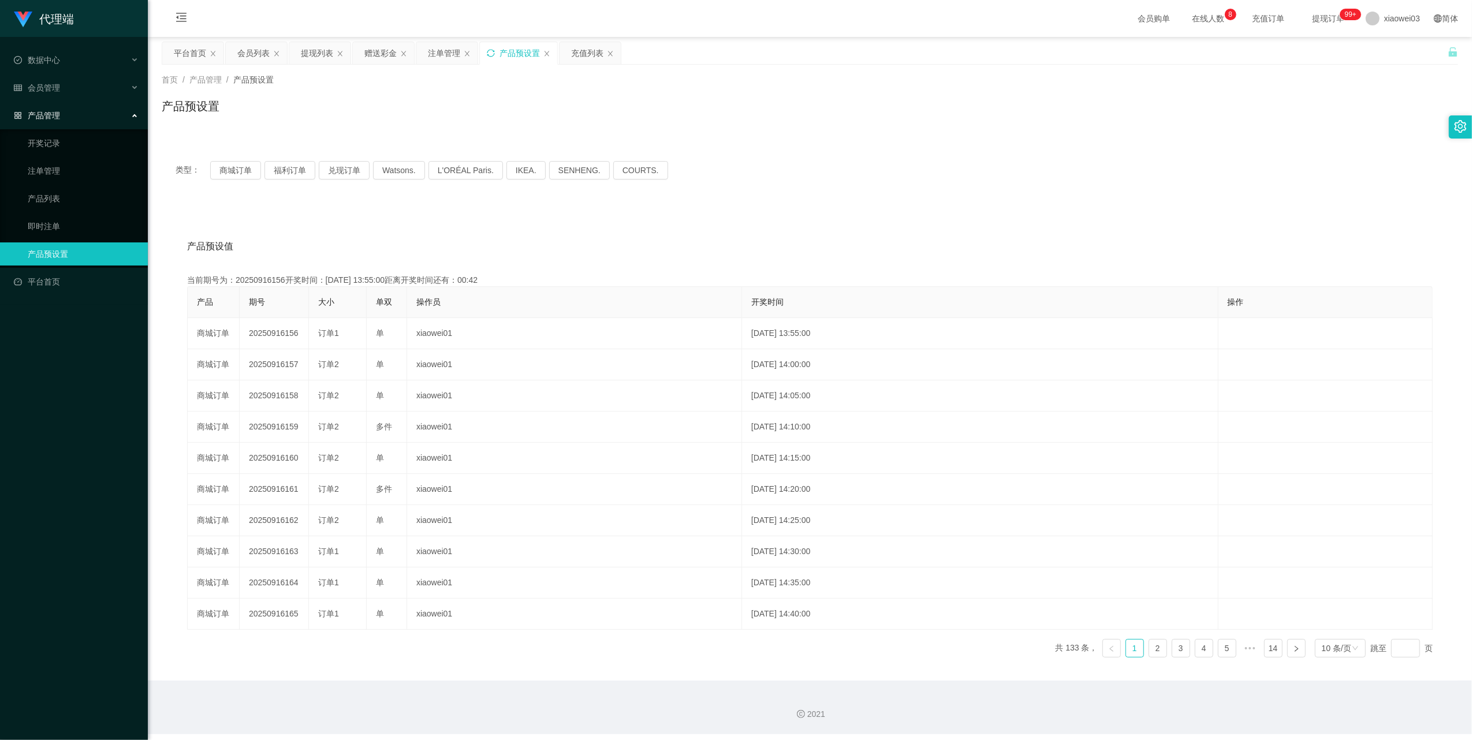
drag, startPoint x: 310, startPoint y: 51, endPoint x: 377, endPoint y: 83, distance: 73.9
click at [310, 51] on div "提现列表" at bounding box center [317, 53] width 32 height 22
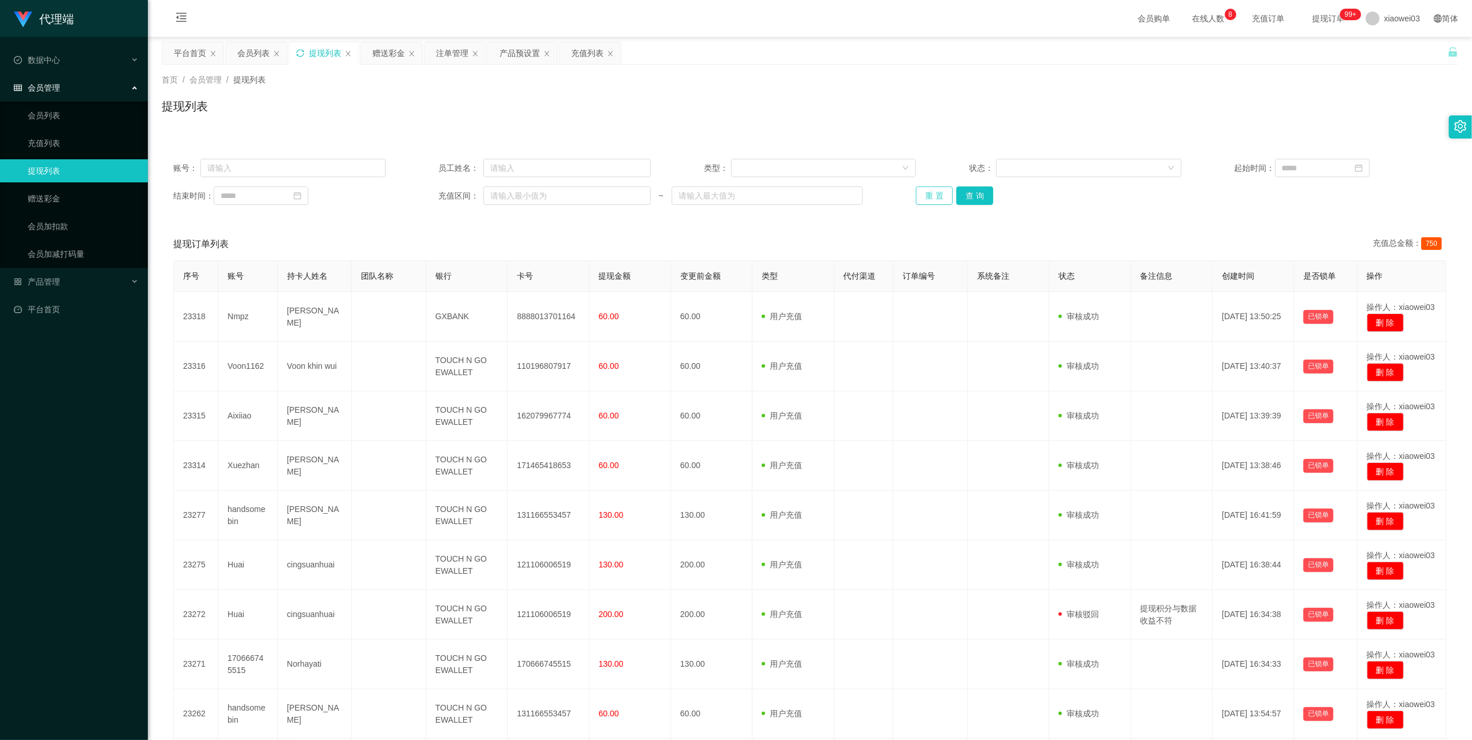
click at [934, 189] on button "重 置" at bounding box center [934, 196] width 37 height 18
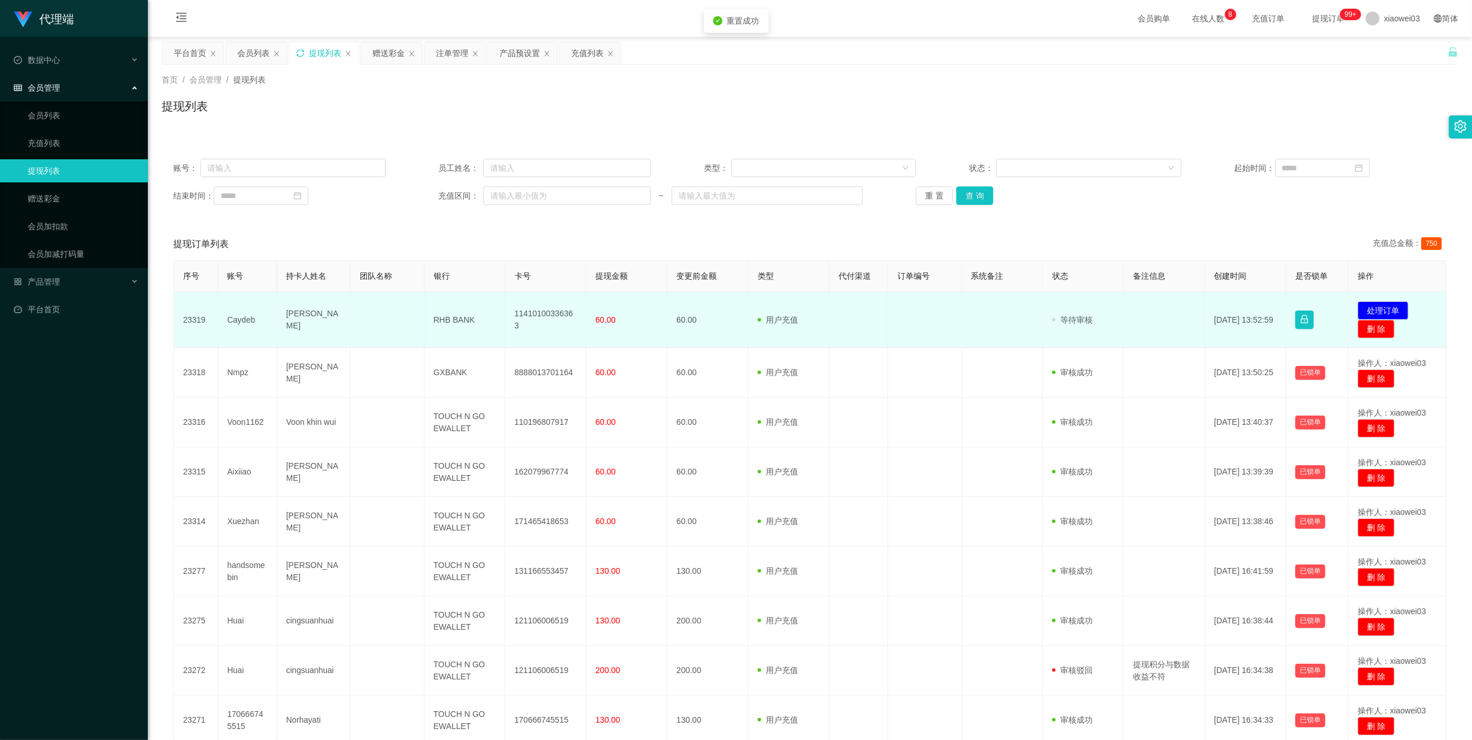
click at [546, 315] on td "11410100336363" at bounding box center [545, 320] width 81 height 56
click at [446, 318] on td "RHB BANK" at bounding box center [464, 320] width 81 height 56
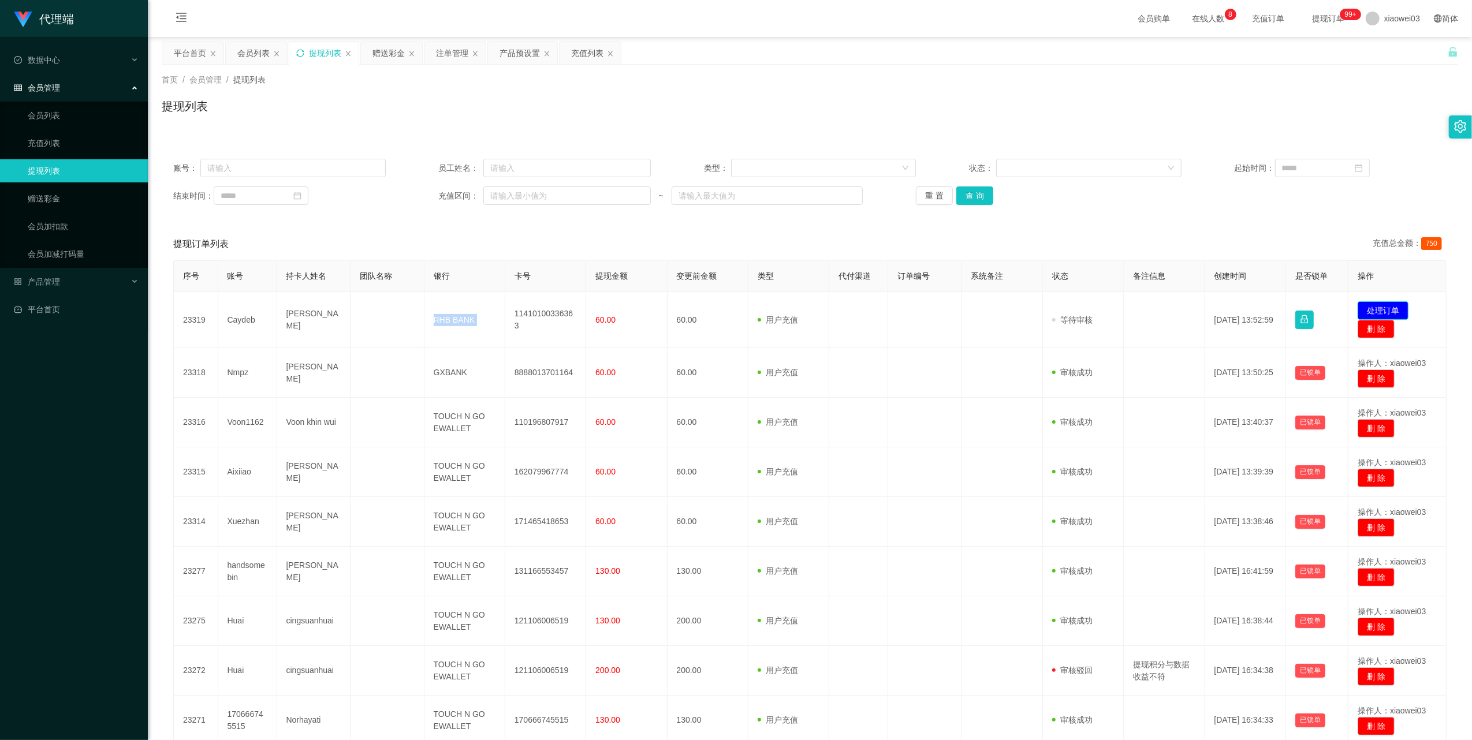
click at [1368, 310] on button "处理订单" at bounding box center [1383, 310] width 51 height 18
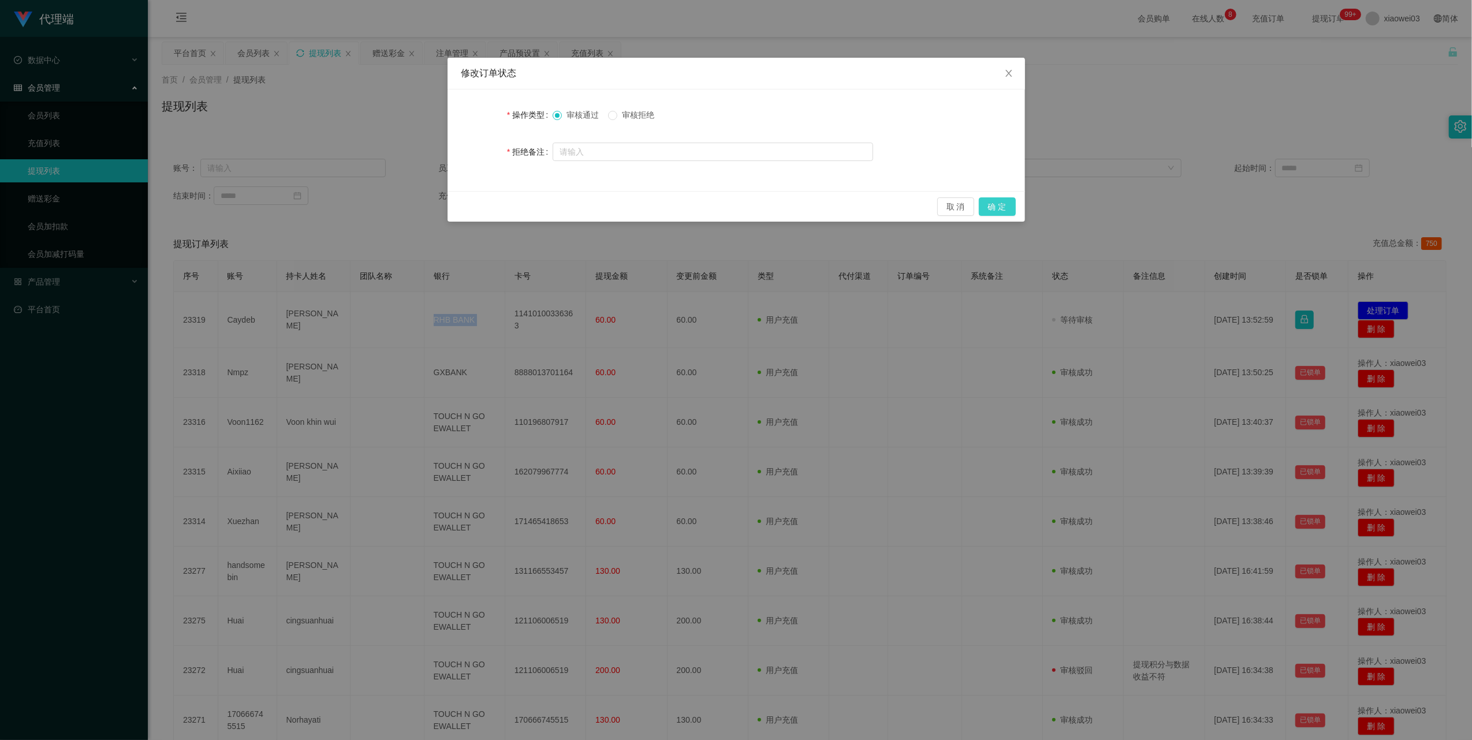
click at [1004, 207] on button "确 定" at bounding box center [997, 207] width 37 height 18
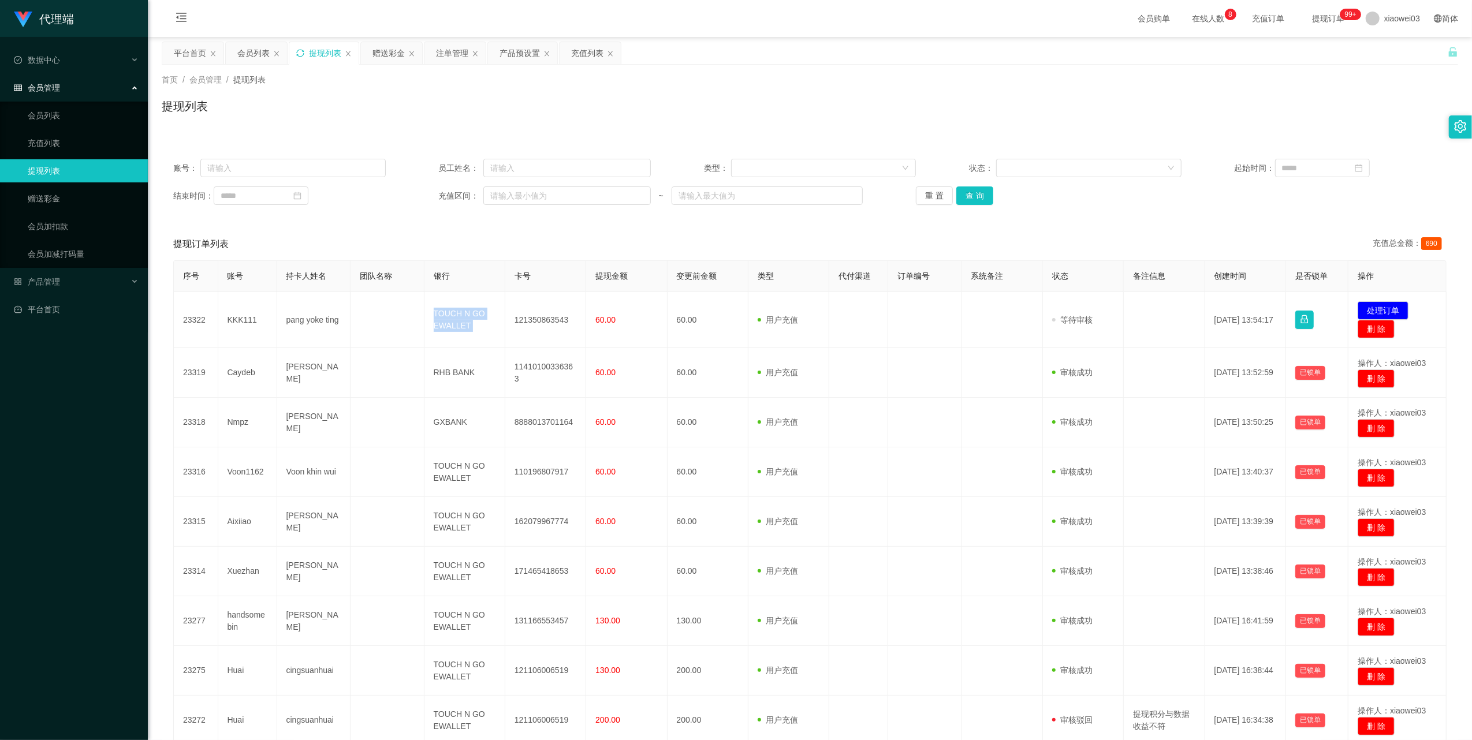
click at [301, 55] on icon "图标: sync" at bounding box center [300, 53] width 8 height 8
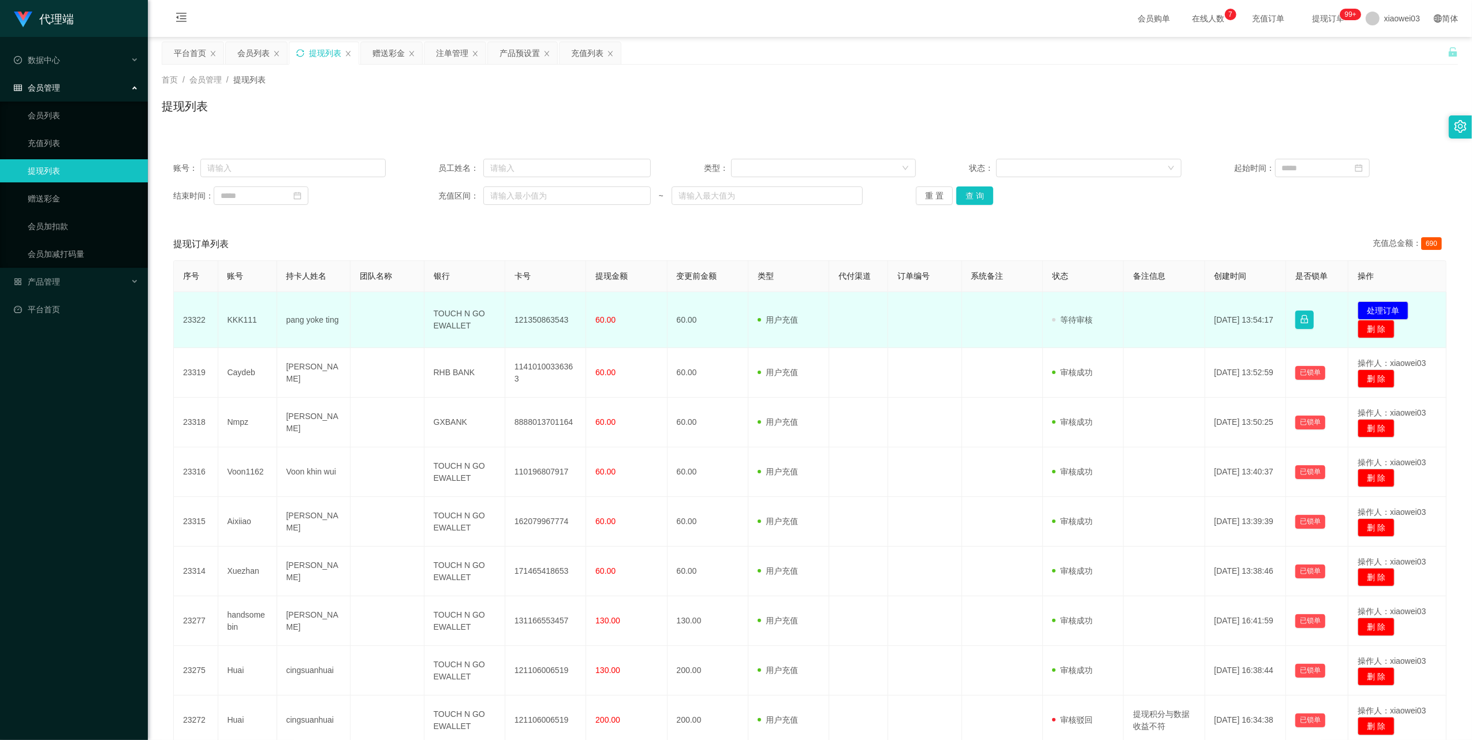
click at [543, 318] on td "121350863543" at bounding box center [545, 320] width 81 height 56
click at [442, 316] on td "TOUCH N GO EWALLET" at bounding box center [464, 320] width 81 height 56
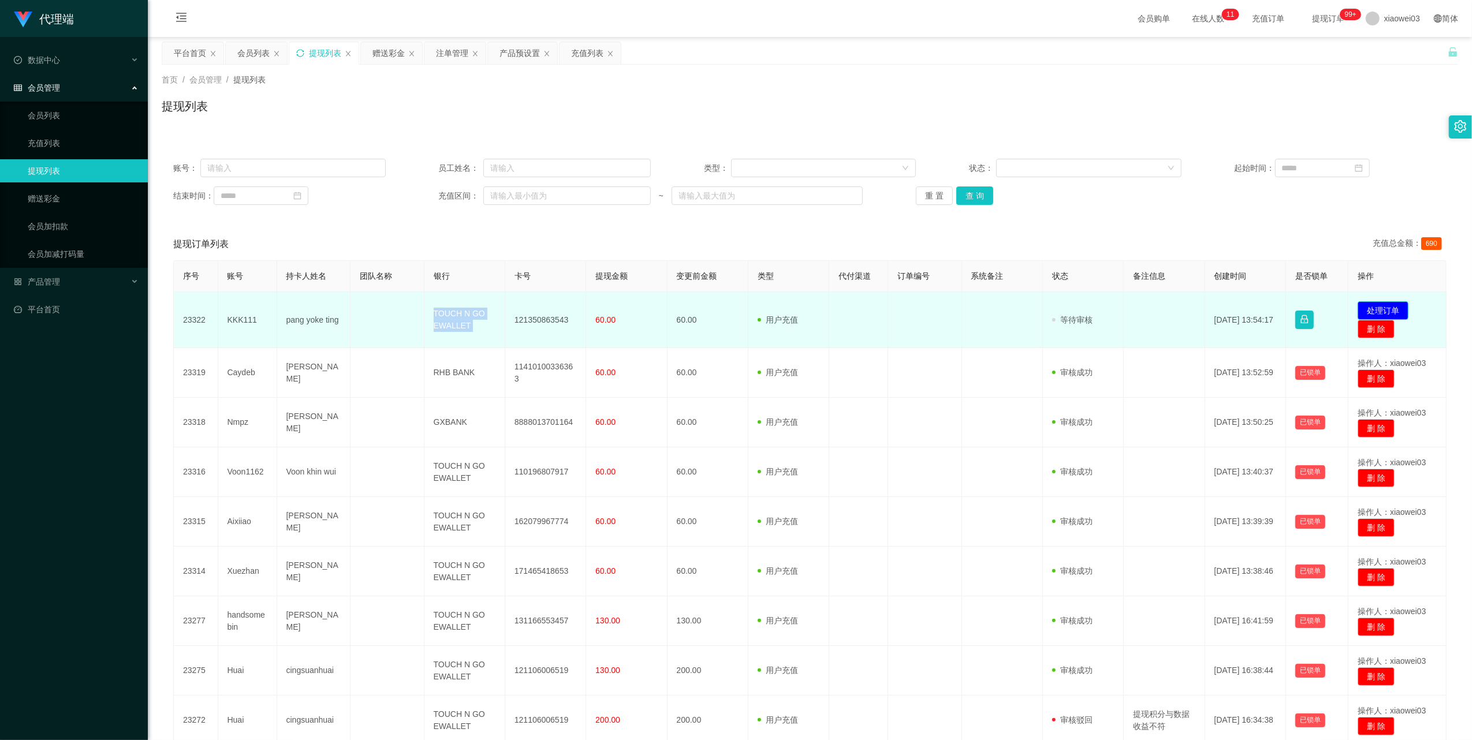
click at [1394, 307] on button "处理订单" at bounding box center [1383, 310] width 51 height 18
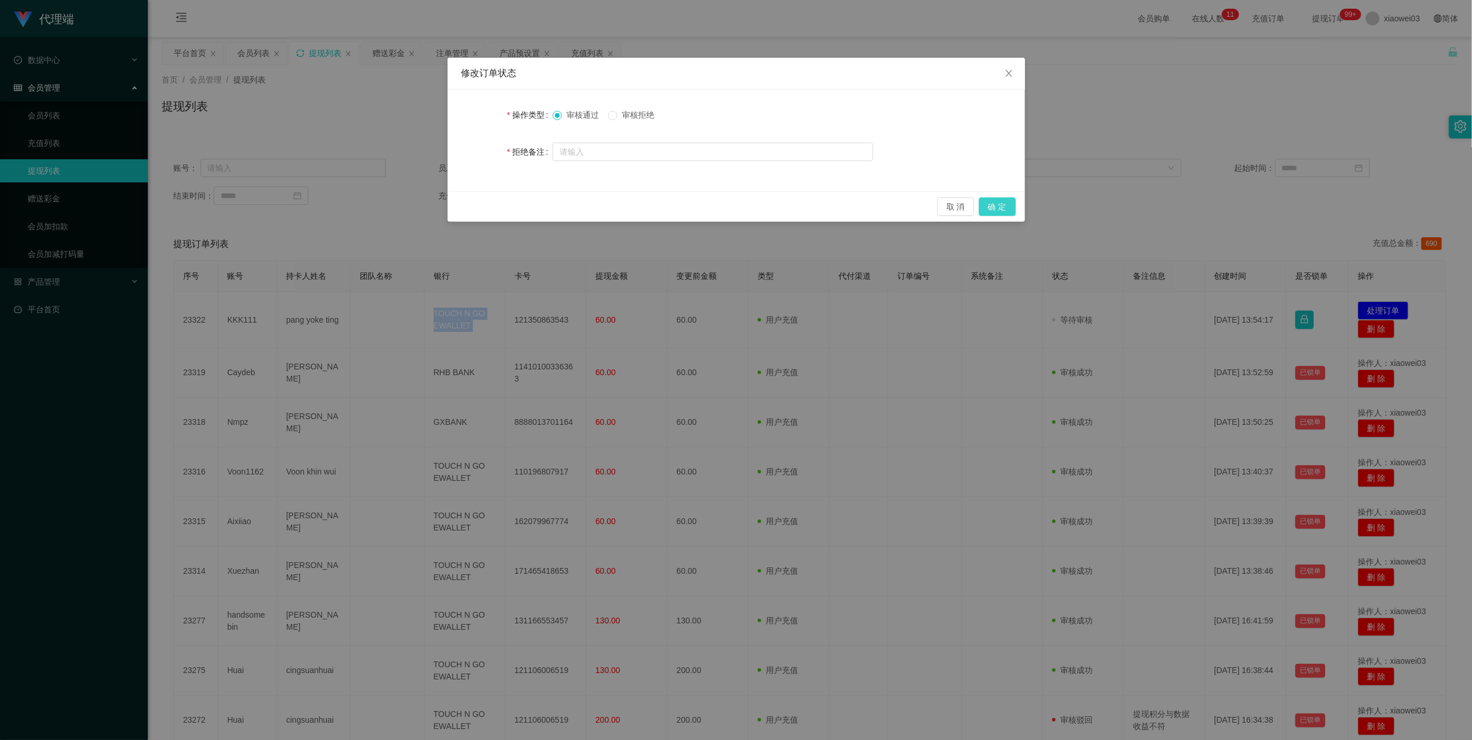
click at [999, 204] on button "确 定" at bounding box center [997, 207] width 37 height 18
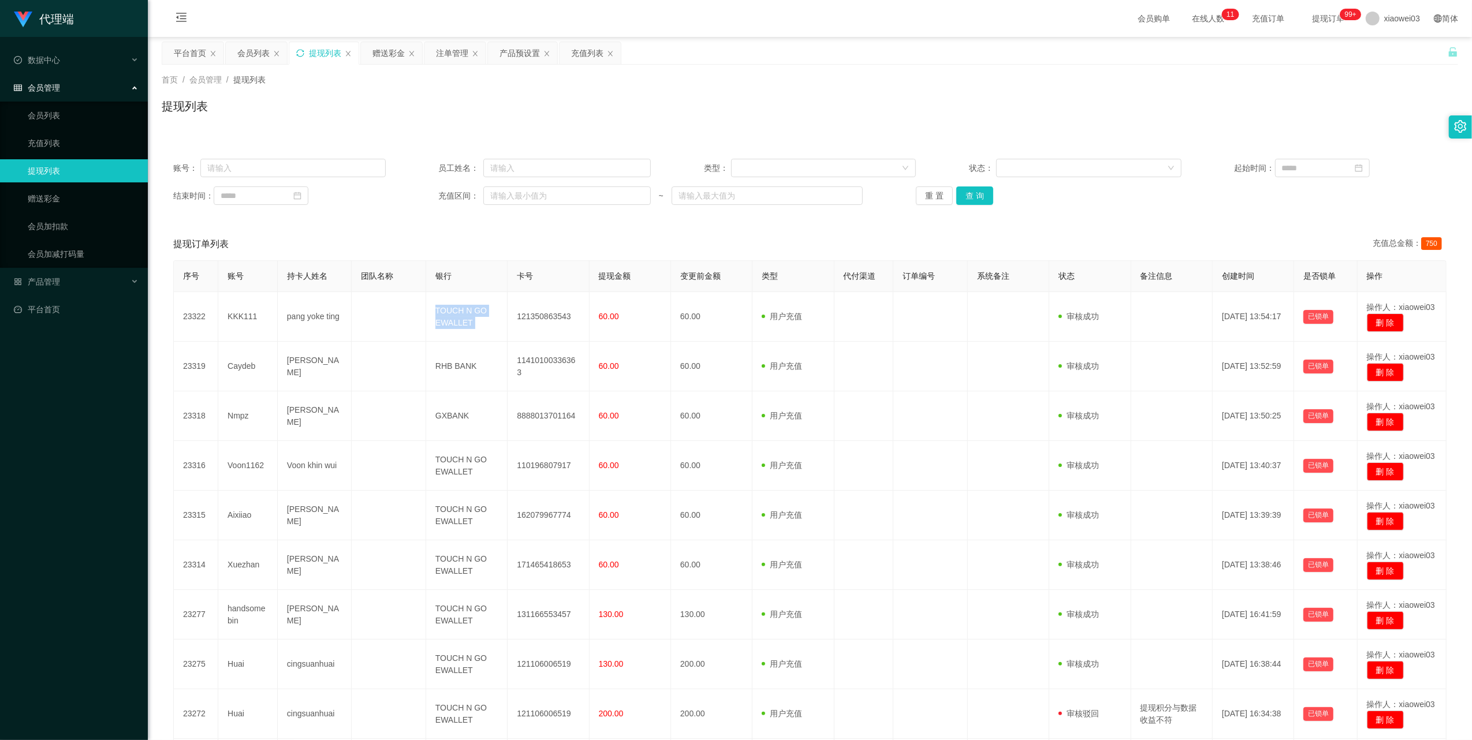
drag, startPoint x: 446, startPoint y: 57, endPoint x: 548, endPoint y: 126, distance: 122.5
click at [446, 57] on div "注单管理" at bounding box center [452, 53] width 32 height 22
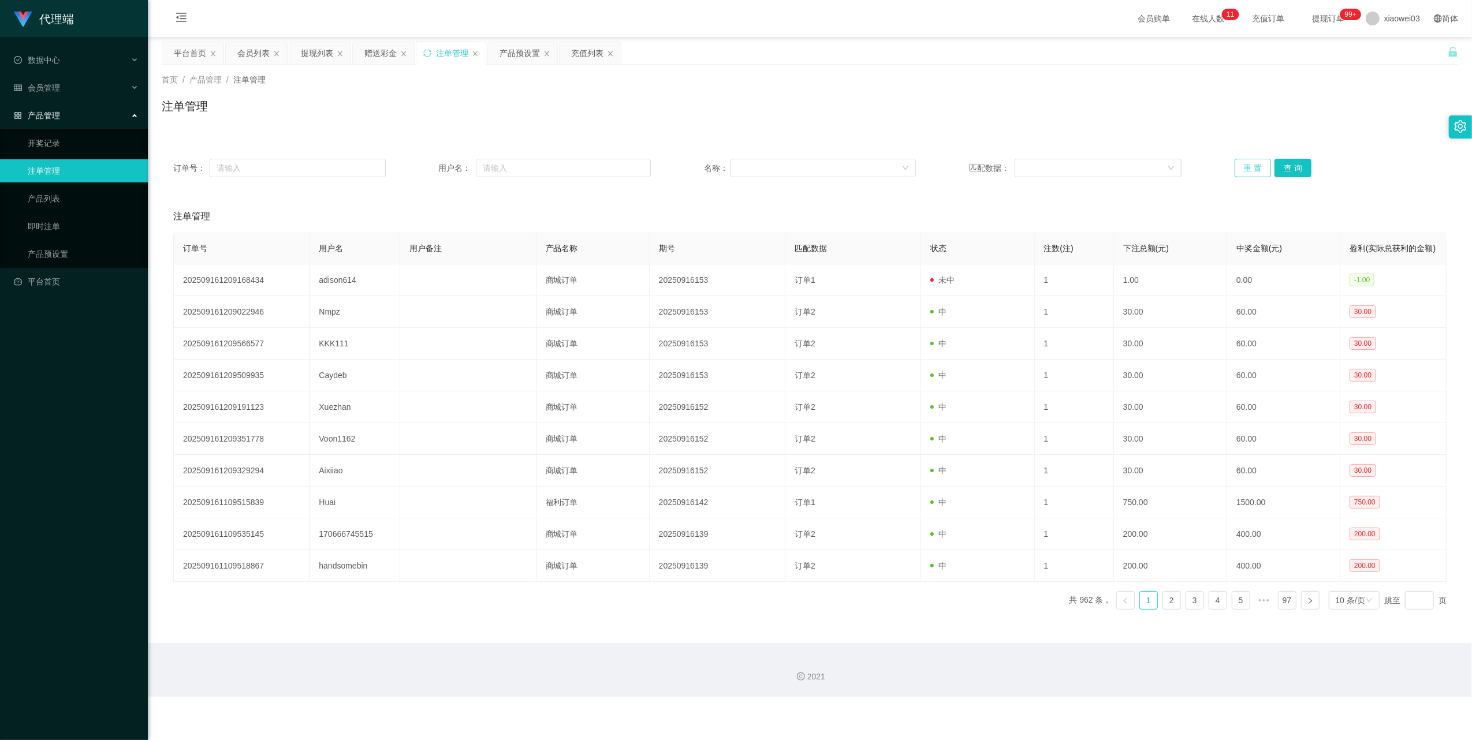
click at [1239, 166] on button "重 置" at bounding box center [1253, 168] width 37 height 18
click at [1246, 172] on button "重 置" at bounding box center [1253, 168] width 37 height 18
drag, startPoint x: 317, startPoint y: 49, endPoint x: 604, endPoint y: 114, distance: 293.7
click at [317, 49] on div "提现列表" at bounding box center [317, 53] width 32 height 22
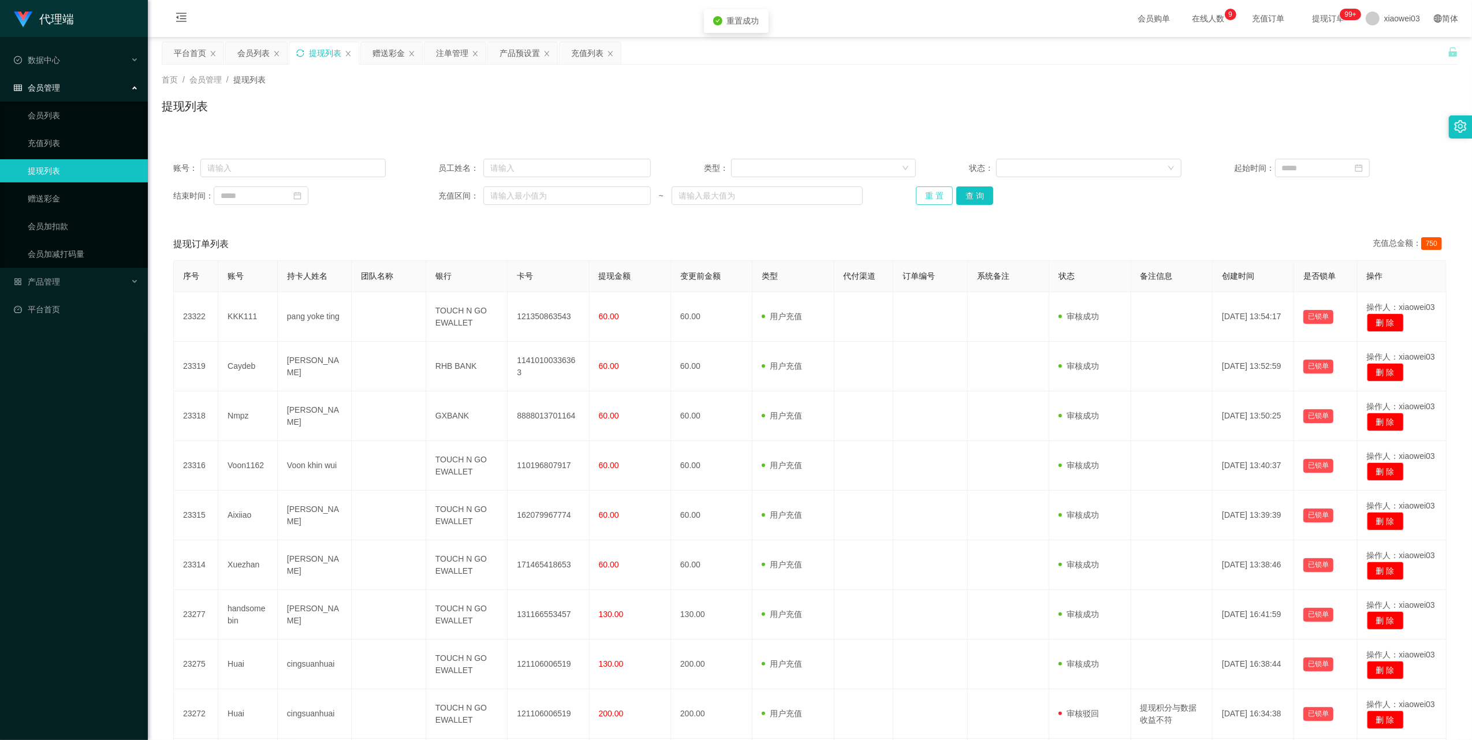
click at [921, 195] on button "重 置" at bounding box center [934, 196] width 37 height 18
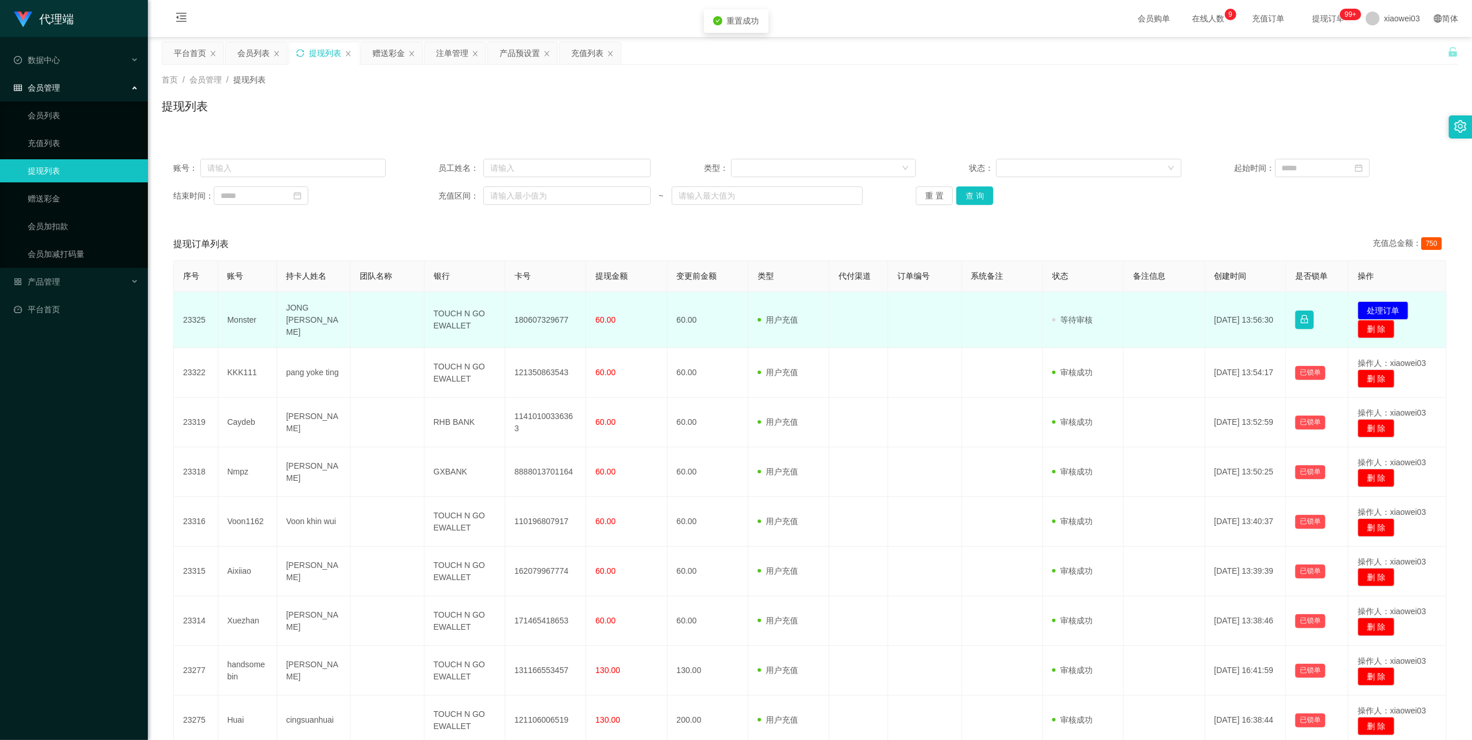
click at [541, 321] on td "180607329677" at bounding box center [545, 320] width 81 height 56
click at [446, 318] on td "TOUCH N GO EWALLET" at bounding box center [464, 320] width 81 height 56
click at [446, 319] on td "TOUCH N GO EWALLET" at bounding box center [464, 320] width 81 height 56
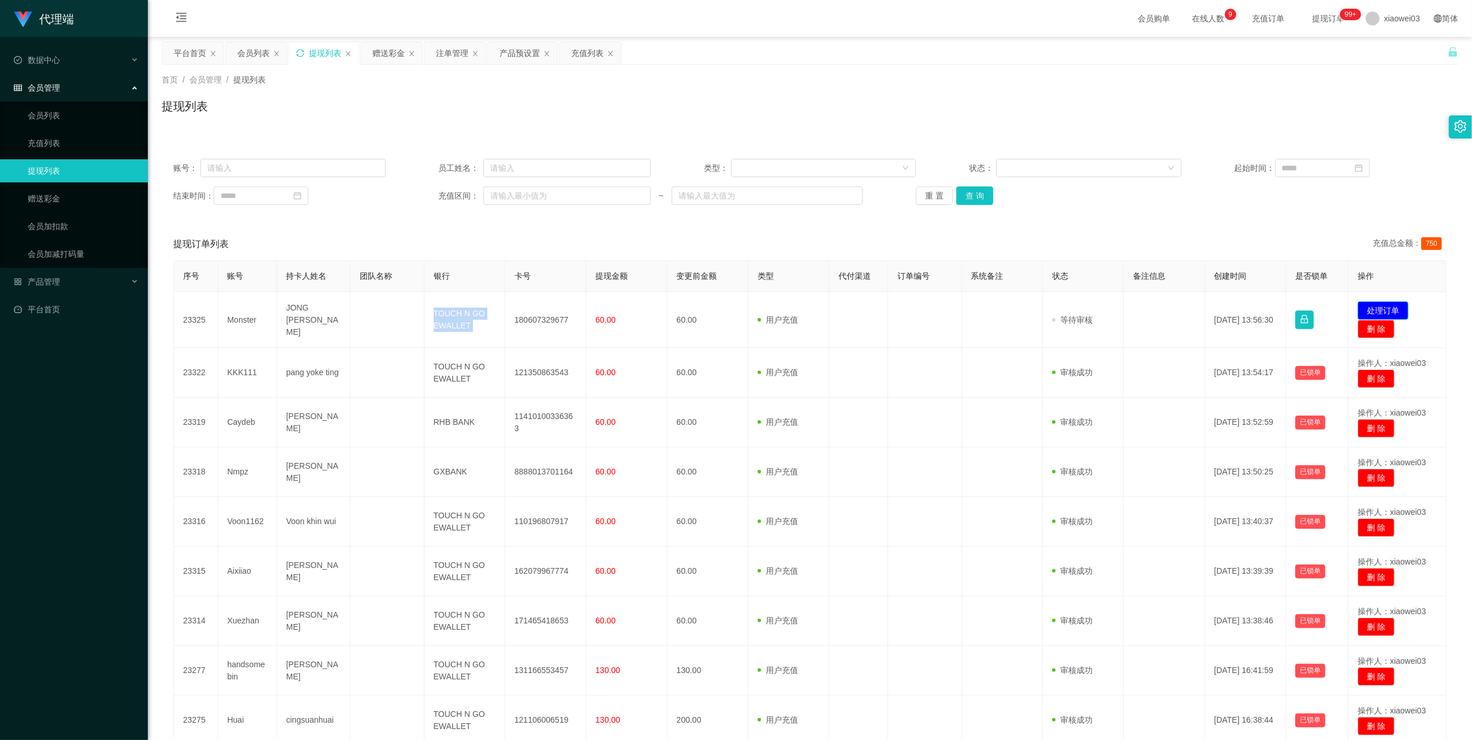
drag, startPoint x: 1389, startPoint y: 305, endPoint x: 1364, endPoint y: 306, distance: 24.8
click at [1389, 305] on button "处理订单" at bounding box center [1383, 310] width 51 height 18
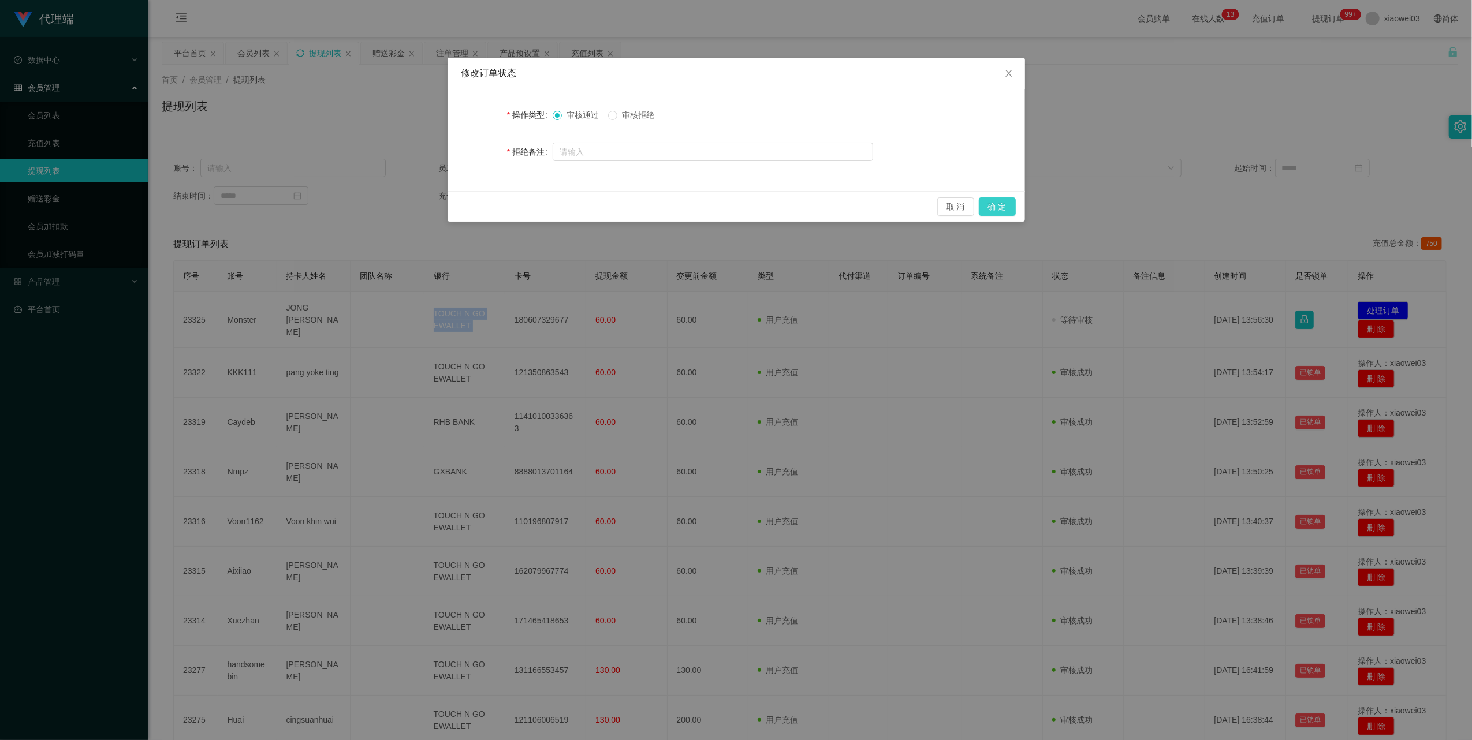
click at [1003, 209] on button "确 定" at bounding box center [997, 207] width 37 height 18
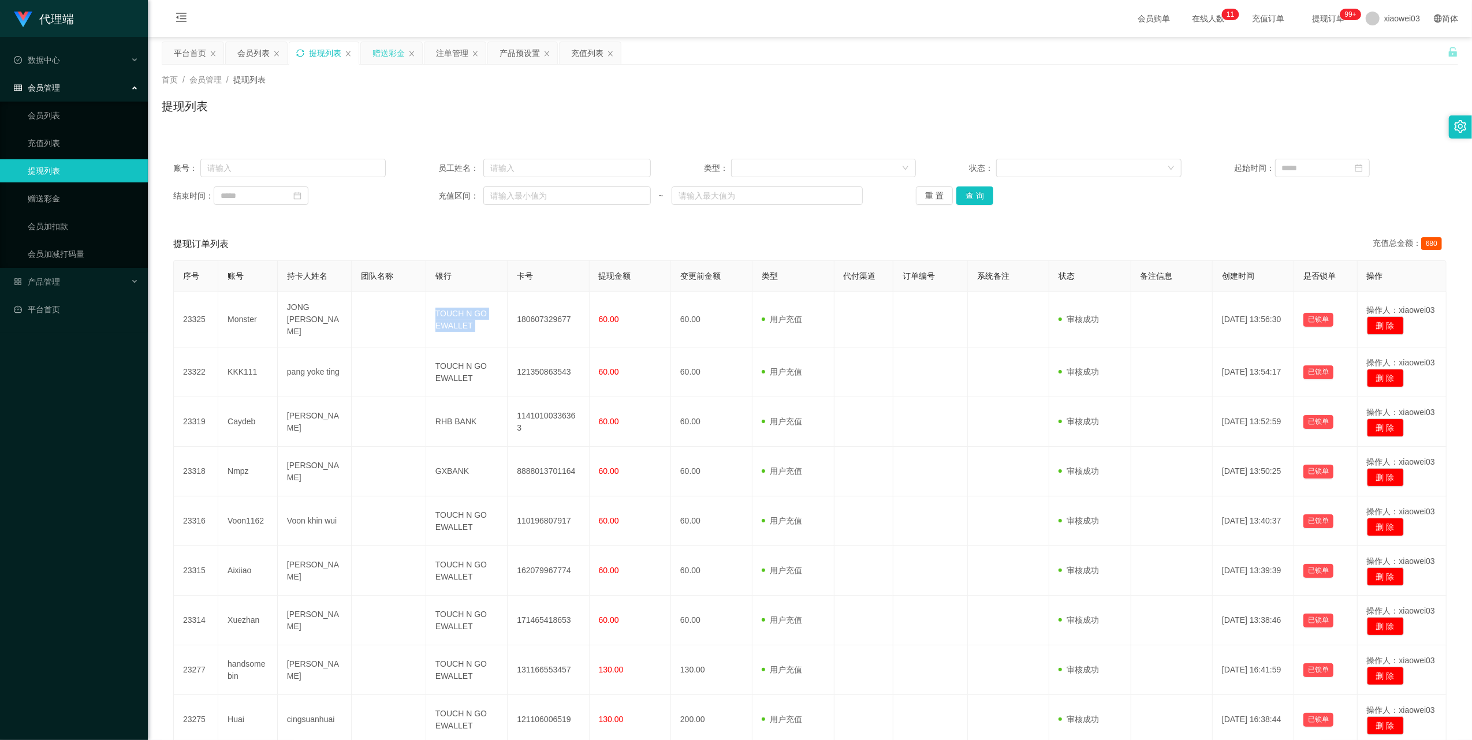
click at [388, 50] on div "赠送彩金" at bounding box center [389, 53] width 32 height 22
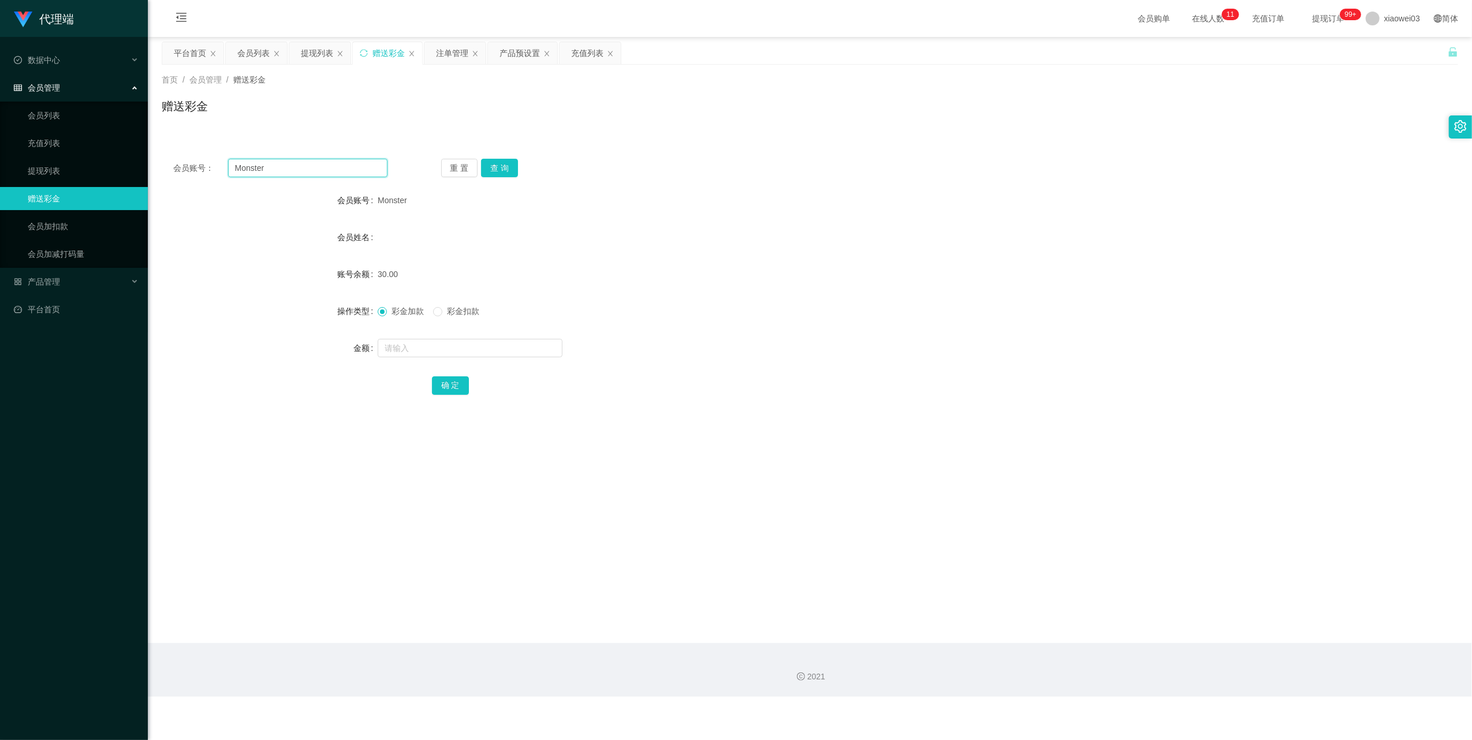
click at [333, 165] on input "Monster" at bounding box center [307, 168] width 159 height 18
drag, startPoint x: 333, startPoint y: 165, endPoint x: 460, endPoint y: 208, distance: 133.5
click at [334, 167] on input "Monster" at bounding box center [307, 168] width 159 height 18
paste input "adison614"
type input "adison614"
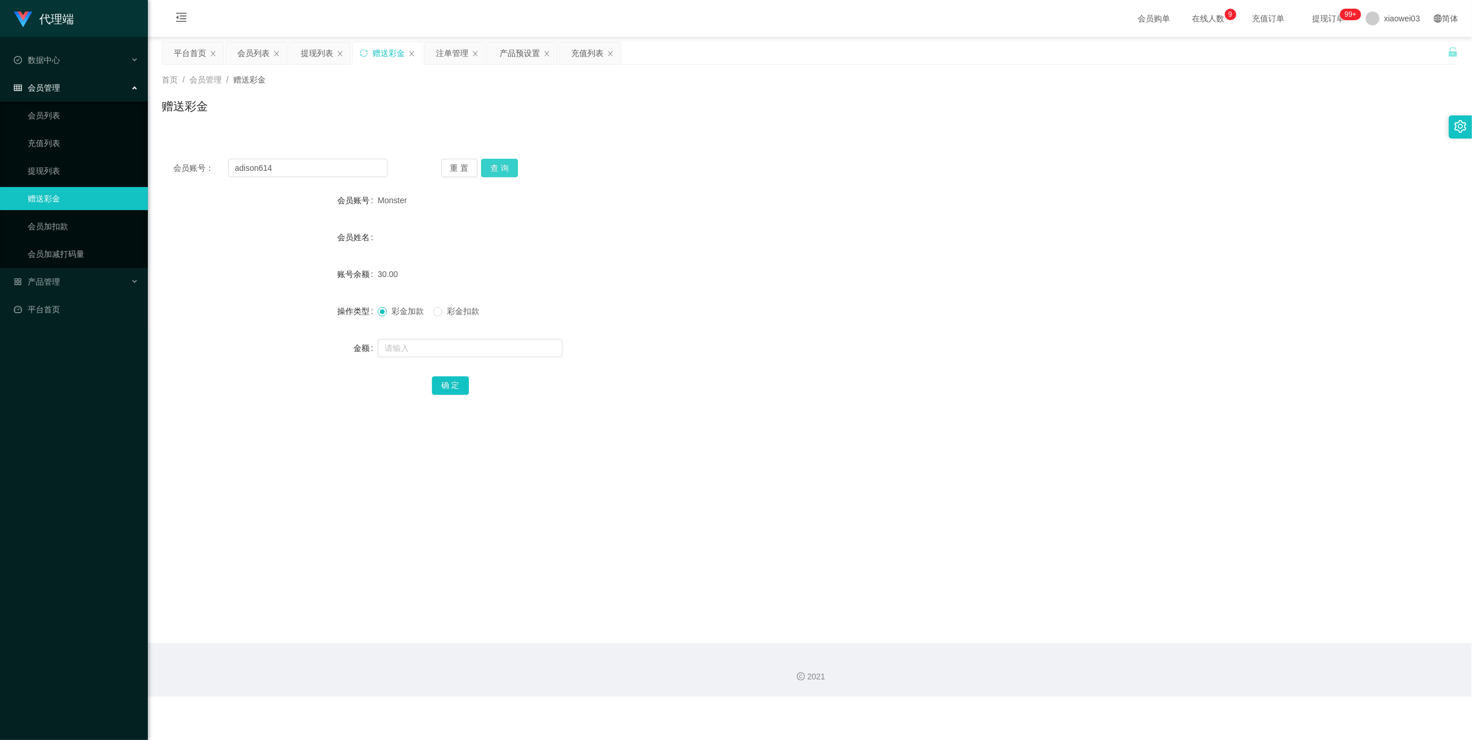
drag, startPoint x: 498, startPoint y: 165, endPoint x: 500, endPoint y: 181, distance: 16.3
click at [498, 165] on button "查 询" at bounding box center [499, 168] width 37 height 18
click at [452, 347] on input "text" at bounding box center [470, 348] width 185 height 18
type input "1"
click at [464, 389] on button "确 定" at bounding box center [450, 386] width 37 height 18
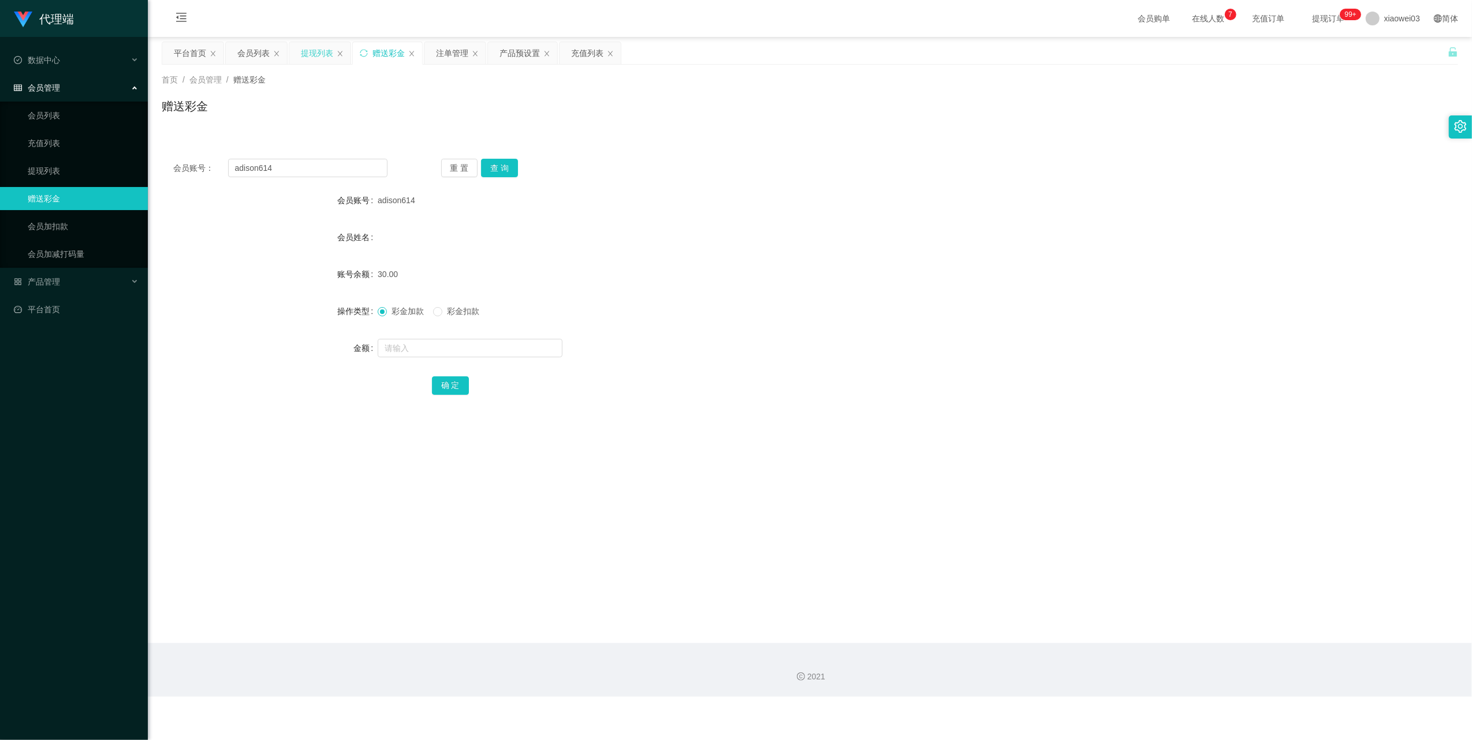
click at [306, 55] on div "提现列表" at bounding box center [317, 53] width 32 height 22
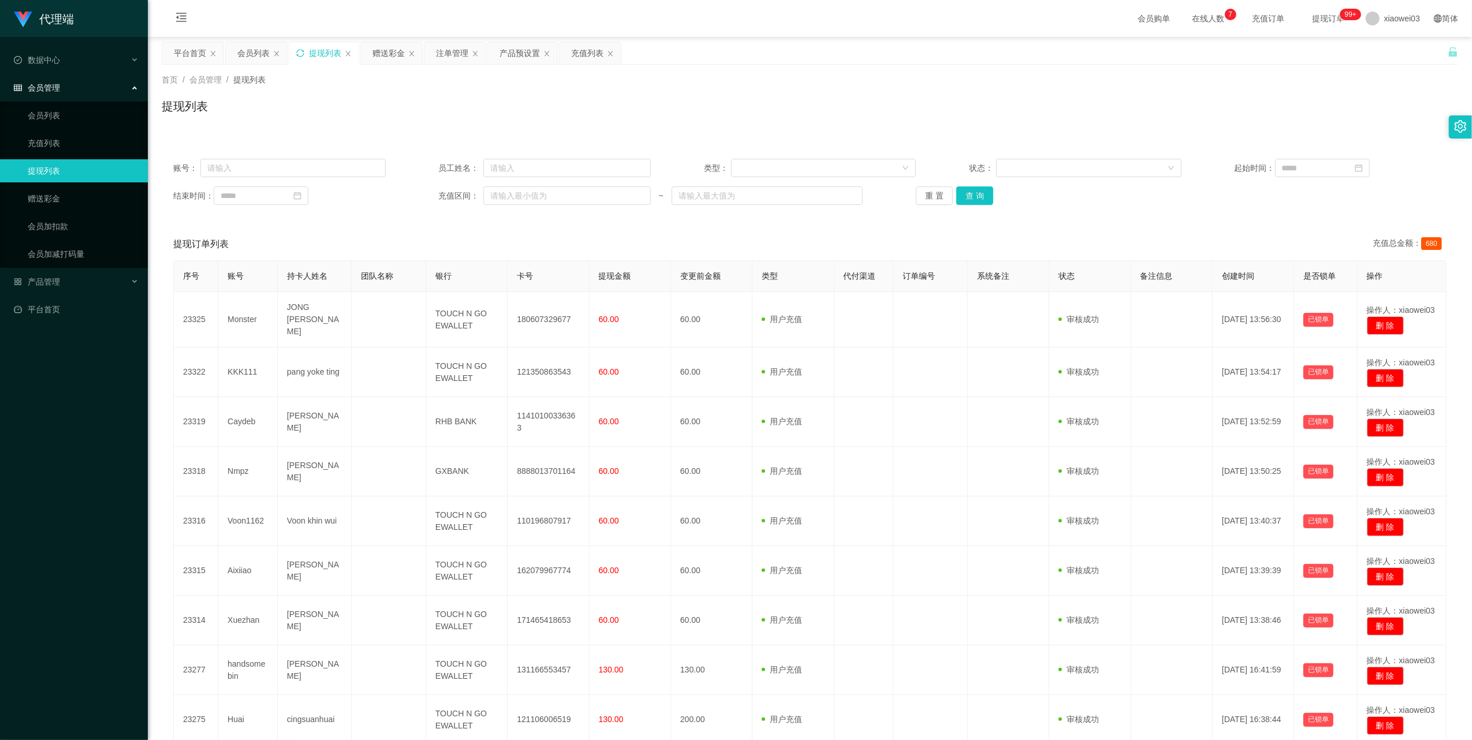
click at [939, 206] on div "账号： 员工姓名： 类型： 状态： 起始时间： 结束时间： 充值区间： ~ 重 置 查 询" at bounding box center [810, 181] width 1297 height 69
click at [934, 200] on button "重 置" at bounding box center [934, 196] width 37 height 18
click at [518, 55] on div "产品预设置" at bounding box center [520, 53] width 40 height 22
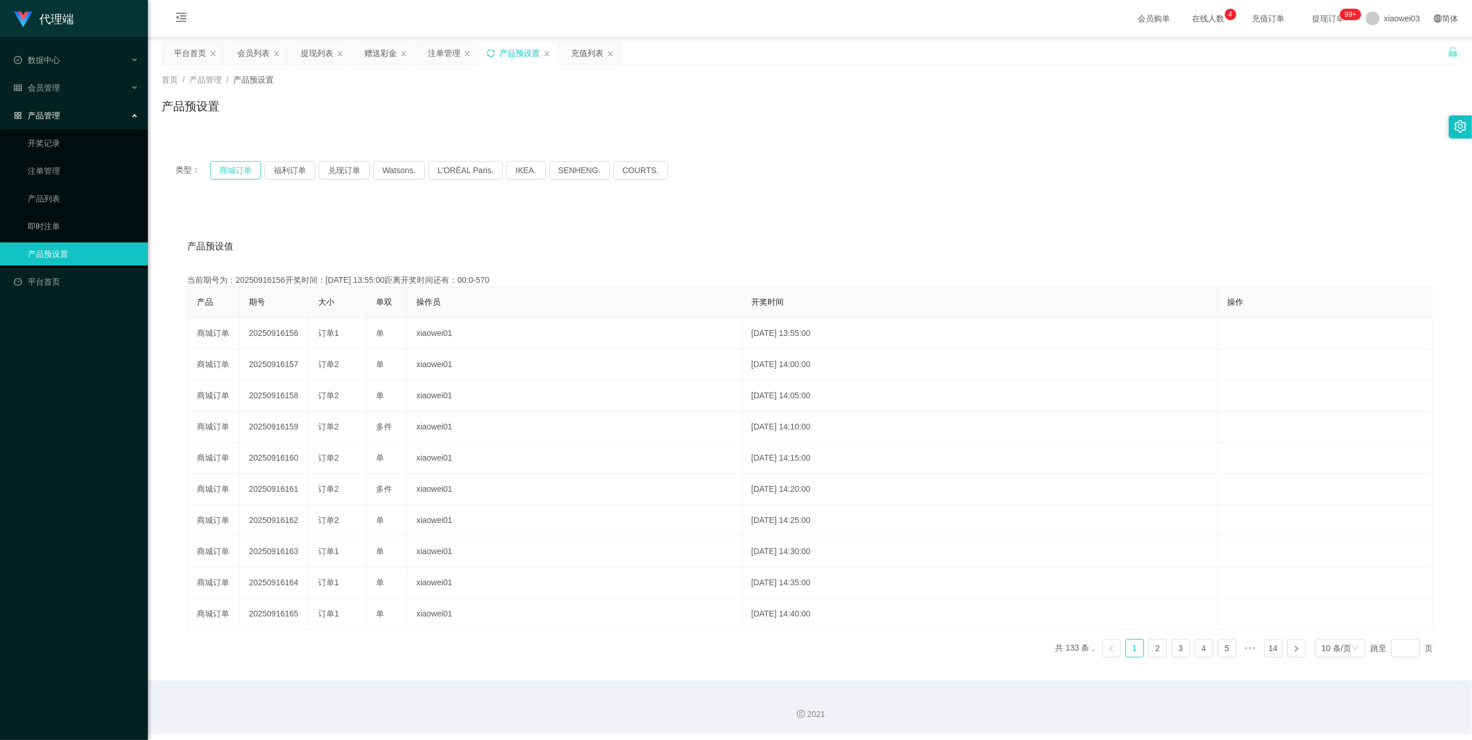
click at [249, 169] on button "商城订单" at bounding box center [235, 170] width 51 height 18
click at [495, 49] on icon "图标: sync" at bounding box center [491, 53] width 8 height 8
click at [233, 171] on button "商城订单" at bounding box center [235, 170] width 51 height 18
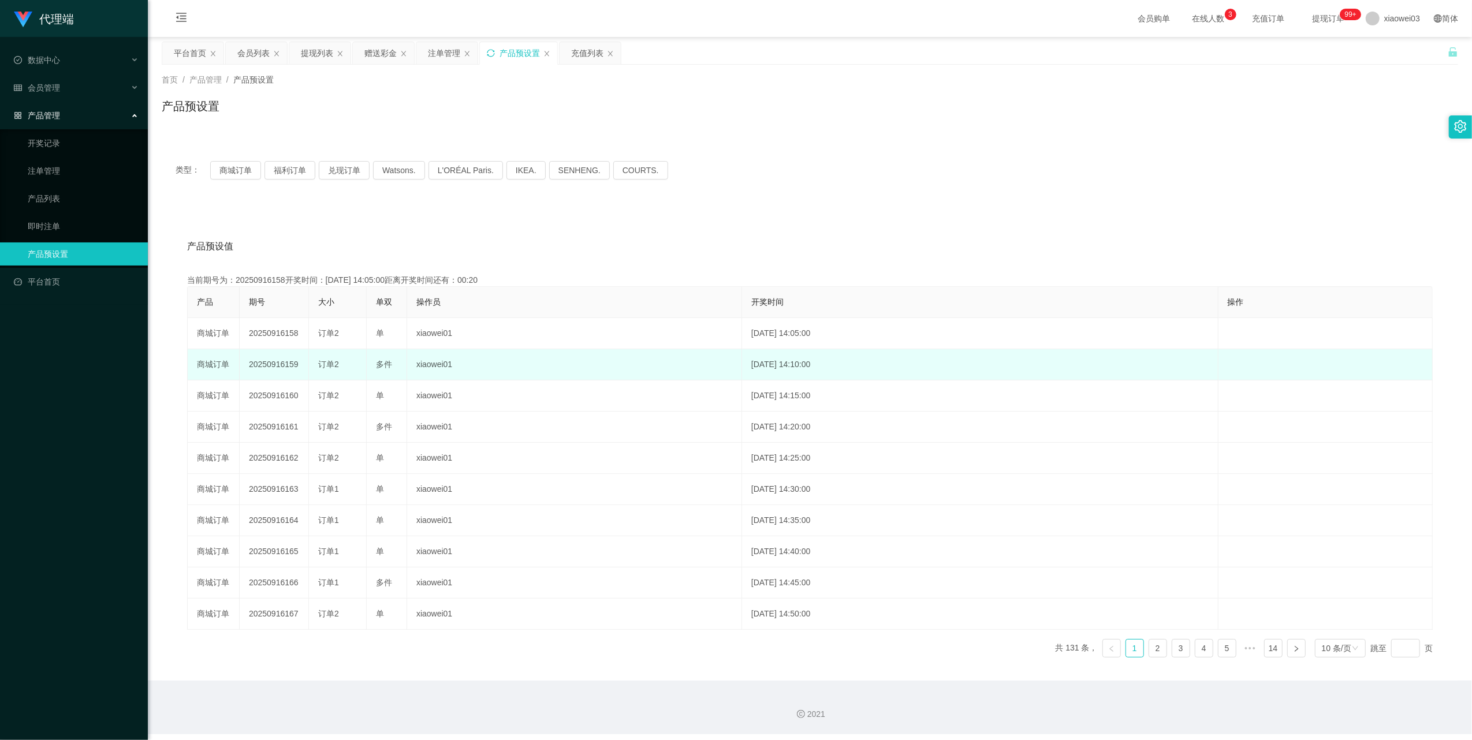
click at [277, 361] on td "20250916159" at bounding box center [274, 364] width 69 height 31
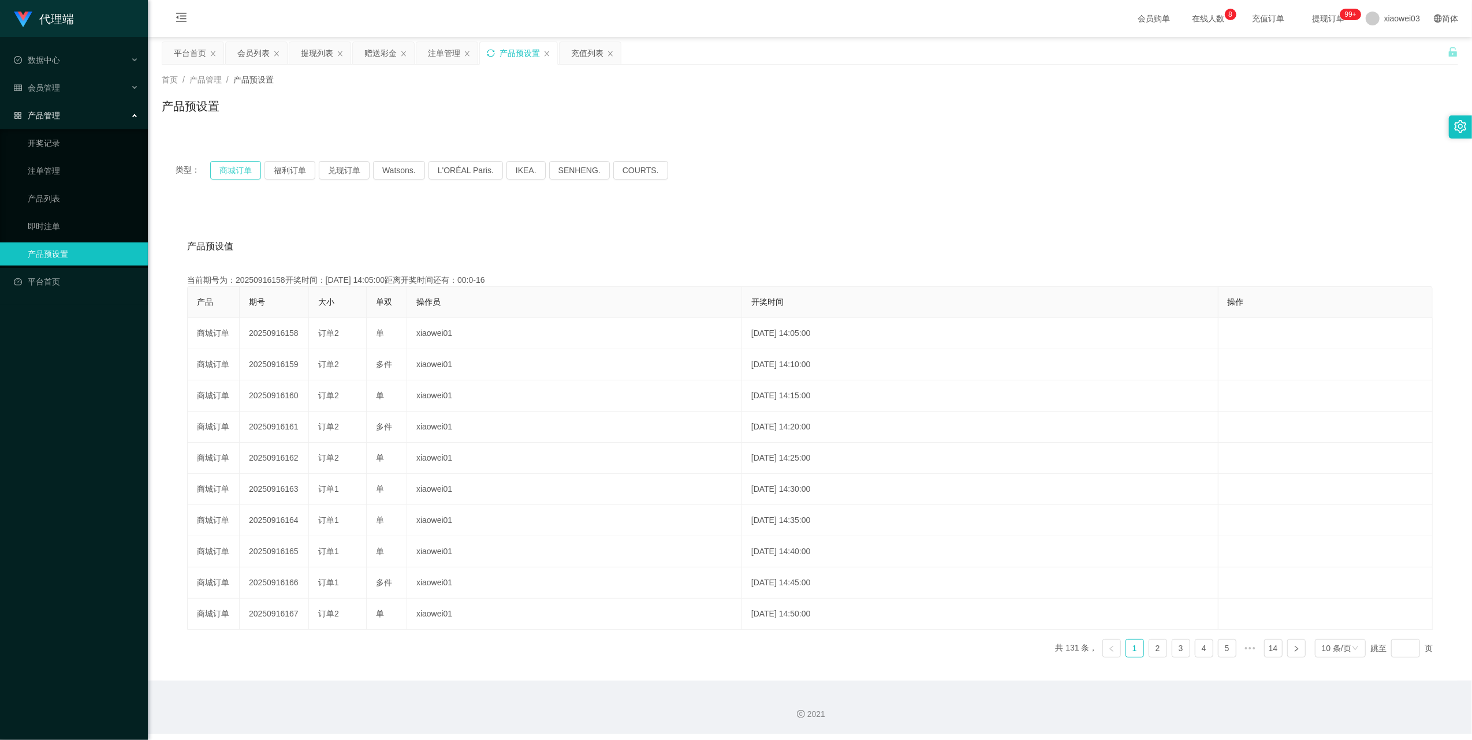
click at [233, 173] on button "商城订单" at bounding box center [235, 170] width 51 height 18
click at [241, 173] on button "商城订单" at bounding box center [235, 170] width 51 height 18
click at [500, 54] on div "产品预设置" at bounding box center [518, 53] width 77 height 22
click at [495, 54] on icon "图标: sync" at bounding box center [491, 53] width 8 height 8
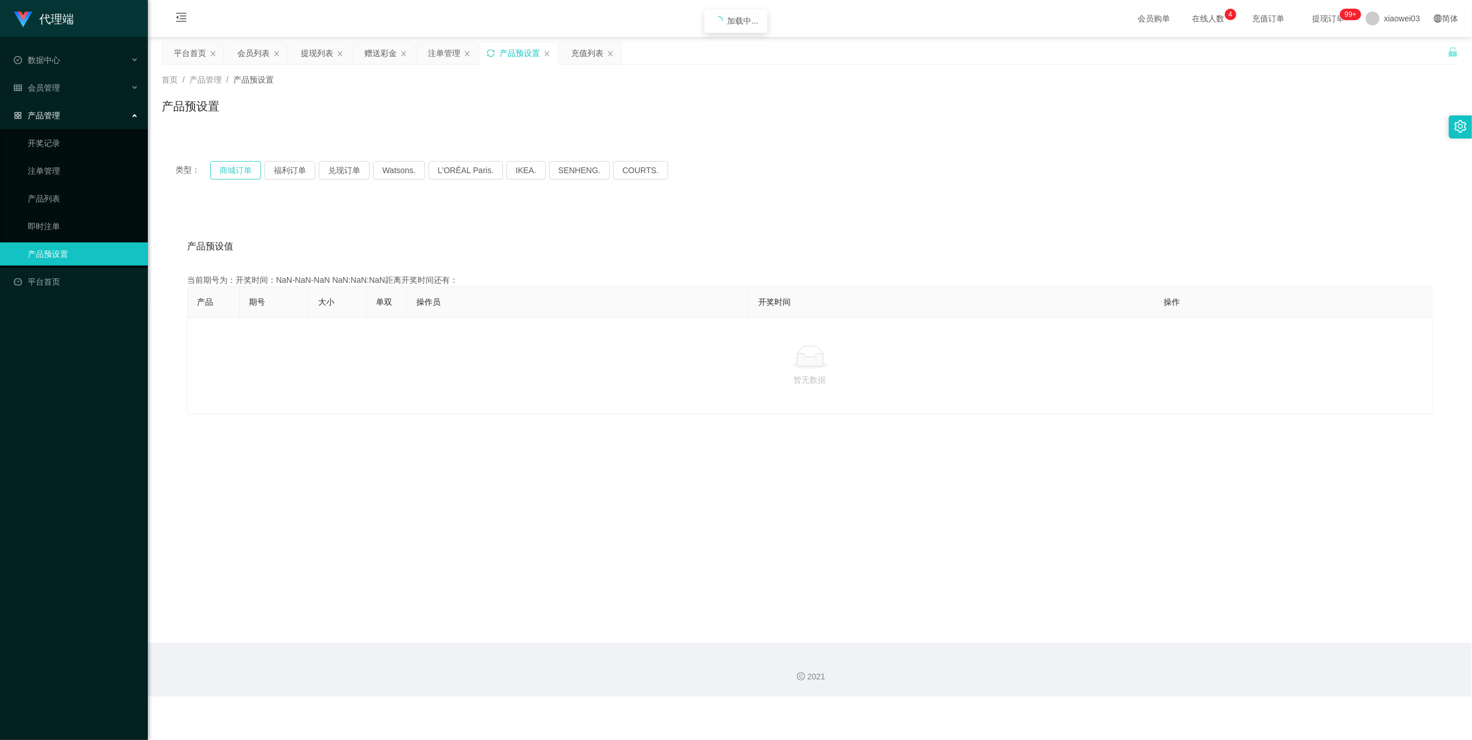
click at [229, 167] on button "商城订单" at bounding box center [235, 170] width 51 height 18
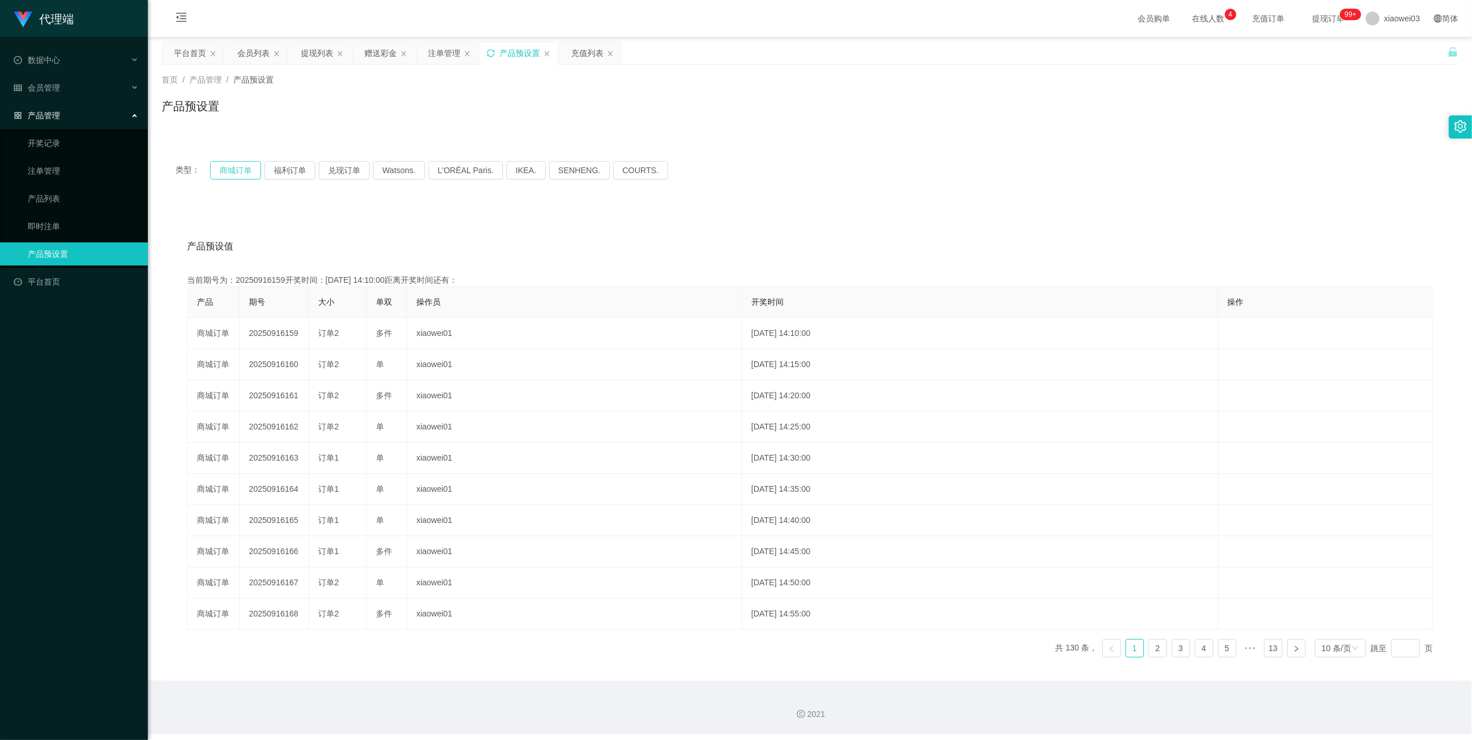
click at [232, 166] on button "商城订单" at bounding box center [235, 170] width 51 height 18
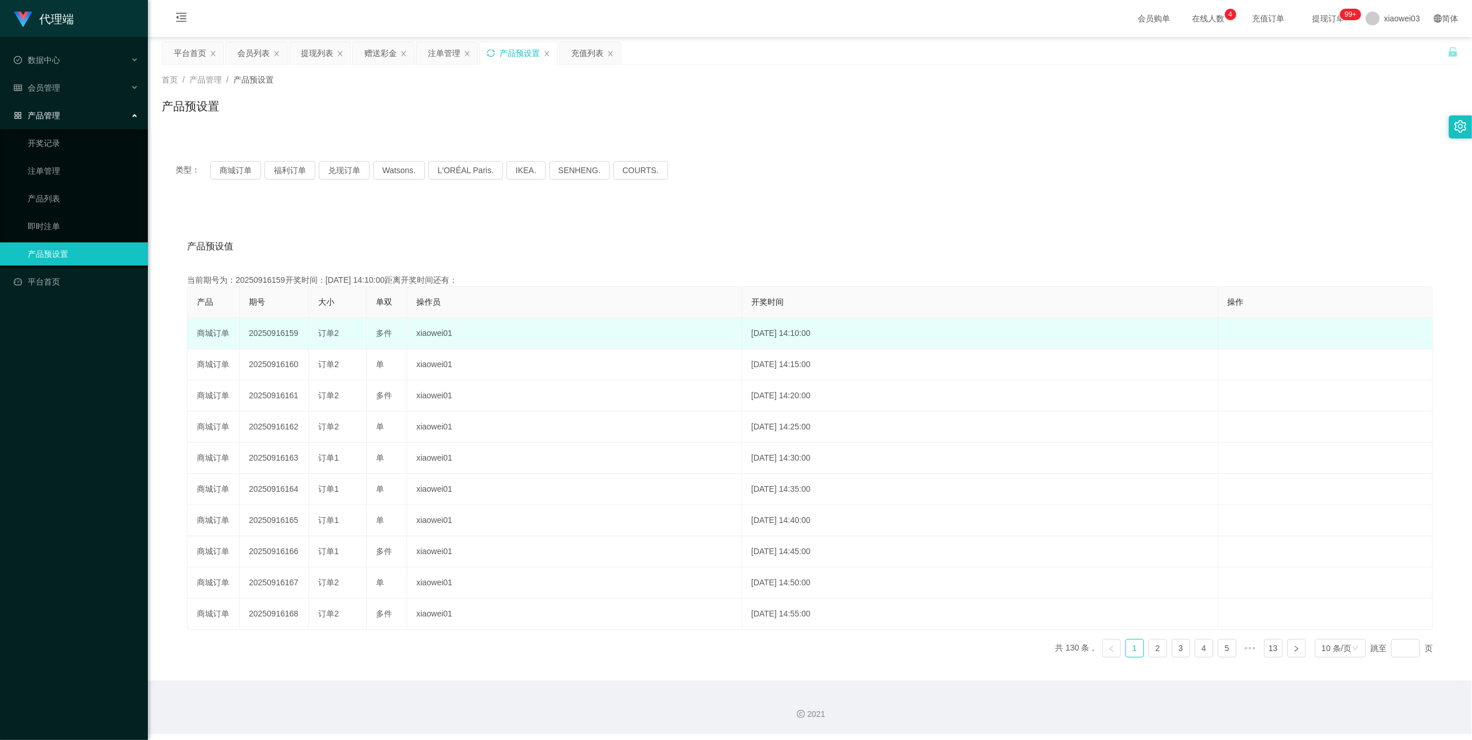
click at [271, 333] on td "20250916159" at bounding box center [274, 333] width 69 height 31
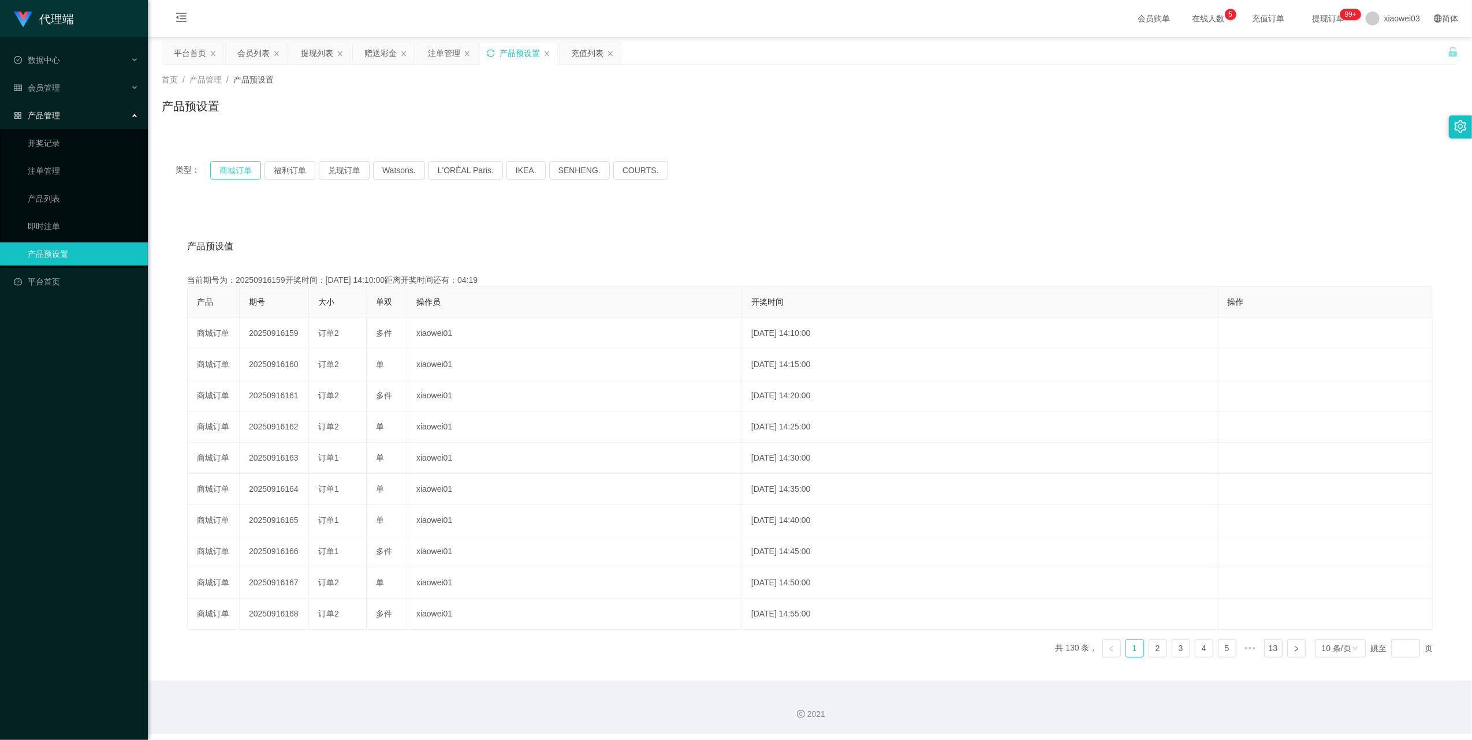
click at [228, 176] on button "商城订单" at bounding box center [235, 170] width 51 height 18
click at [495, 54] on icon "图标: sync" at bounding box center [491, 53] width 8 height 8
click at [232, 167] on button "商城订单" at bounding box center [235, 170] width 51 height 18
click at [423, 49] on div "注单管理" at bounding box center [446, 53] width 61 height 22
click at [446, 51] on div "注单管理" at bounding box center [444, 53] width 32 height 22
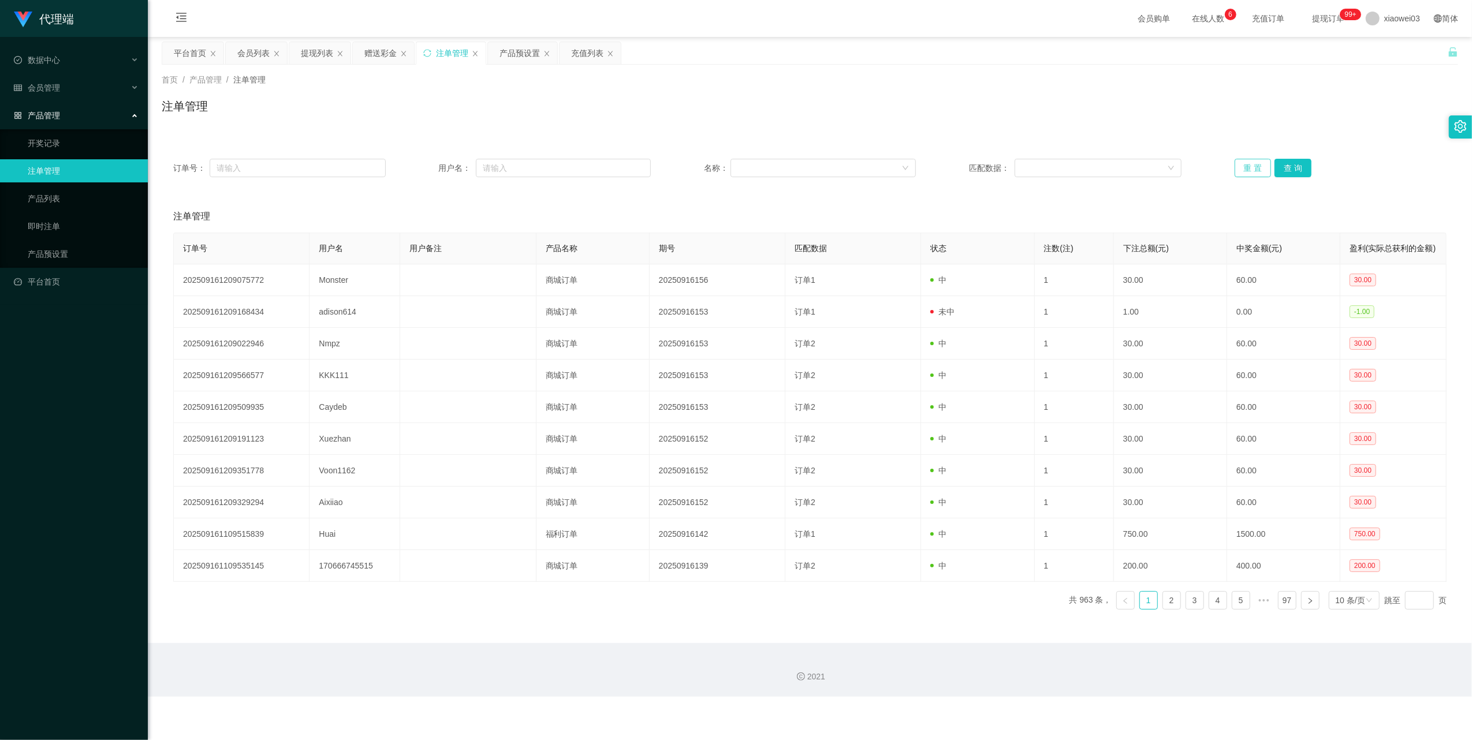
click at [1248, 164] on button "重 置" at bounding box center [1253, 168] width 37 height 18
click at [1235, 162] on button "重 置" at bounding box center [1253, 168] width 37 height 18
click at [1238, 167] on button "重 置" at bounding box center [1253, 168] width 37 height 18
click at [312, 50] on div "提现列表" at bounding box center [317, 53] width 32 height 22
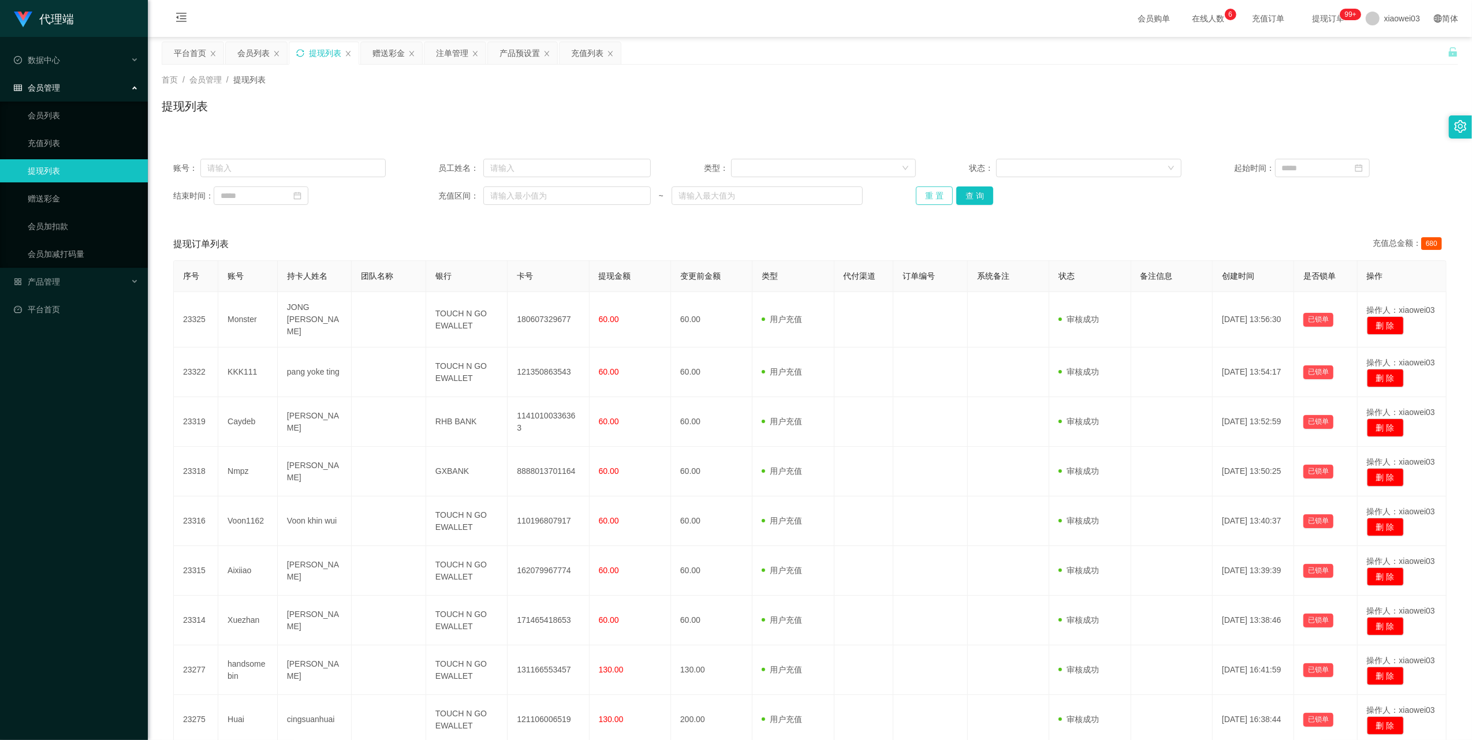
click at [922, 194] on button "重 置" at bounding box center [934, 196] width 37 height 18
click at [931, 199] on button "重 置" at bounding box center [934, 196] width 37 height 18
click at [925, 195] on button "重 置" at bounding box center [934, 196] width 37 height 18
click at [924, 192] on button "重 置" at bounding box center [934, 196] width 37 height 18
click at [303, 49] on icon "图标: sync" at bounding box center [300, 53] width 8 height 8
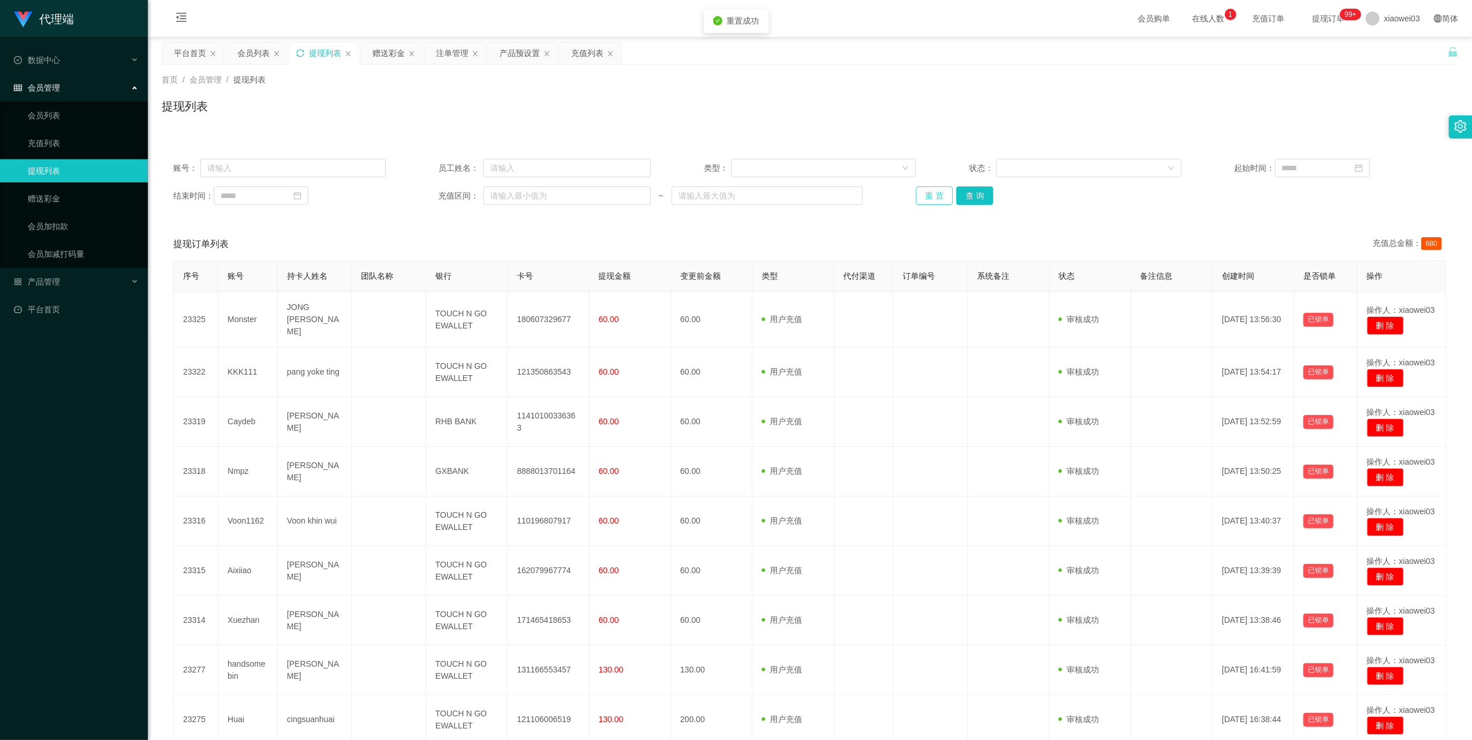
click at [924, 192] on button "重 置" at bounding box center [934, 196] width 37 height 18
click at [934, 199] on button "重 置" at bounding box center [934, 196] width 37 height 18
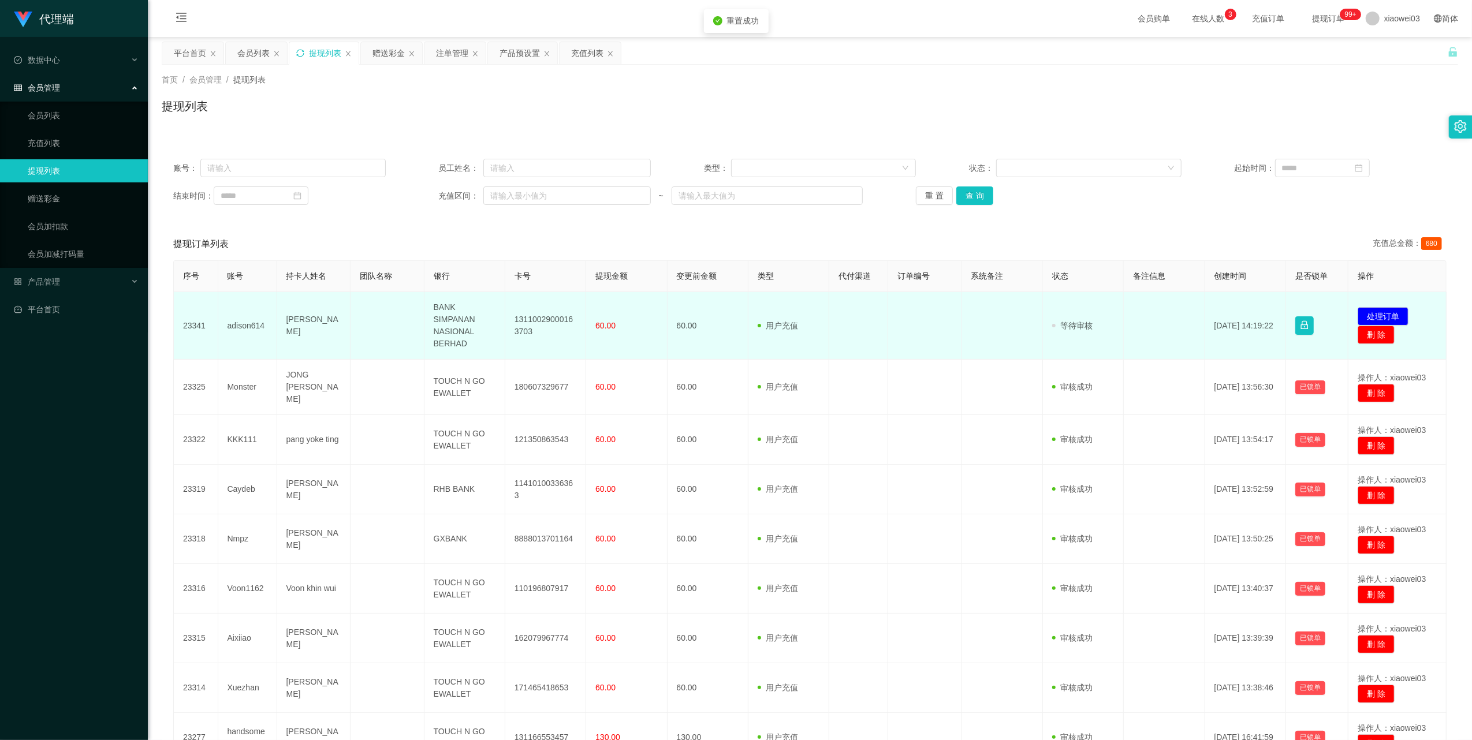
click at [546, 315] on td "13110029000163703" at bounding box center [545, 326] width 81 height 68
click at [437, 327] on td "BANK SIMPANAN NASIONAL BERHAD" at bounding box center [464, 326] width 81 height 68
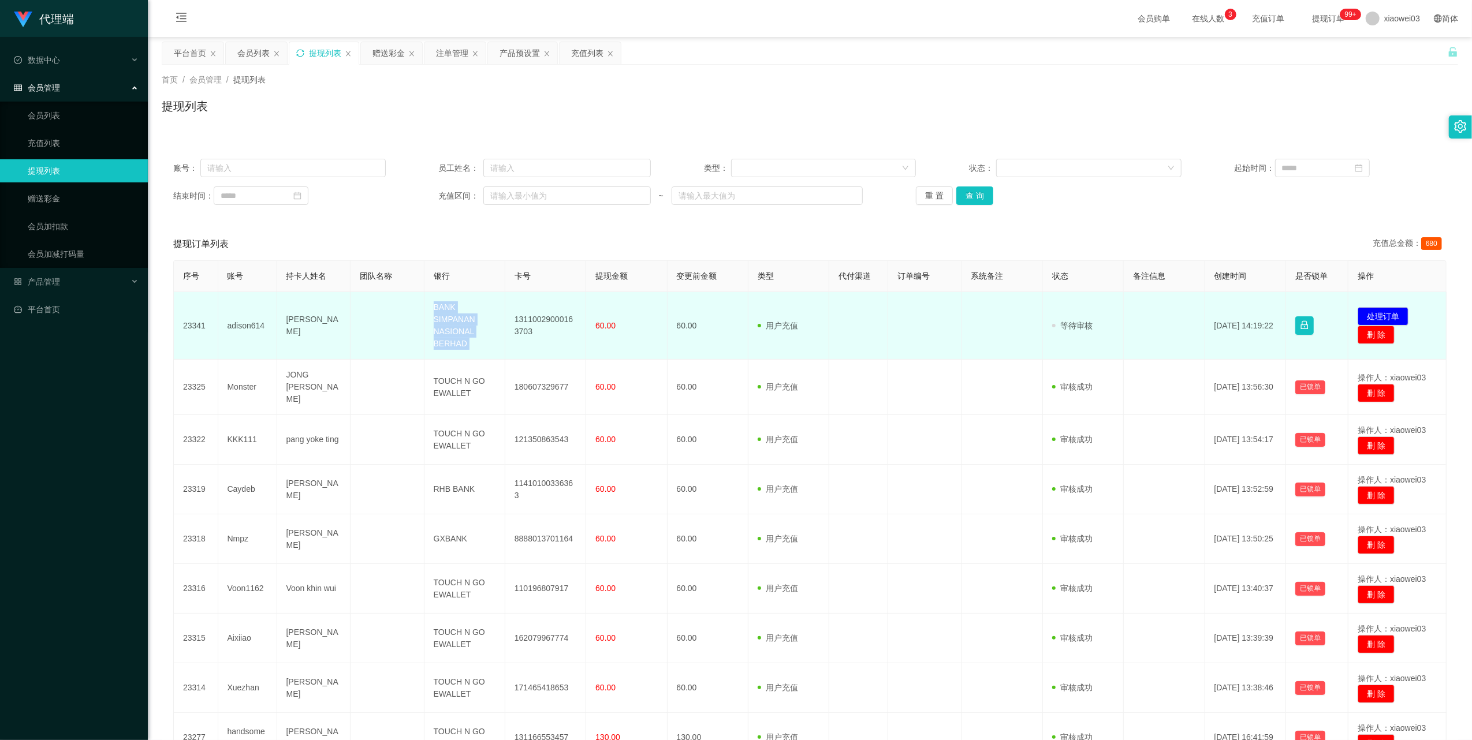
click at [437, 327] on td "BANK SIMPANAN NASIONAL BERHAD" at bounding box center [464, 326] width 81 height 68
click at [1366, 312] on button "处理订单" at bounding box center [1383, 316] width 51 height 18
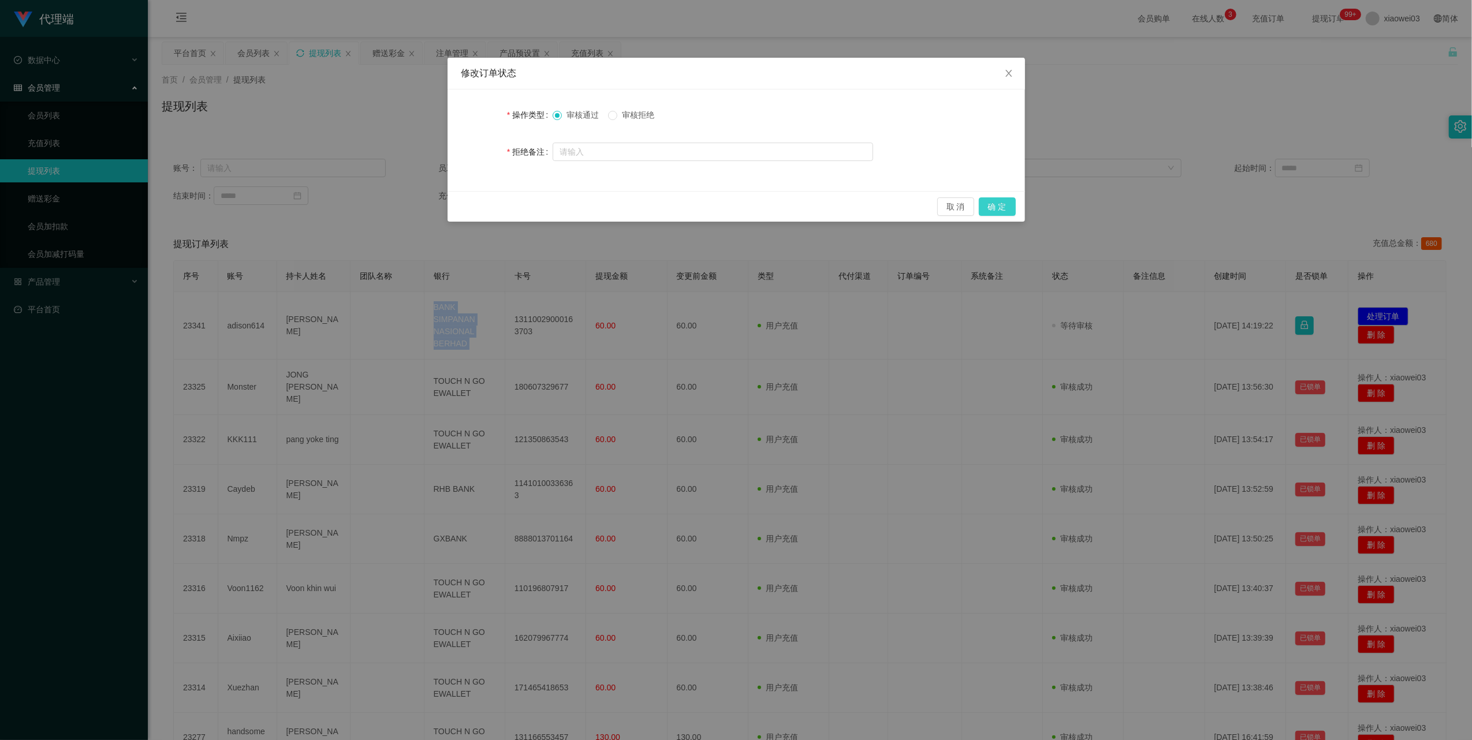
click at [989, 209] on button "确 定" at bounding box center [997, 207] width 37 height 18
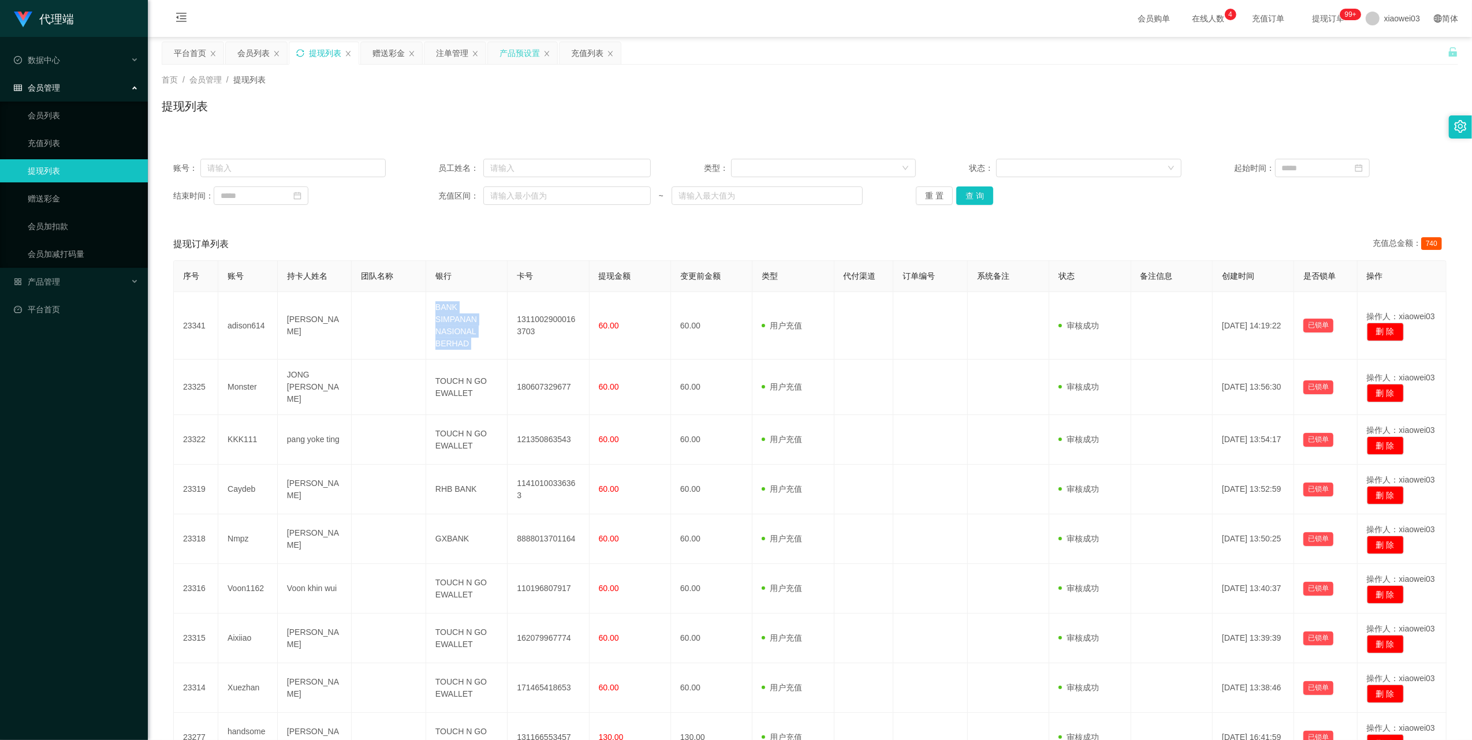
click at [520, 45] on div "产品预设置" at bounding box center [520, 53] width 40 height 22
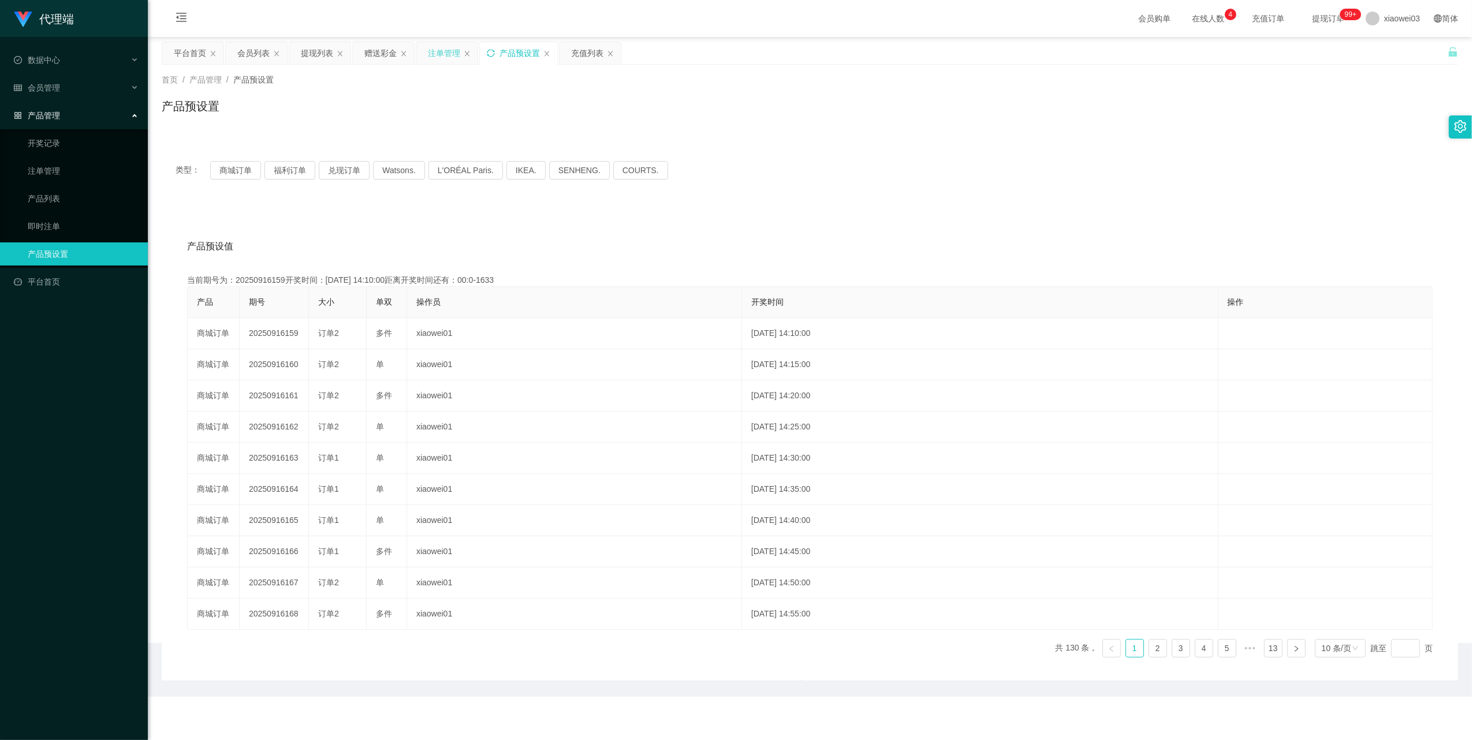
click at [424, 57] on div "注单管理" at bounding box center [446, 53] width 61 height 22
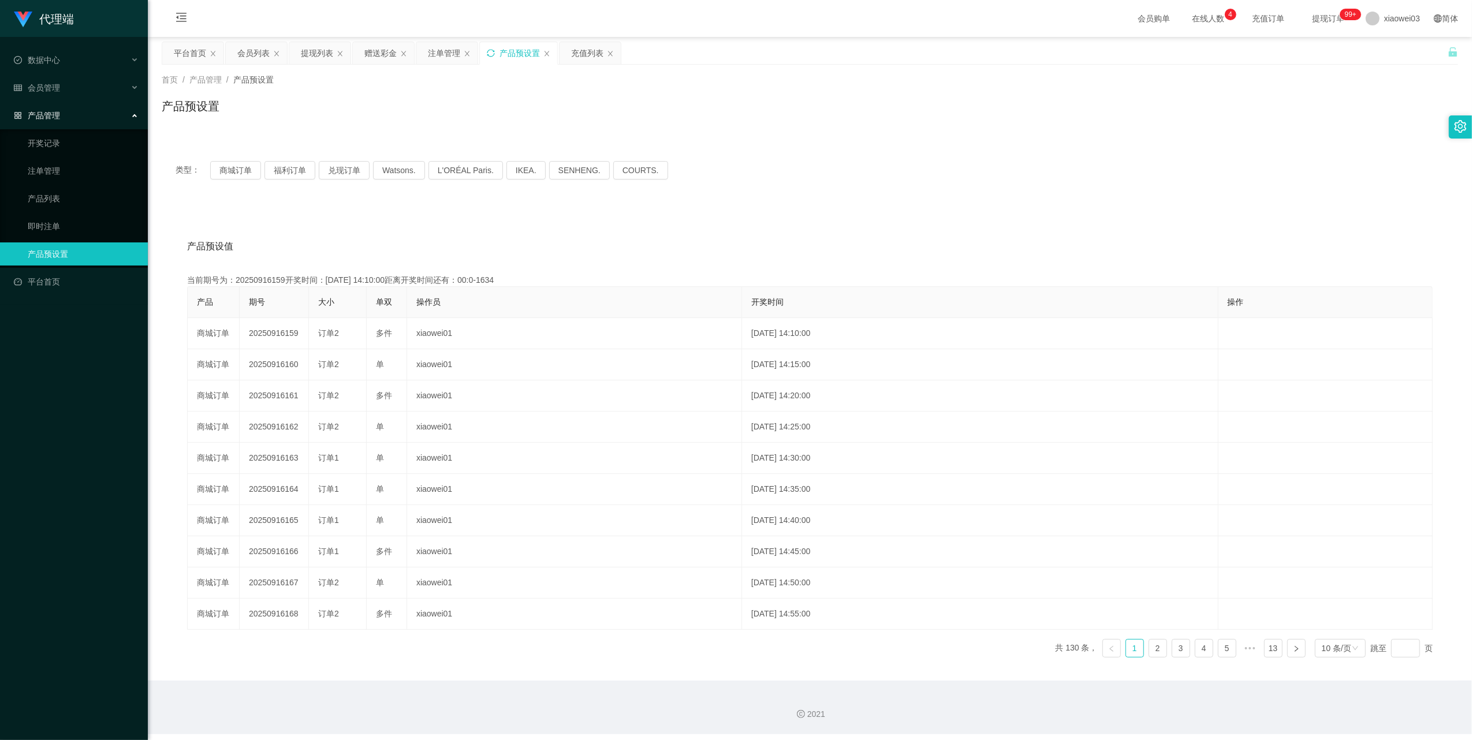
drag, startPoint x: 430, startPoint y: 57, endPoint x: 474, endPoint y: 68, distance: 45.2
click at [430, 57] on div "注单管理" at bounding box center [444, 53] width 32 height 22
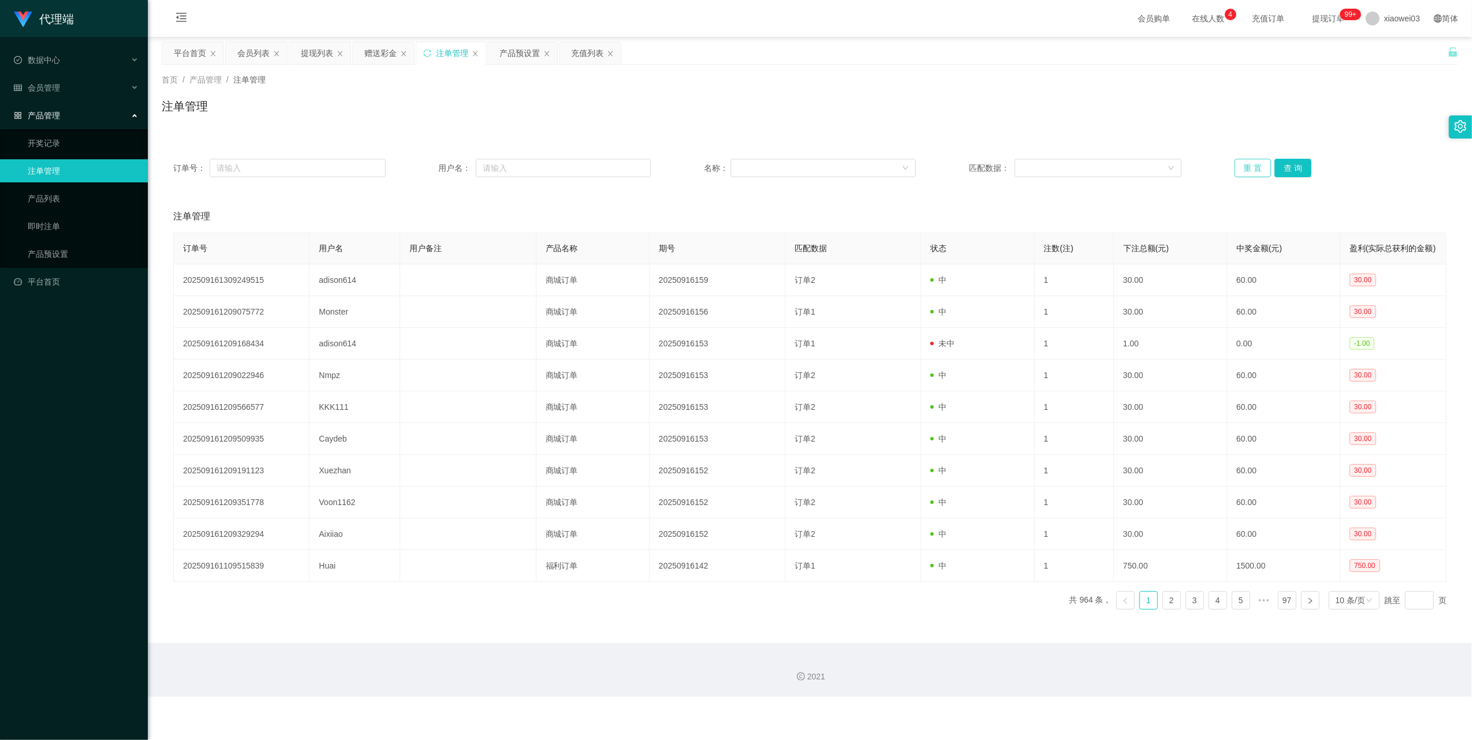
click at [1244, 174] on button "重 置" at bounding box center [1253, 168] width 37 height 18
click at [1244, 167] on button "重 置" at bounding box center [1253, 168] width 37 height 18
click at [1242, 172] on button "重 置" at bounding box center [1253, 168] width 37 height 18
click at [497, 53] on div "产品预设置" at bounding box center [522, 53] width 69 height 22
click at [516, 47] on div "产品预设置" at bounding box center [520, 53] width 40 height 22
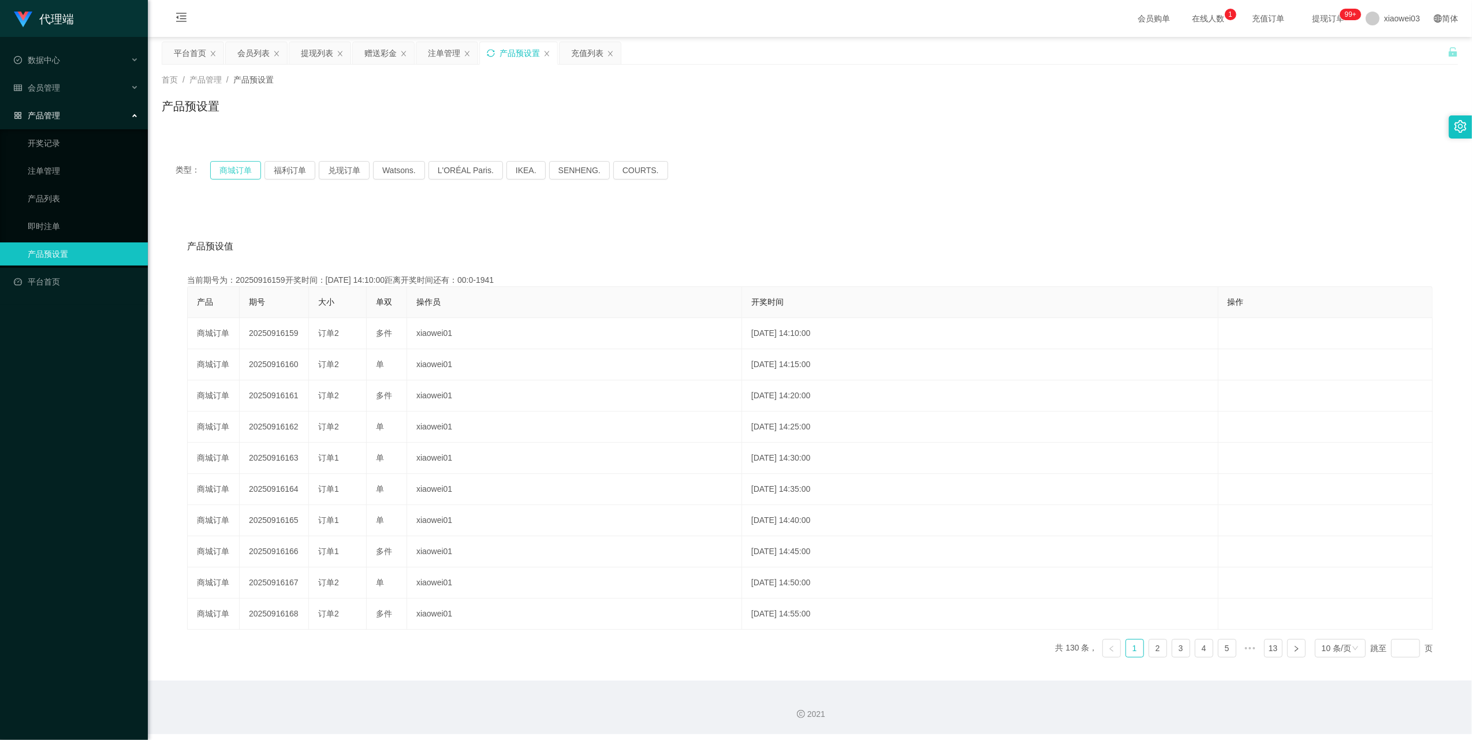
click at [230, 164] on button "商城订单" at bounding box center [235, 170] width 51 height 18
click at [494, 51] on icon "图标: sync" at bounding box center [491, 53] width 8 height 8
click at [236, 167] on button "商城订单" at bounding box center [235, 170] width 51 height 18
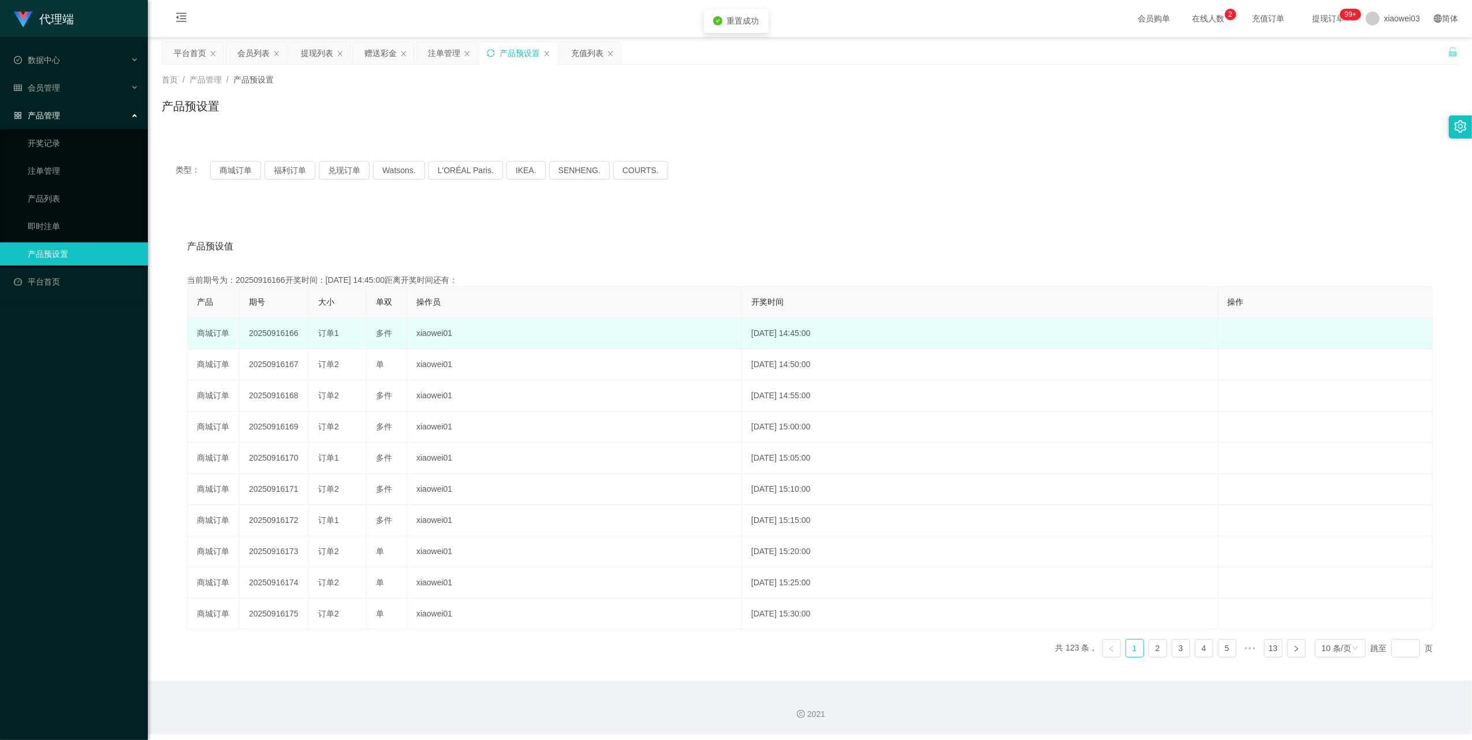
click at [278, 331] on td "20250916166" at bounding box center [274, 333] width 69 height 31
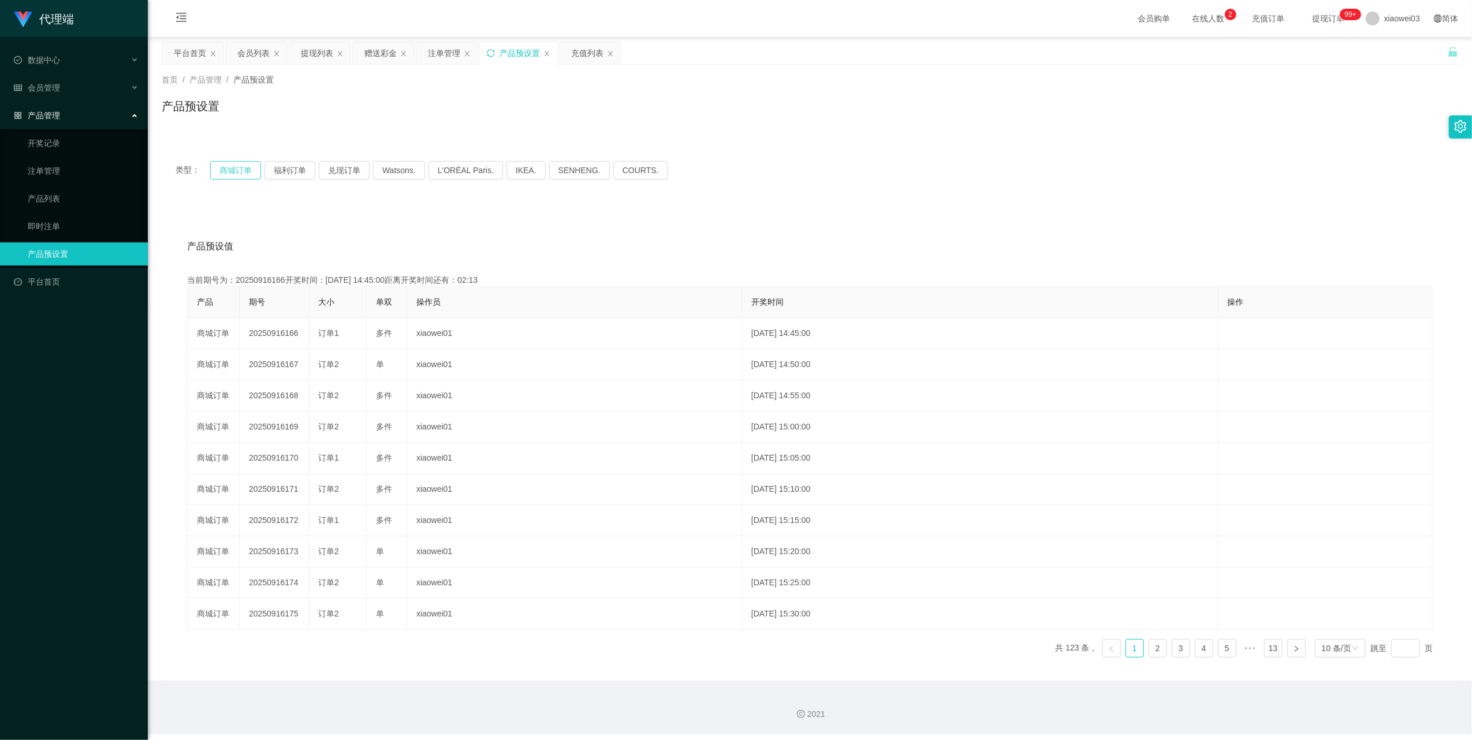
click at [239, 171] on button "商城订单" at bounding box center [235, 170] width 51 height 18
click at [233, 173] on button "商城订单" at bounding box center [235, 170] width 51 height 18
click at [446, 66] on div "首页 / 产品管理 / 产品预设置 / 产品预设置" at bounding box center [810, 99] width 1324 height 69
click at [446, 58] on div "注单管理" at bounding box center [444, 53] width 32 height 22
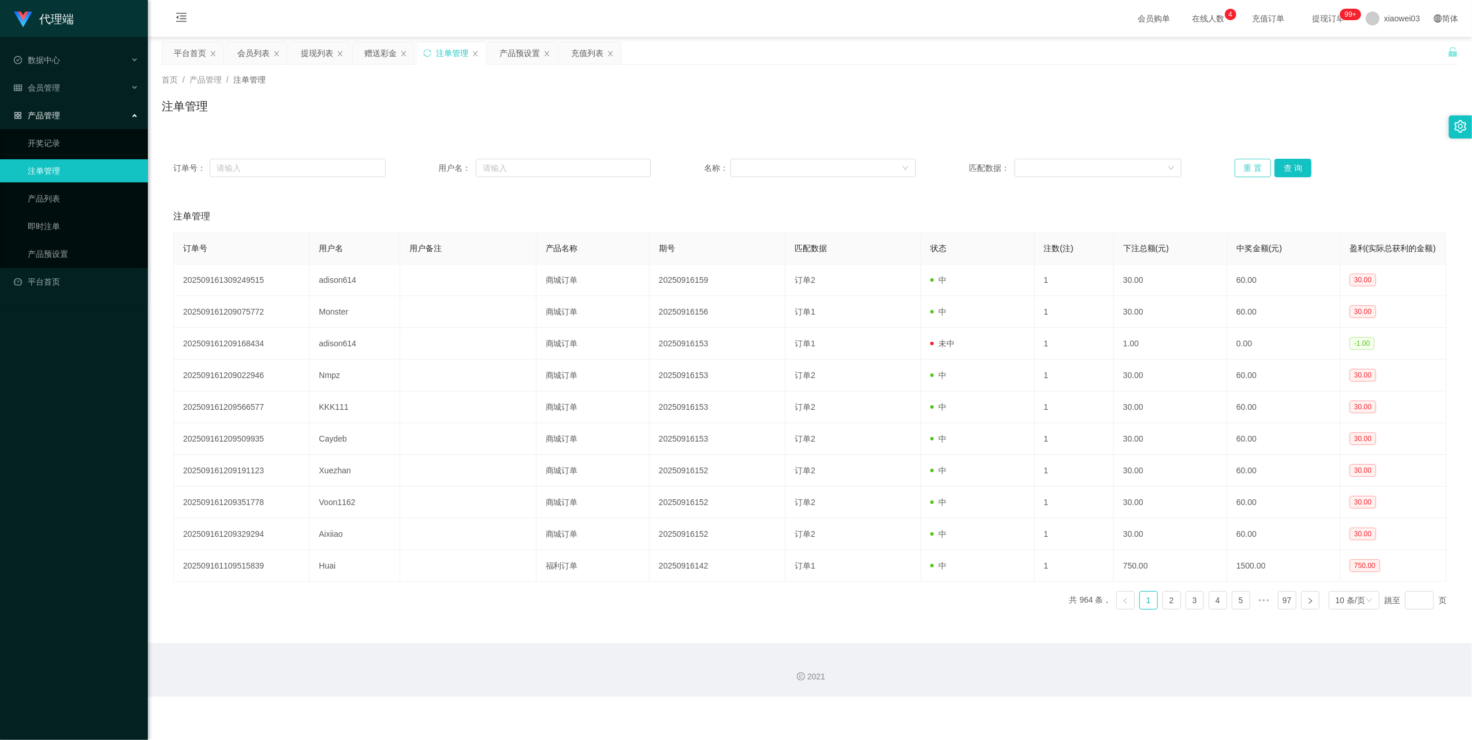
click at [1250, 171] on button "重 置" at bounding box center [1253, 168] width 37 height 18
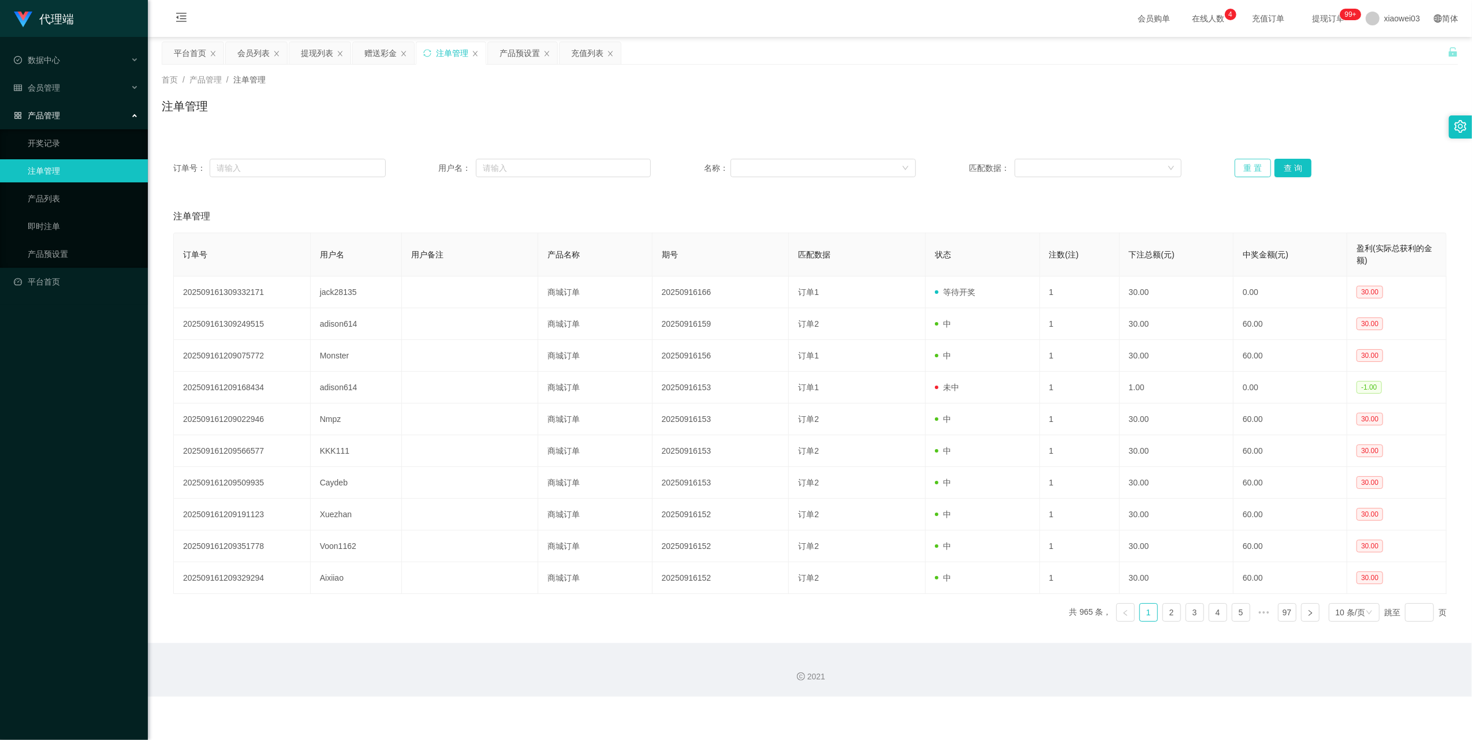
click at [1241, 167] on button "重 置" at bounding box center [1253, 168] width 37 height 18
click at [313, 58] on div "提现列表" at bounding box center [317, 53] width 32 height 22
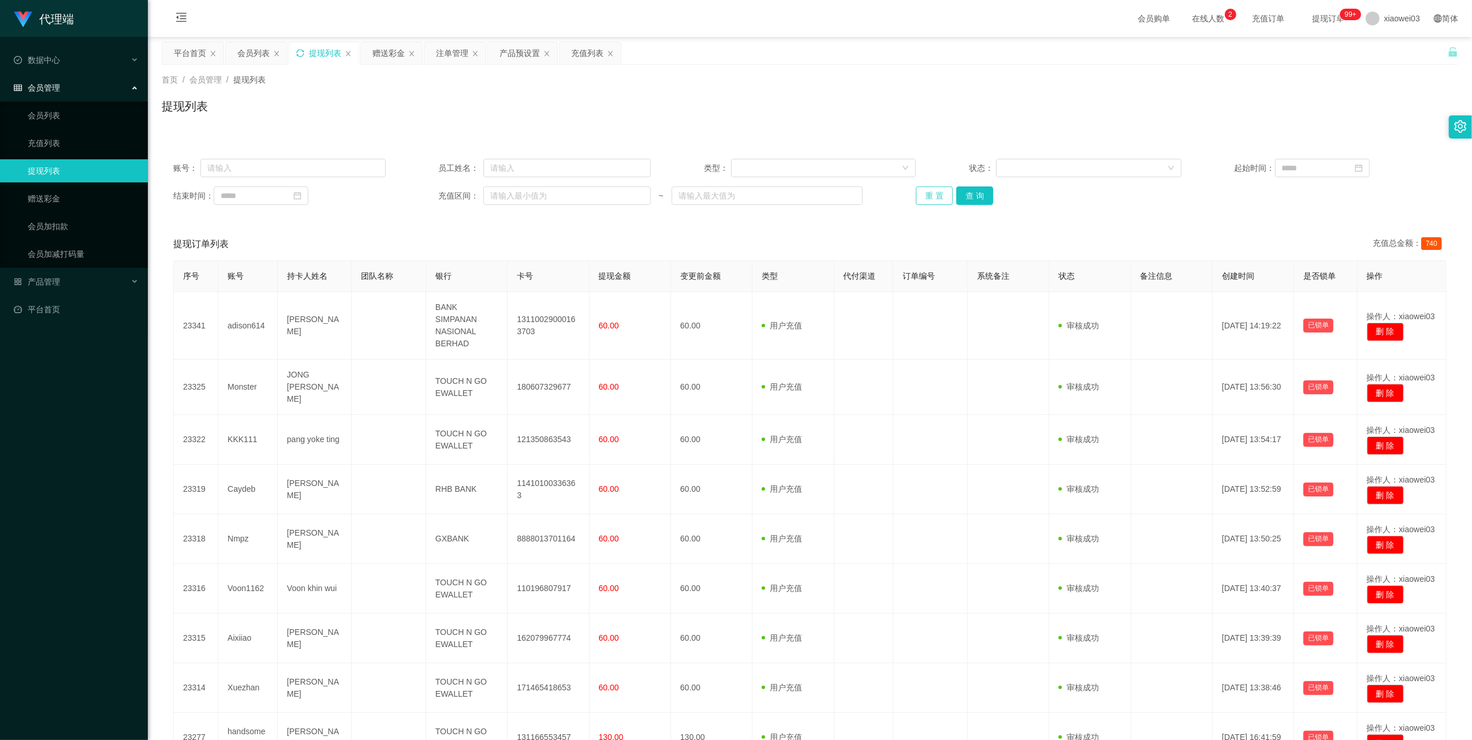
click at [938, 196] on button "重 置" at bounding box center [934, 196] width 37 height 18
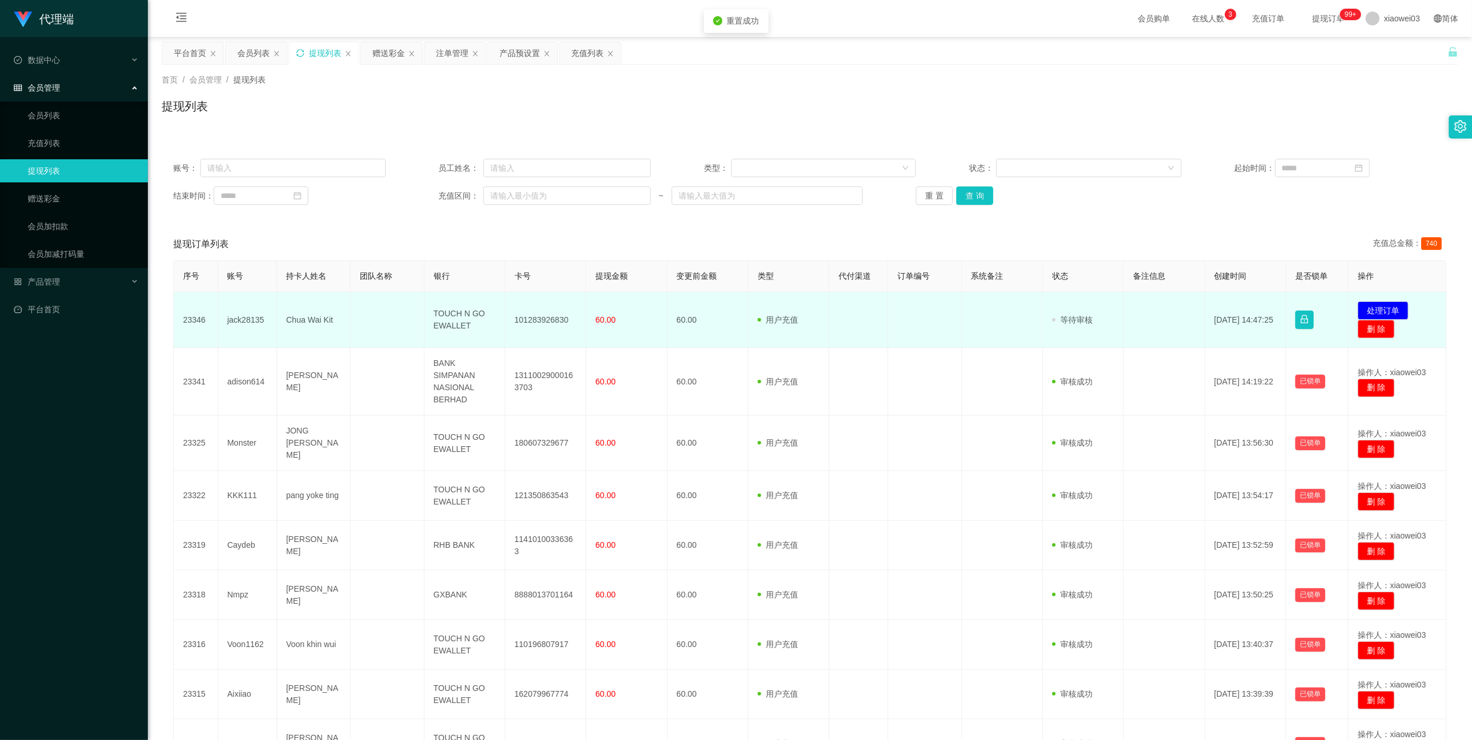
click at [554, 319] on td "101283926830" at bounding box center [545, 320] width 81 height 56
click at [450, 317] on td "TOUCH N GO EWALLET" at bounding box center [464, 320] width 81 height 56
drag, startPoint x: 450, startPoint y: 317, endPoint x: 461, endPoint y: 336, distance: 21.7
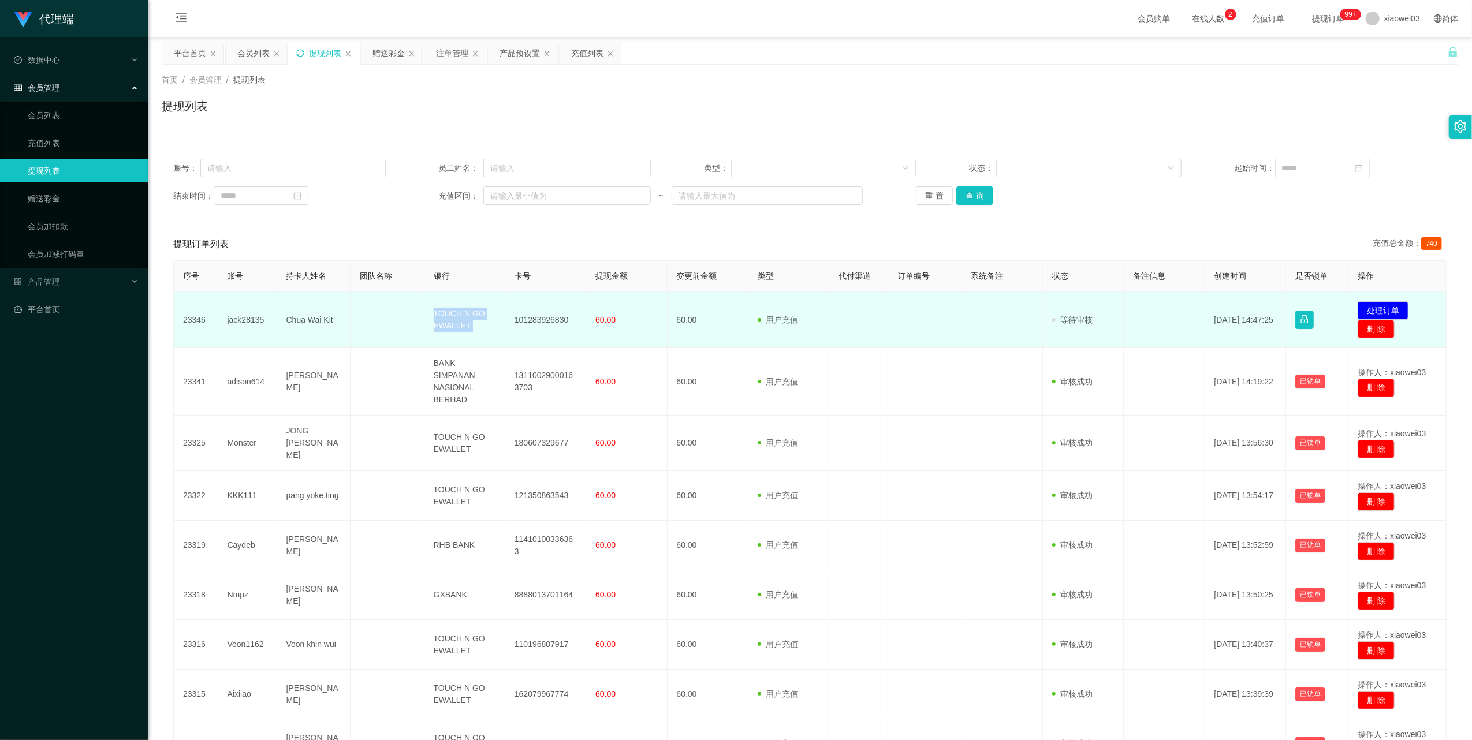
click at [450, 317] on td "TOUCH N GO EWALLET" at bounding box center [464, 320] width 81 height 56
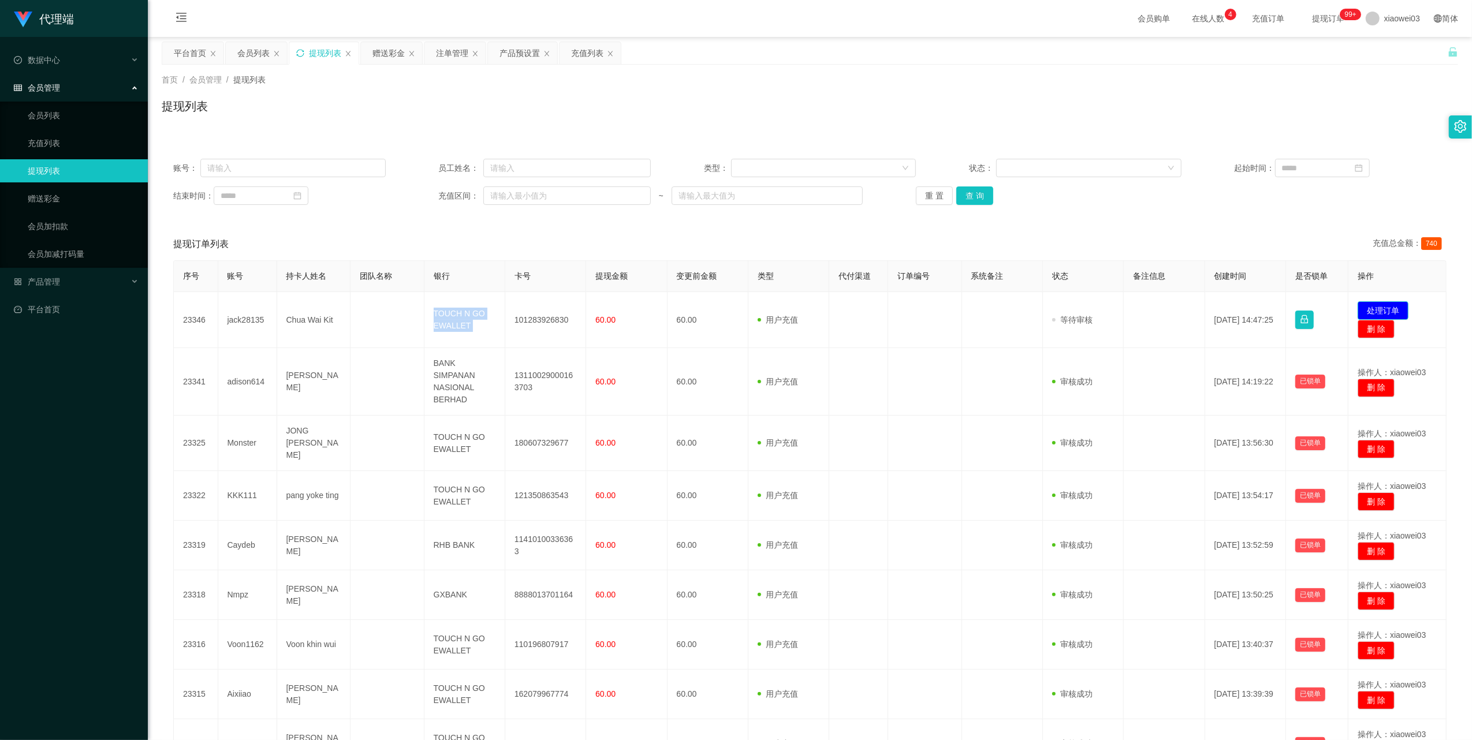
click at [1380, 308] on button "处理订单" at bounding box center [1383, 310] width 51 height 18
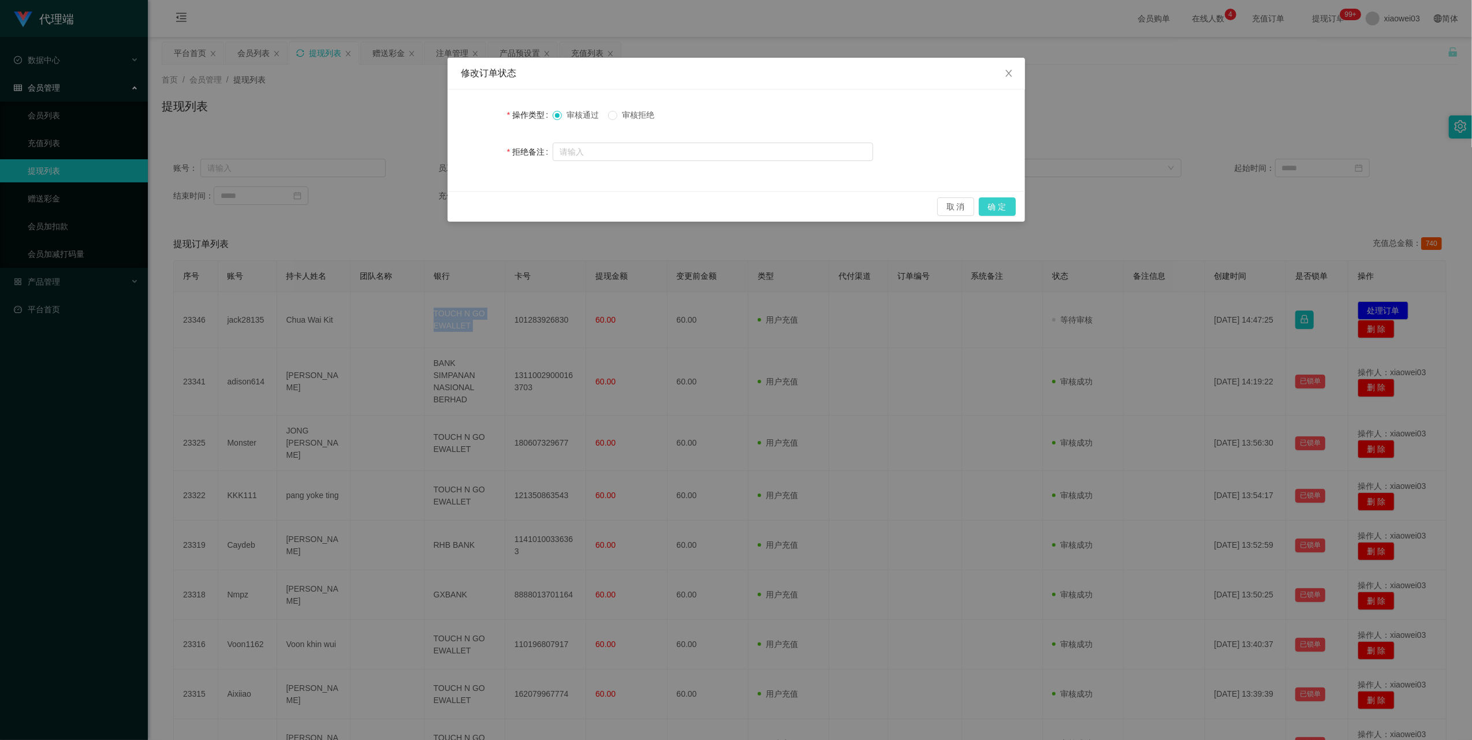
click at [996, 210] on button "确 定" at bounding box center [997, 207] width 37 height 18
